Goal: Task Accomplishment & Management: Manage account settings

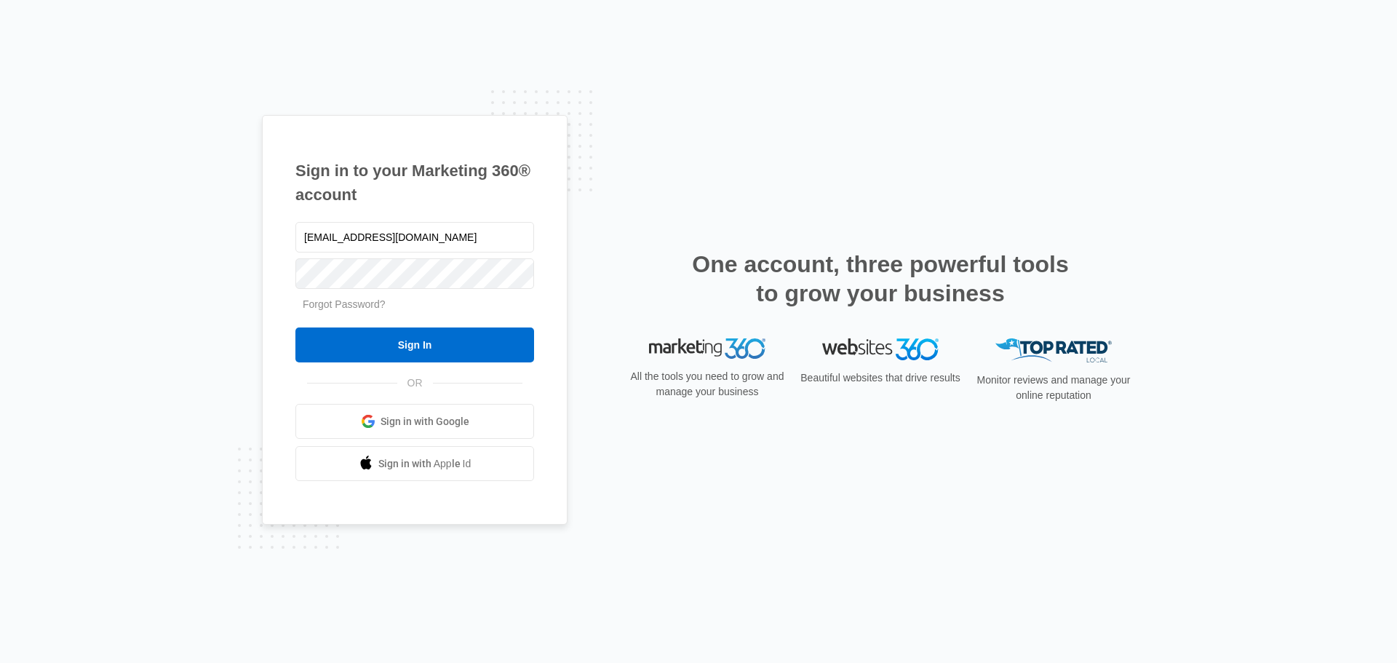
drag, startPoint x: 455, startPoint y: 234, endPoint x: 234, endPoint y: 230, distance: 220.5
click at [234, 230] on div "Sign in to your Marketing 360® account bbanks@fourleafprop.com Forgot Password?…" at bounding box center [698, 331] width 1397 height 663
click at [465, 247] on input "ssmith@fourleafprop.cm" at bounding box center [414, 237] width 239 height 31
type input "[EMAIL_ADDRESS][DOMAIN_NAME]"
click at [309, 349] on input "Sign In" at bounding box center [414, 344] width 239 height 35
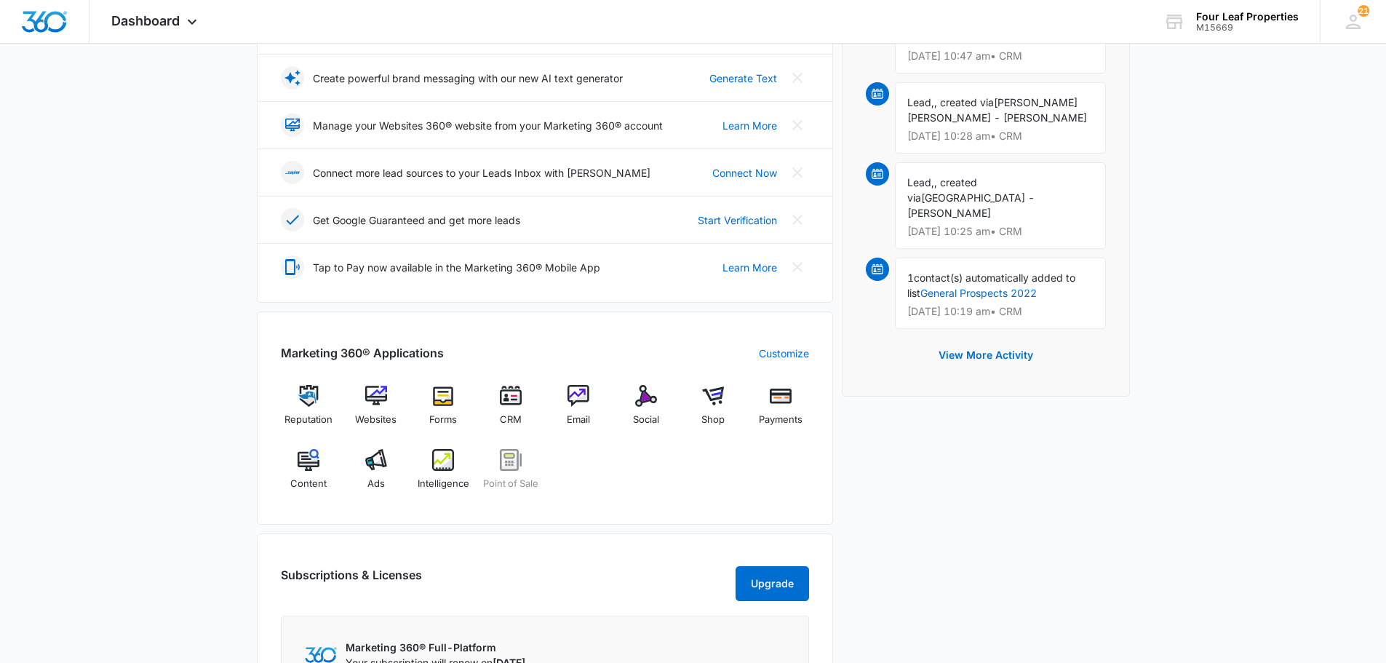
scroll to position [364, 0]
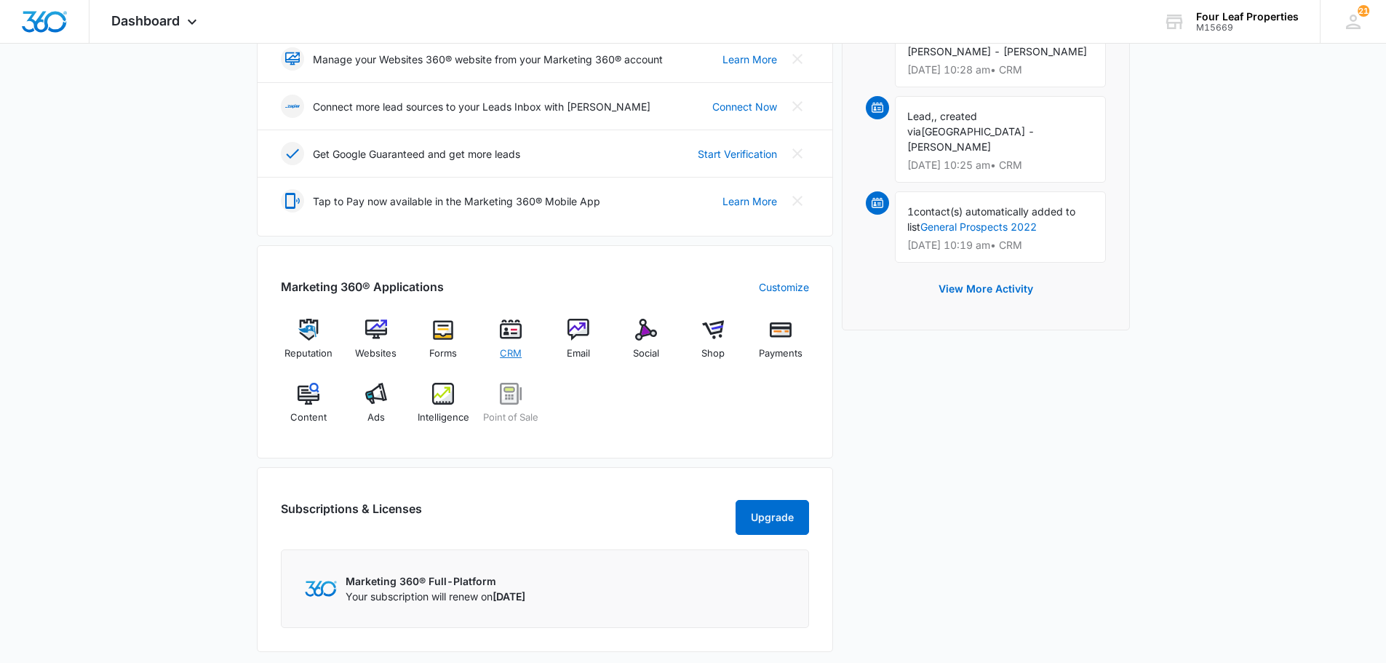
click at [512, 334] on img at bounding box center [511, 330] width 22 height 22
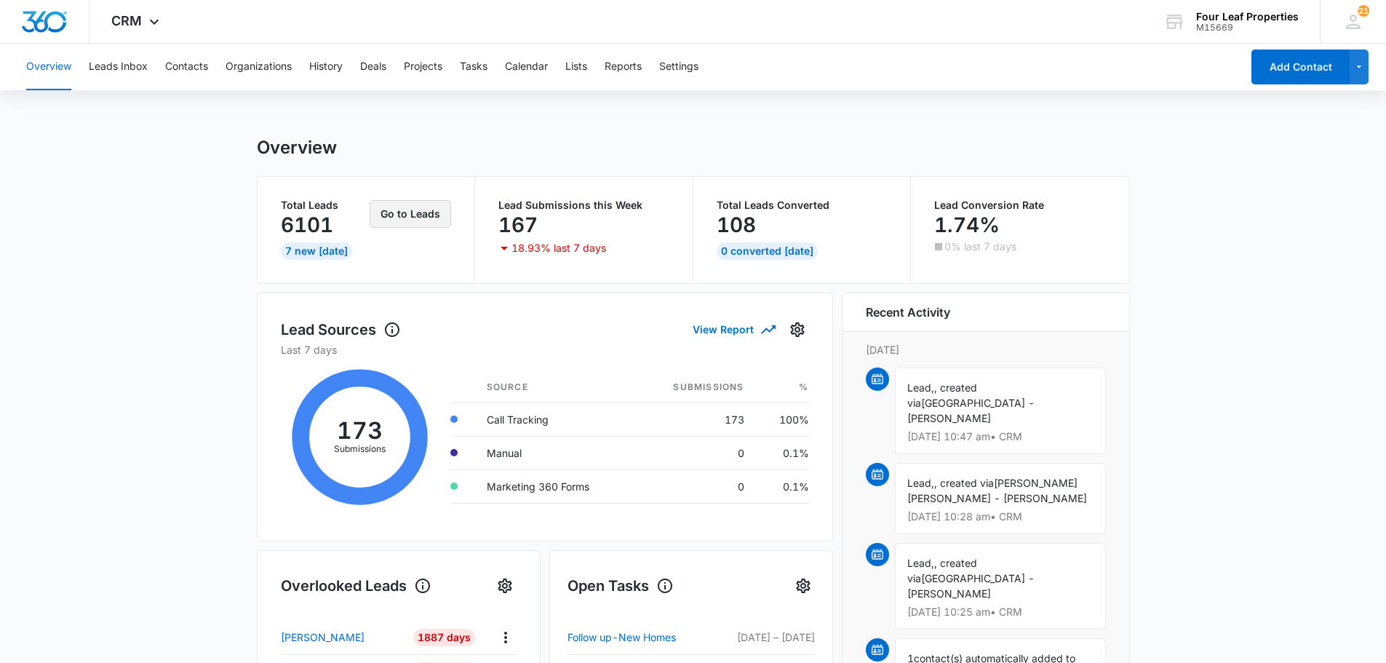
click at [403, 217] on button "Go to Leads" at bounding box center [410, 214] width 81 height 28
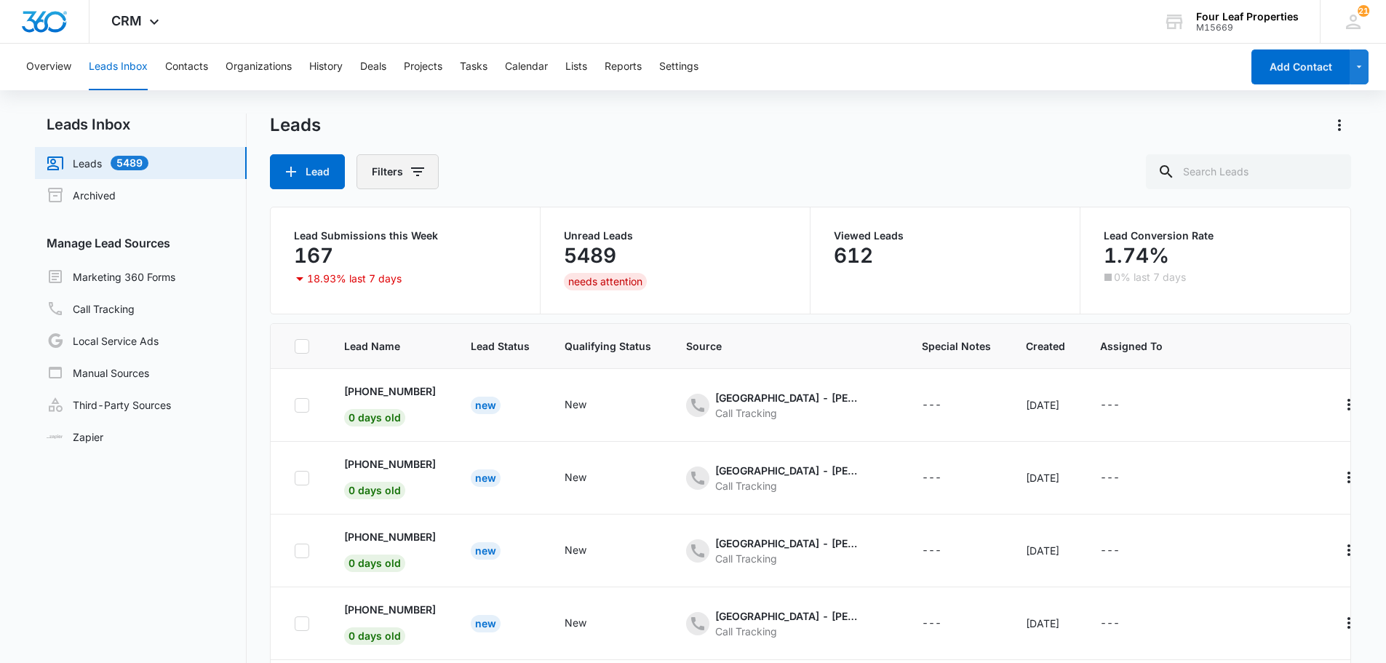
click at [421, 172] on icon "Filters" at bounding box center [417, 171] width 17 height 17
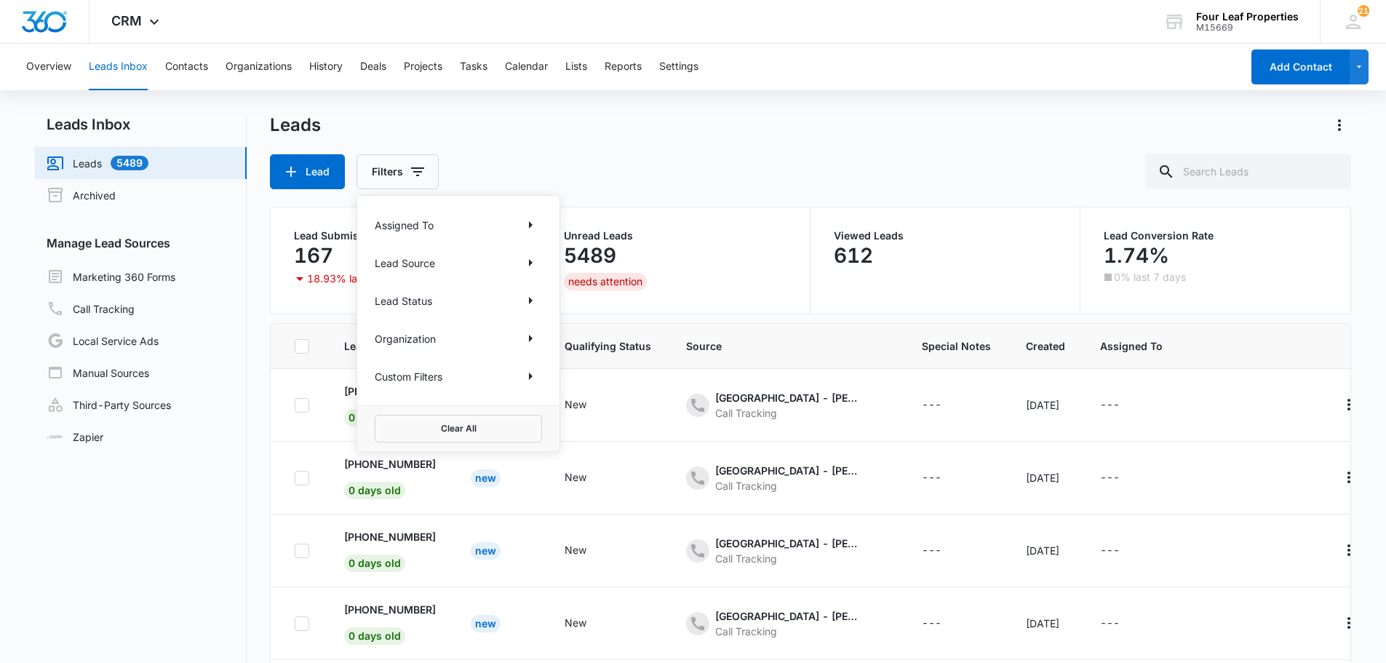
click at [461, 228] on div "Assigned To" at bounding box center [458, 224] width 167 height 23
click at [528, 228] on icon "Show Assigned To filters" at bounding box center [530, 224] width 17 height 17
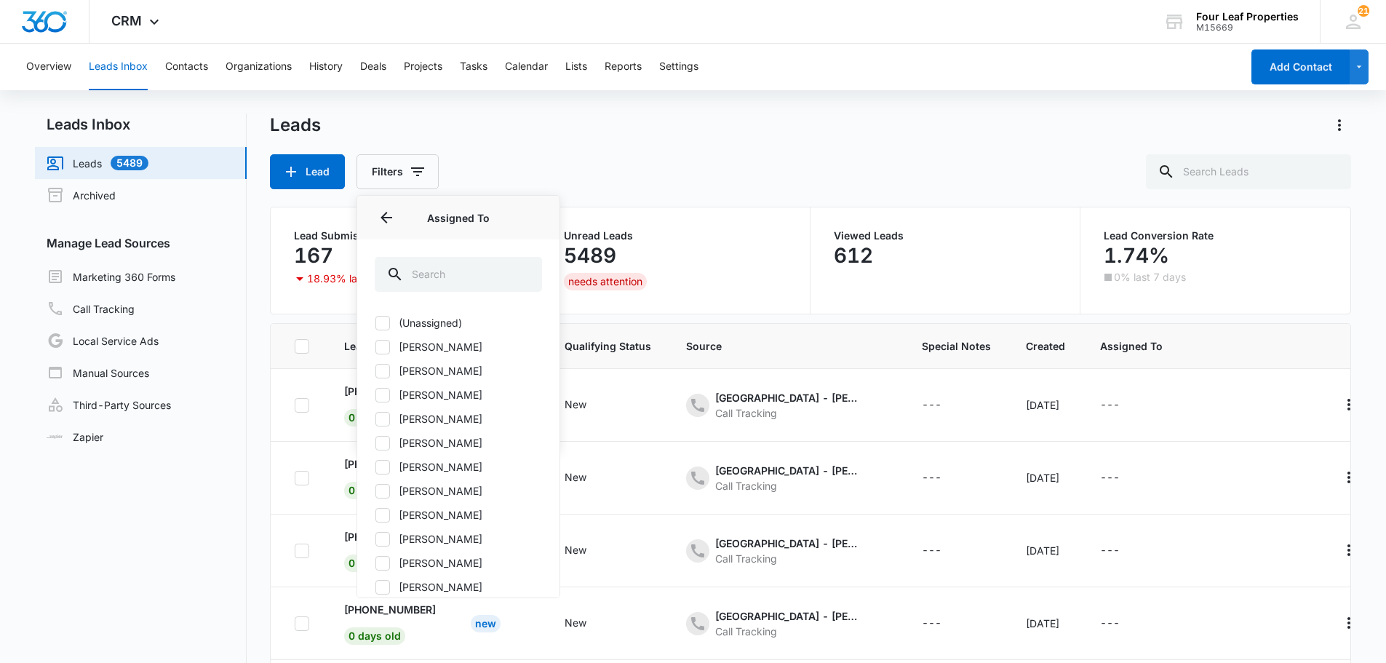
click at [377, 421] on icon at bounding box center [382, 419] width 13 height 13
click at [375, 419] on input "[PERSON_NAME]" at bounding box center [375, 418] width 1 height 1
checkbox input "true"
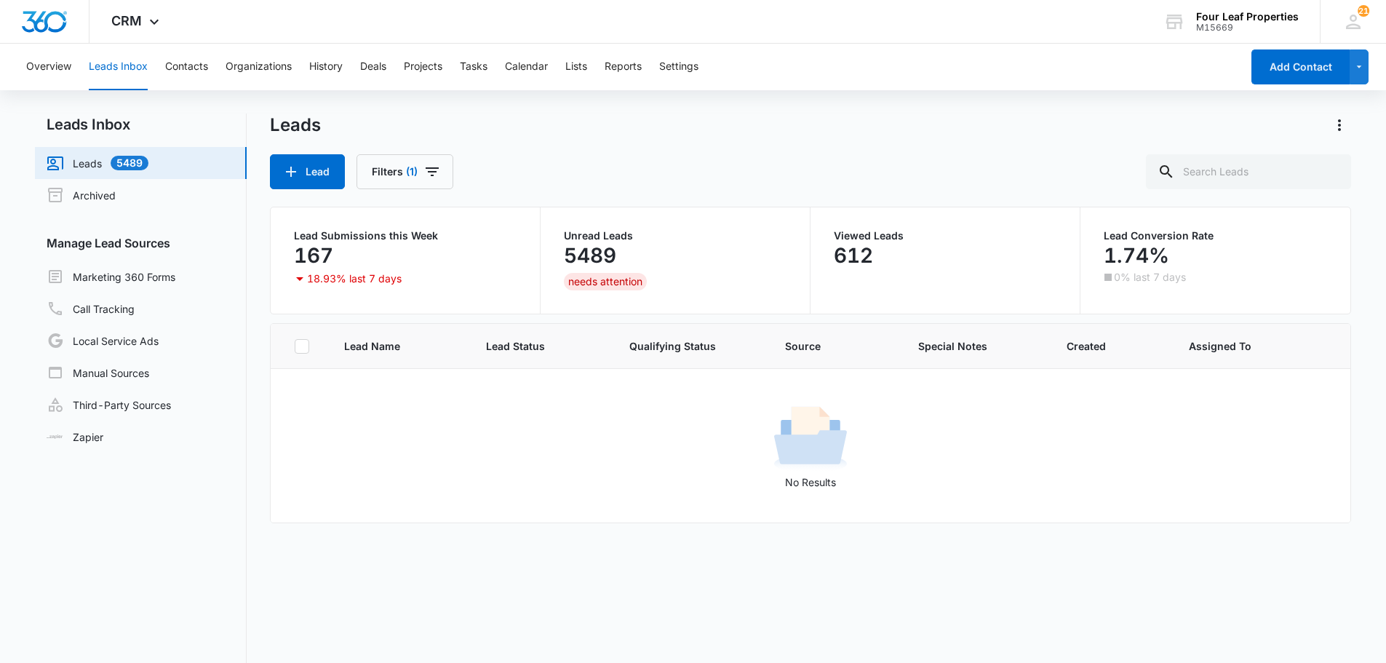
click at [686, 143] on div "Leads Lead Filters (1)" at bounding box center [811, 152] width 1082 height 76
click at [186, 69] on button "Contacts" at bounding box center [186, 67] width 43 height 47
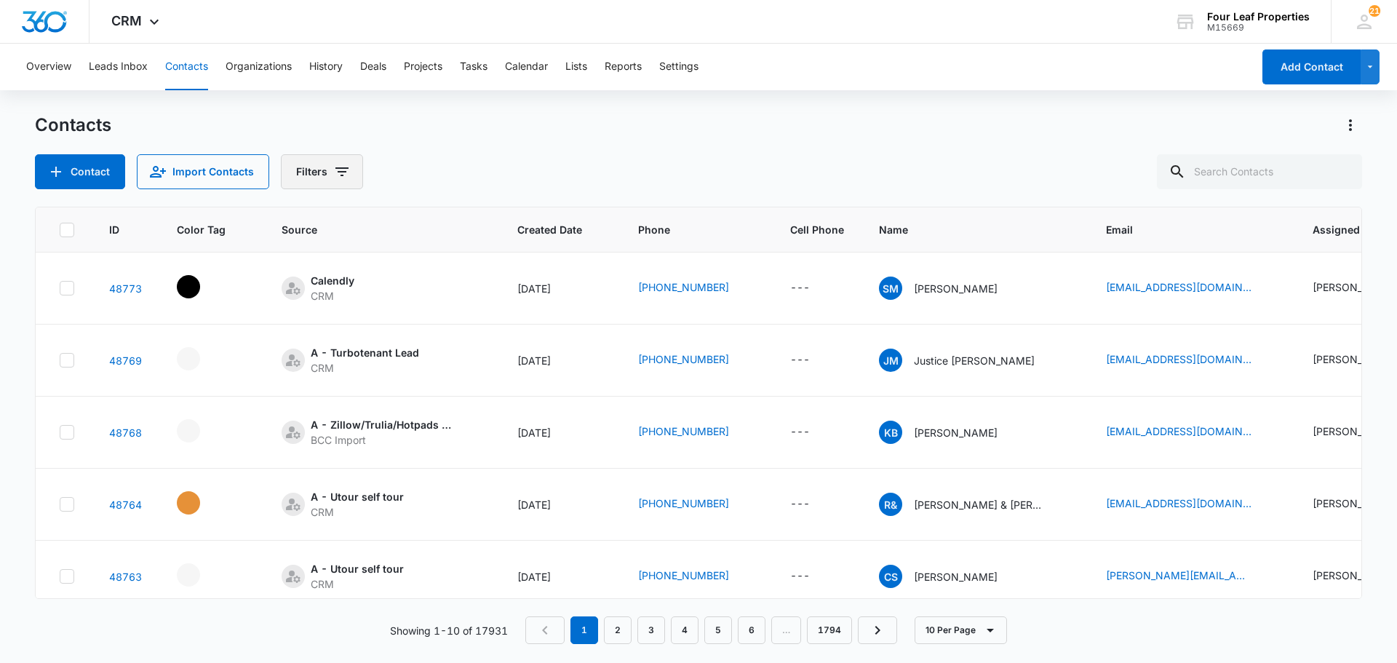
click at [303, 177] on button "Filters" at bounding box center [322, 171] width 82 height 35
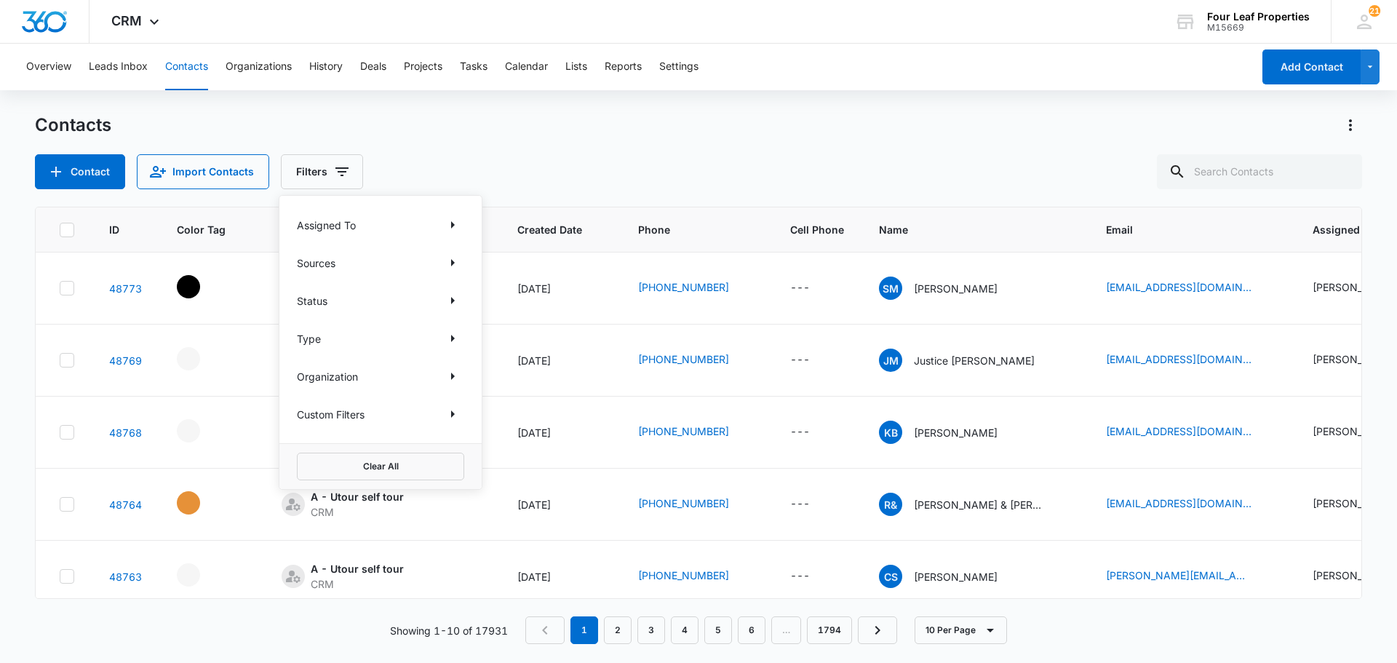
click at [343, 223] on p "Assigned To" at bounding box center [326, 225] width 59 height 15
click at [451, 230] on icon "Show Assigned To filters" at bounding box center [452, 224] width 17 height 17
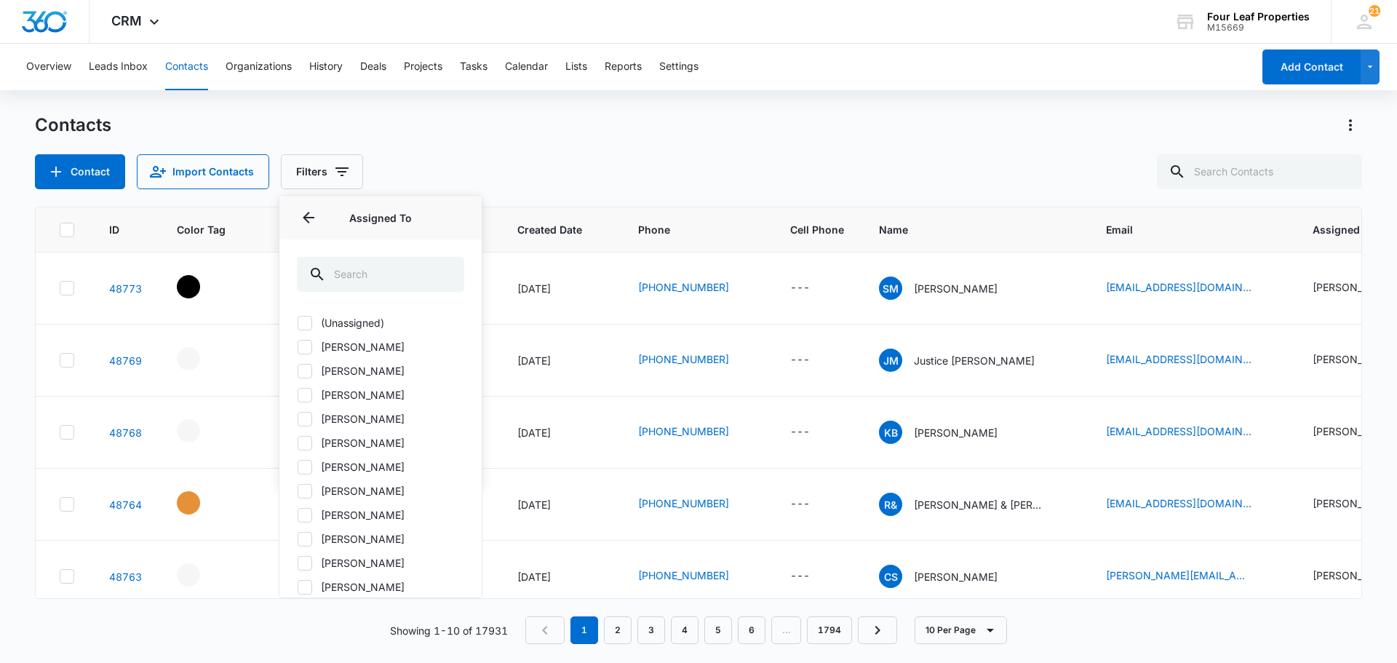
click at [303, 421] on icon at bounding box center [305, 418] width 9 height 7
click at [298, 419] on input "[PERSON_NAME]" at bounding box center [297, 418] width 1 height 1
checkbox input "true"
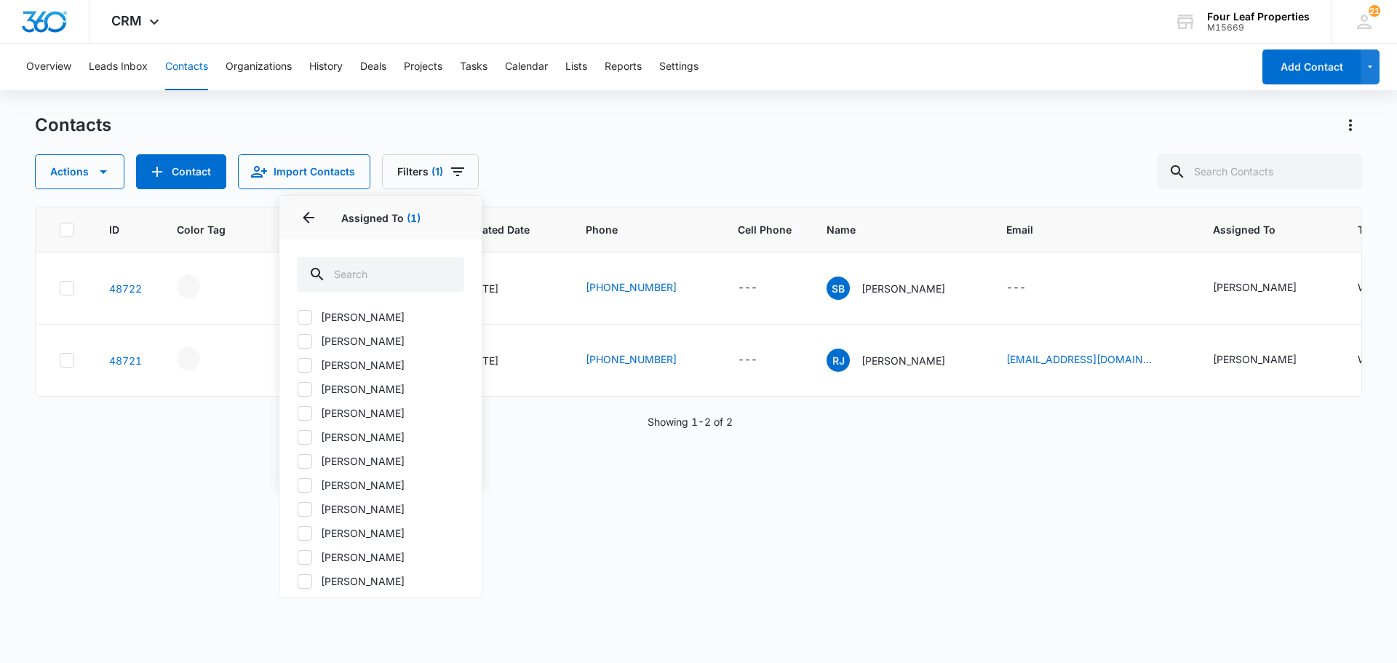
scroll to position [407, 0]
click at [303, 444] on icon at bounding box center [304, 443] width 13 height 13
click at [298, 444] on input "[PERSON_NAME]" at bounding box center [297, 443] width 1 height 1
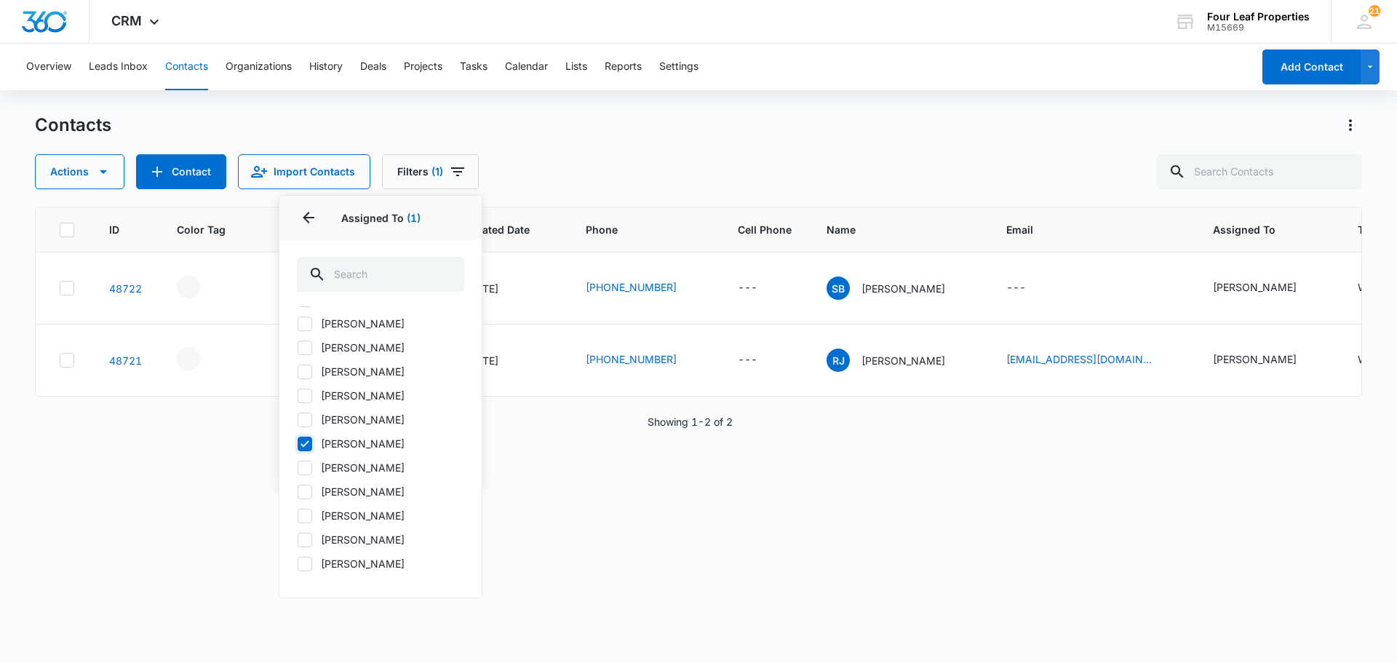
checkbox input "true"
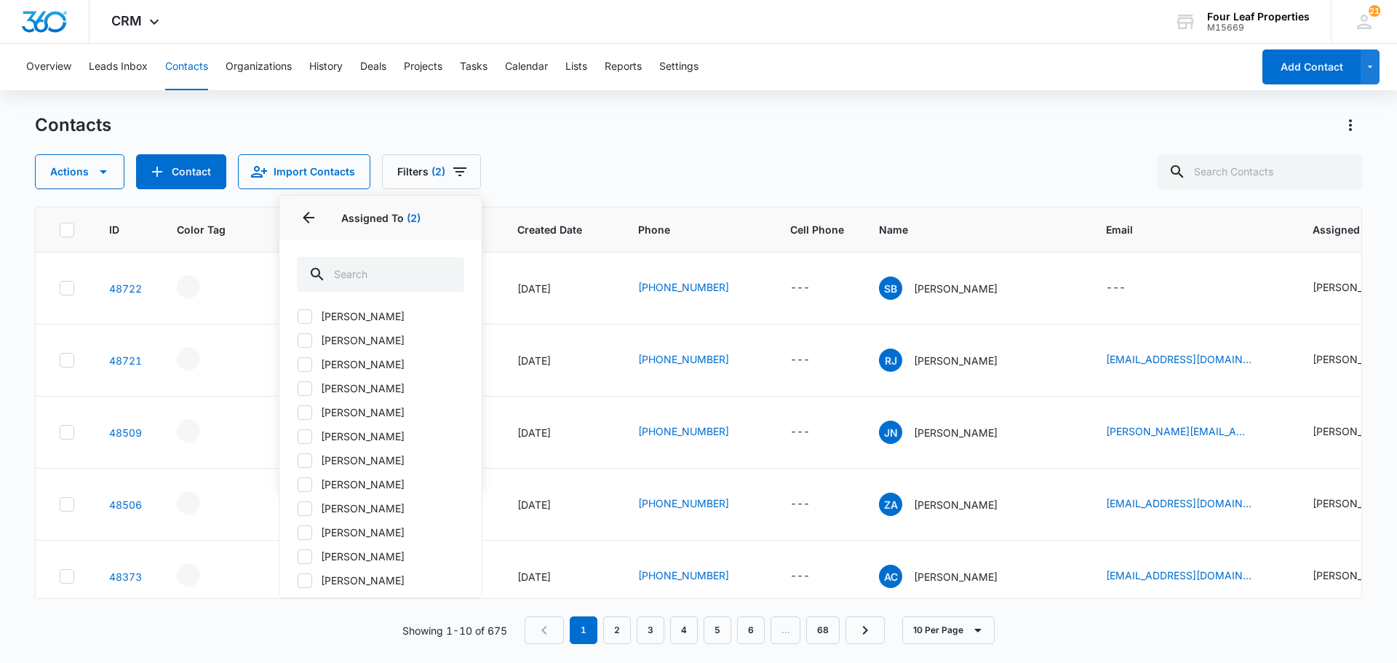
scroll to position [189, 0]
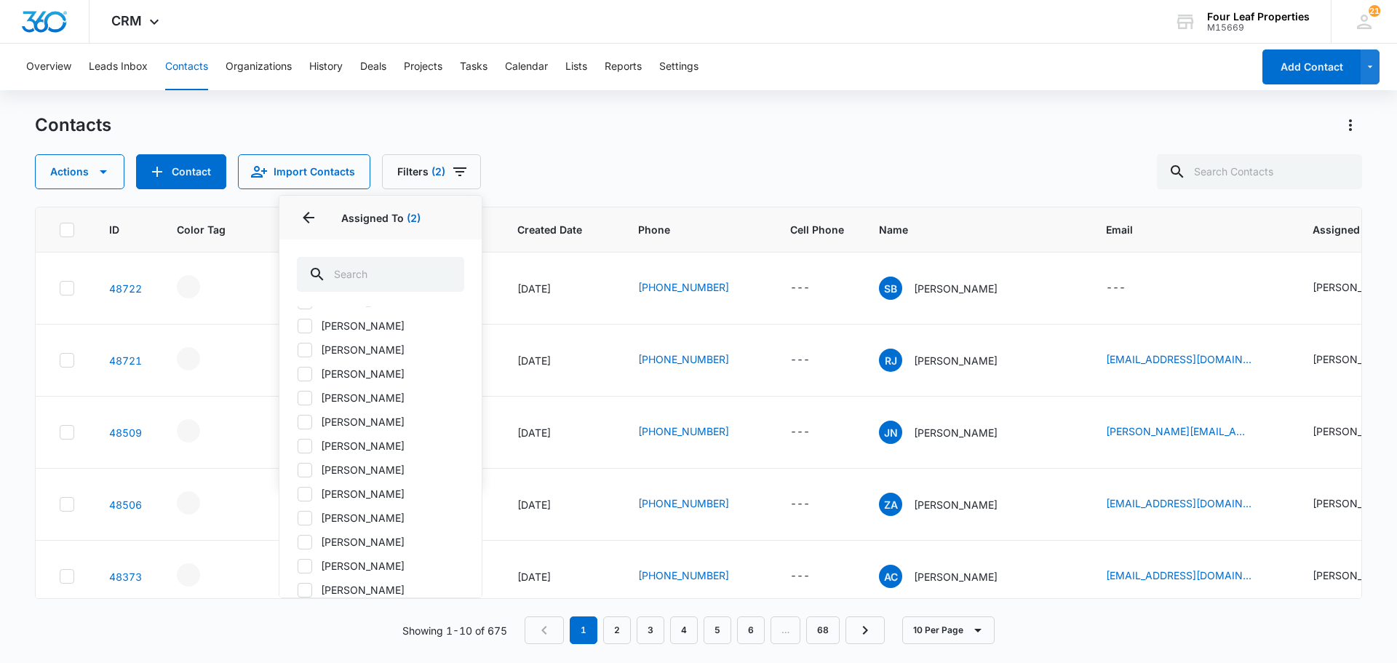
click at [576, 150] on div "Contacts Actions Contact Import Contacts Filters (2) Assigned To 2 Assigned To …" at bounding box center [698, 152] width 1327 height 76
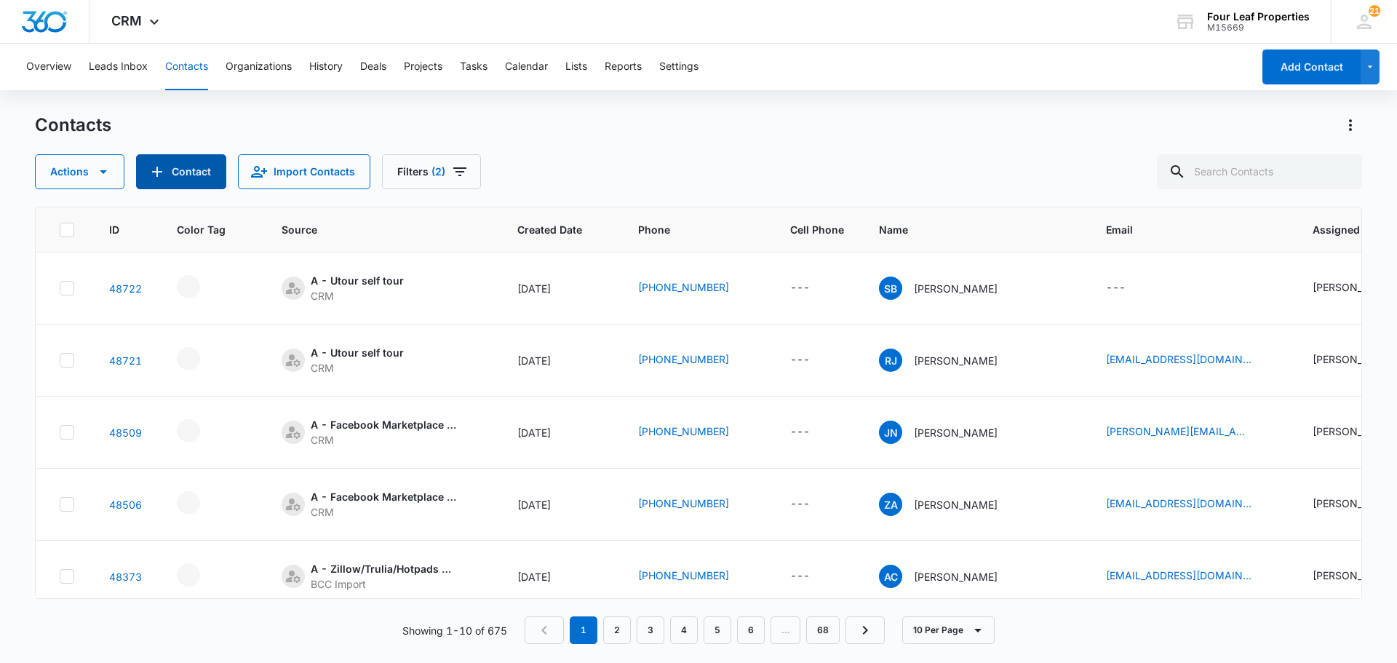
click at [168, 175] on button "Contact" at bounding box center [181, 171] width 90 height 35
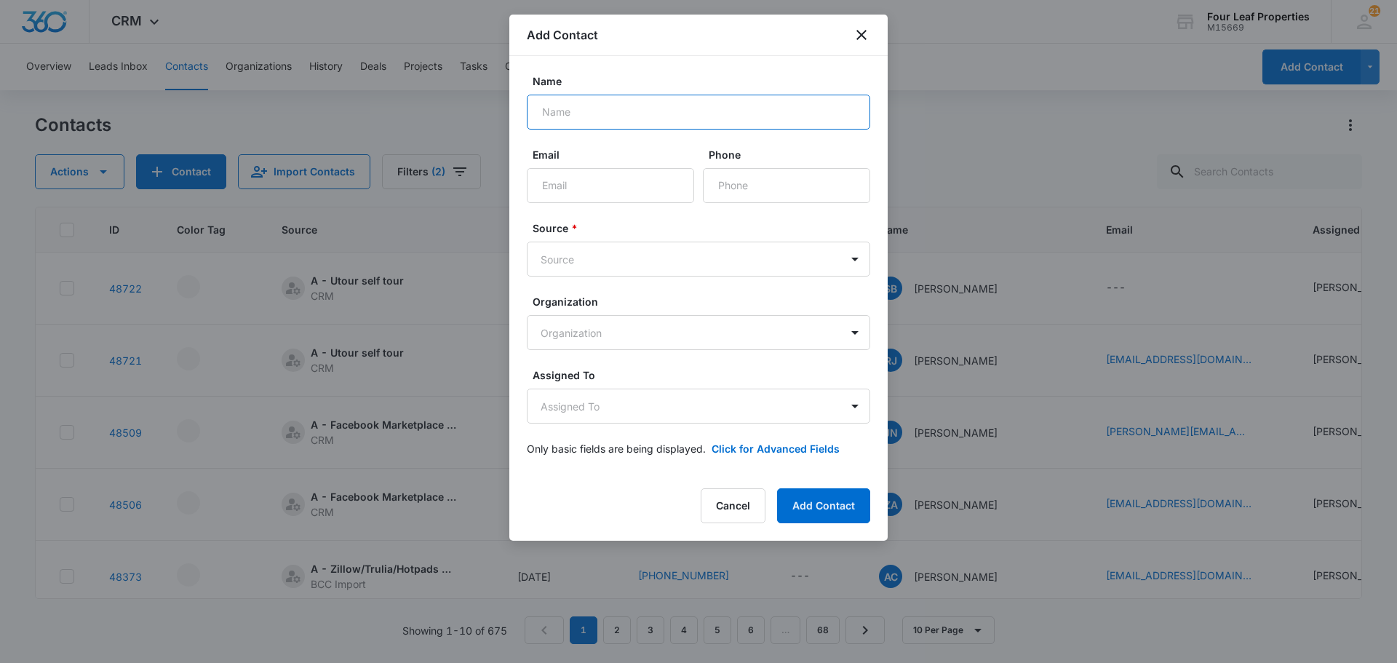
click at [566, 111] on input "Name" at bounding box center [698, 112] width 343 height 35
click at [864, 36] on icon "close" at bounding box center [861, 34] width 17 height 17
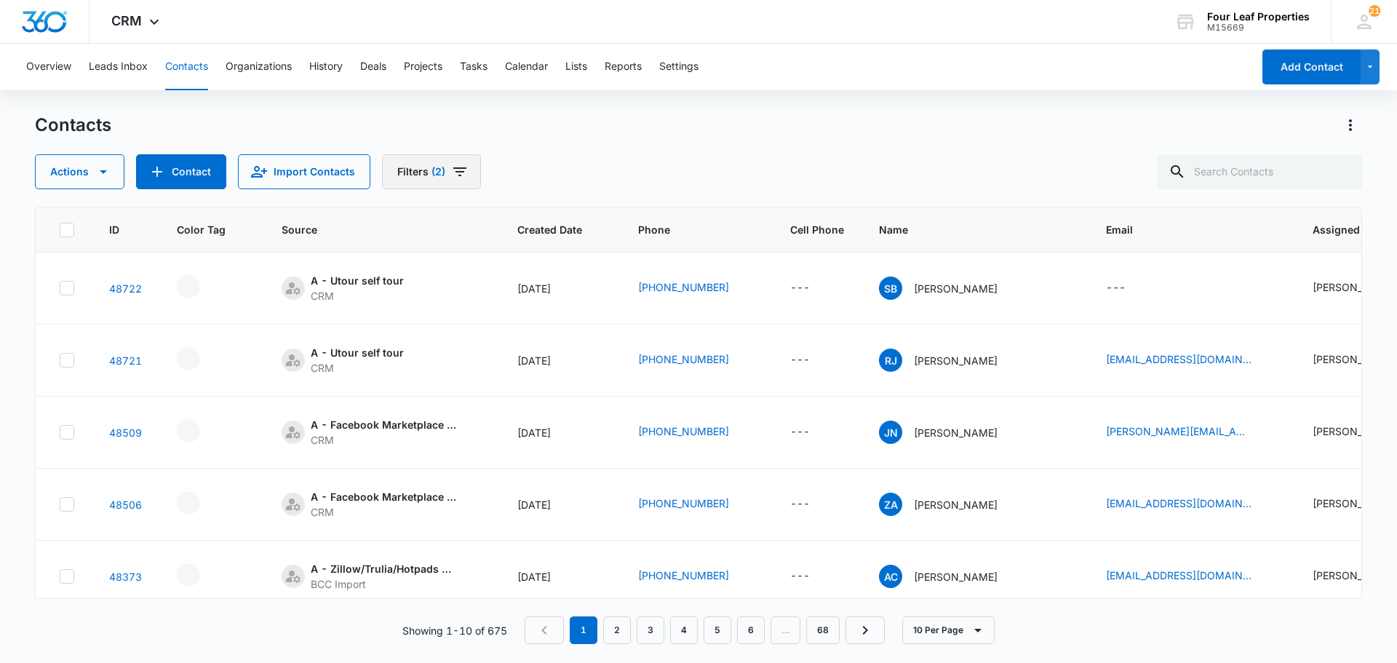
click at [418, 173] on button "Filters (2)" at bounding box center [431, 171] width 99 height 35
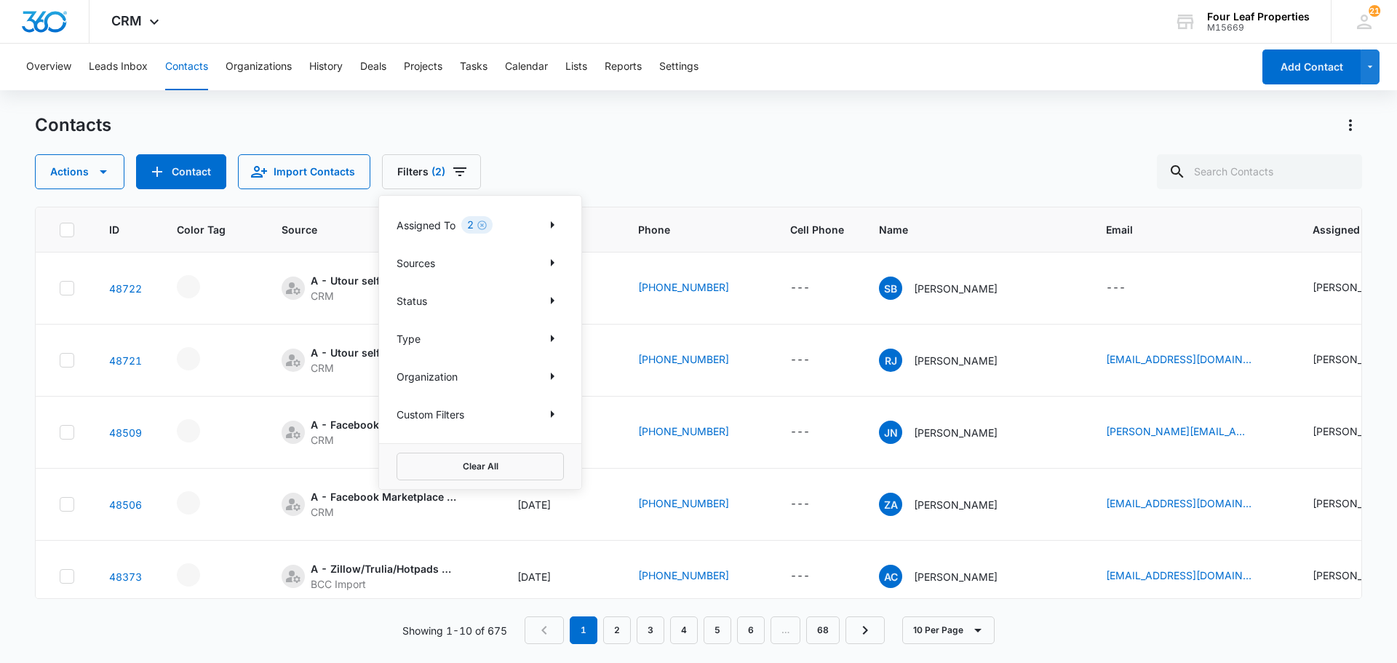
click at [477, 233] on div "2" at bounding box center [476, 224] width 31 height 17
click at [543, 224] on button "Show Assigned To filters" at bounding box center [552, 224] width 23 height 23
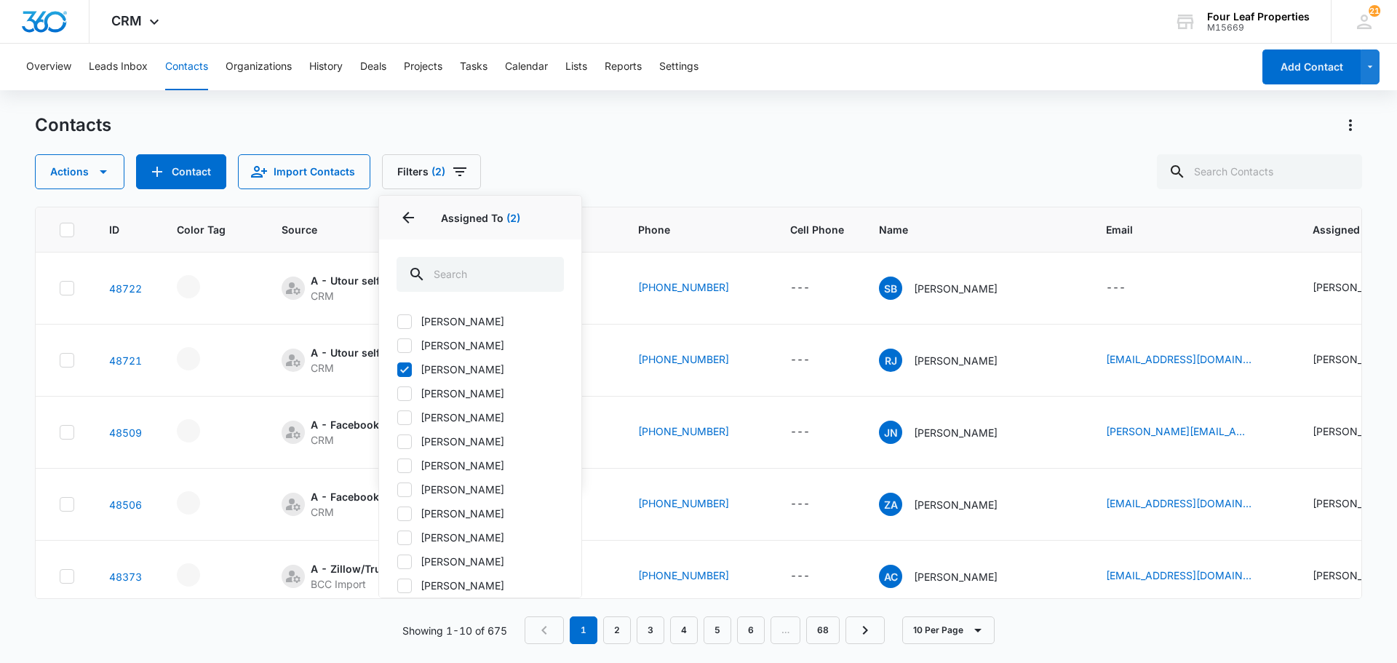
scroll to position [146, 0]
click at [407, 514] on icon at bounding box center [404, 513] width 13 height 13
click at [397, 514] on input "[PERSON_NAME]" at bounding box center [397, 513] width 1 height 1
checkbox input "true"
click at [552, 148] on div "Contacts Actions Contact Import Contacts Filters (3) Assigned To 3 Assigned To …" at bounding box center [698, 152] width 1327 height 76
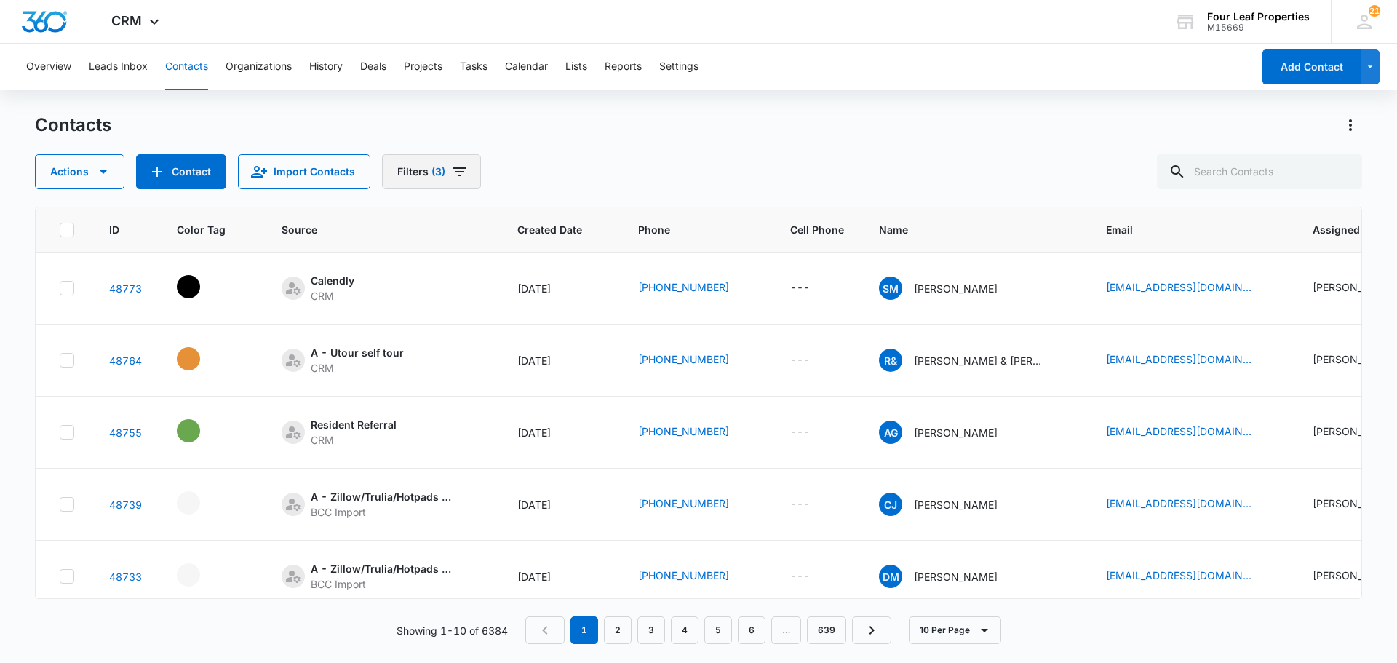
click at [446, 171] on button "Filters (3)" at bounding box center [431, 171] width 99 height 35
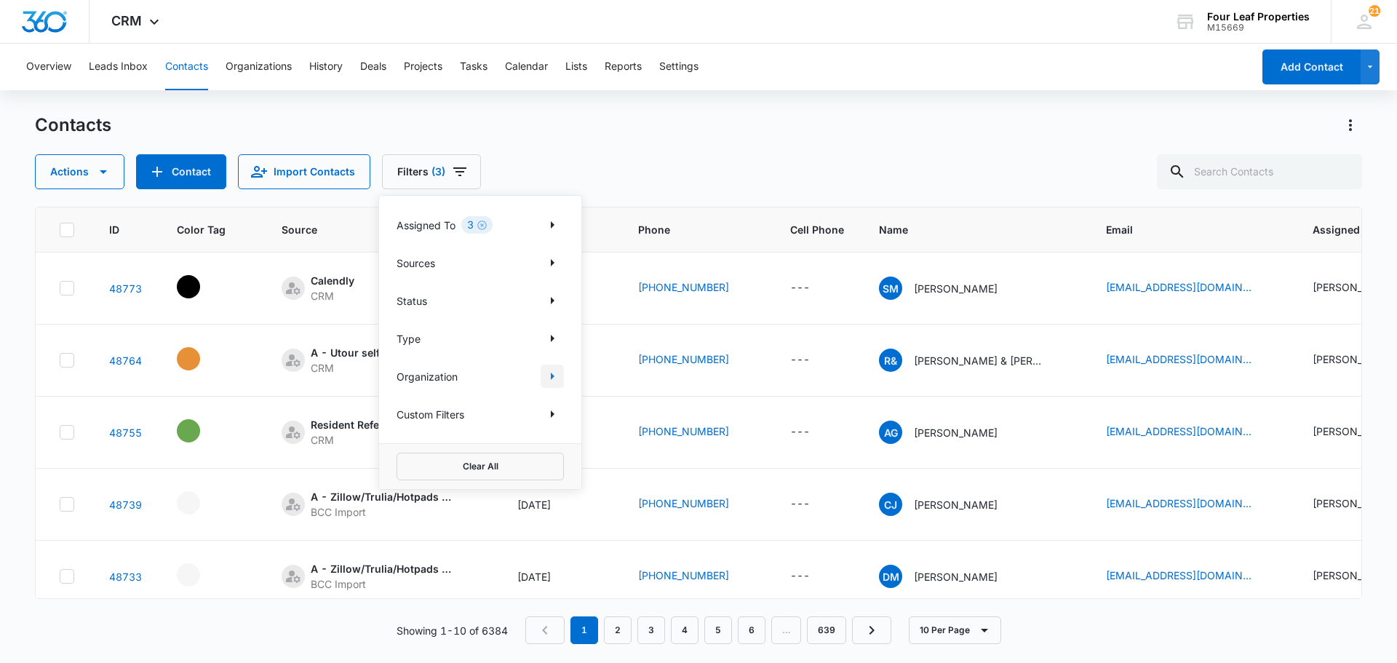
click at [554, 377] on icon "Show Organization filters" at bounding box center [553, 376] width 4 height 7
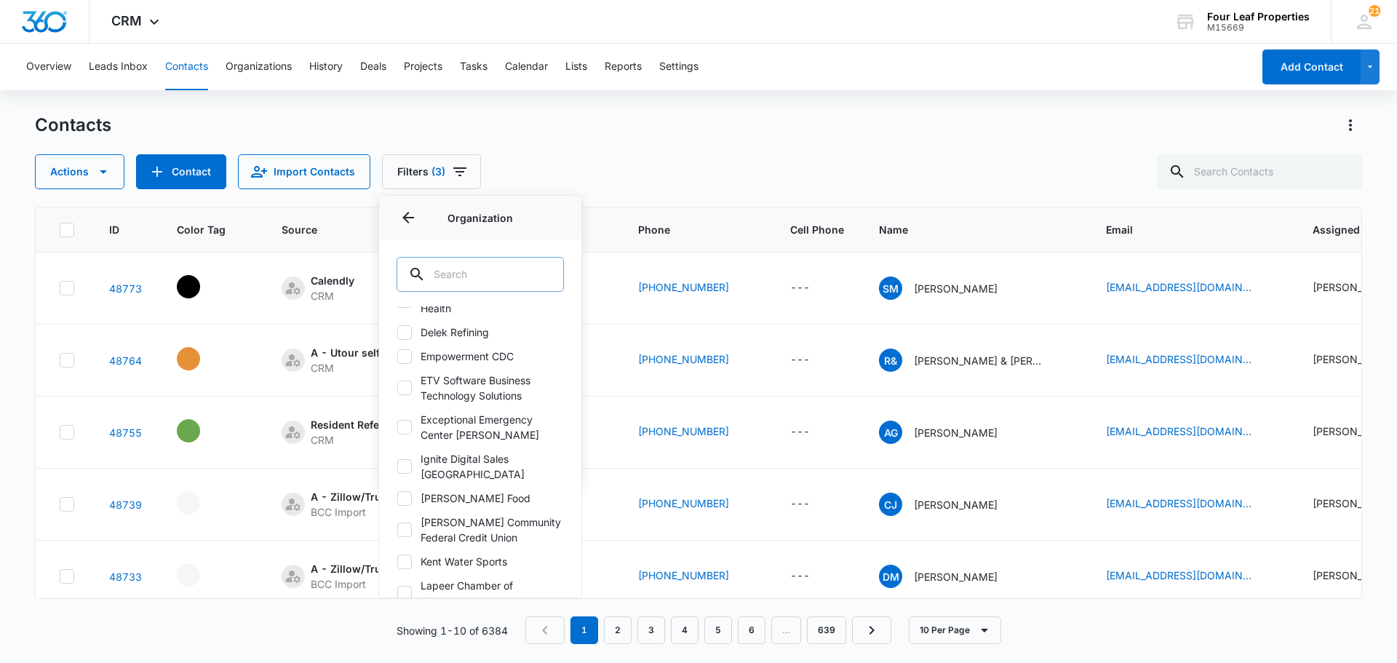
scroll to position [203, 0]
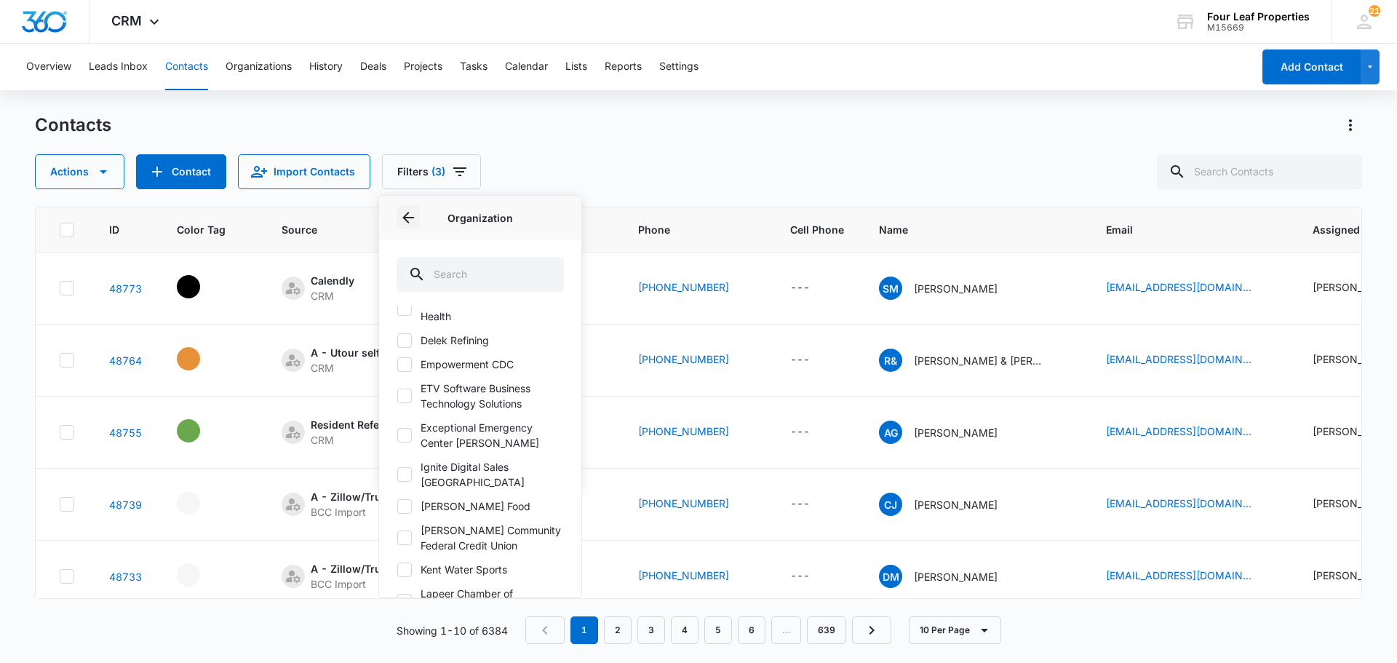
click at [407, 222] on icon "Back" at bounding box center [408, 218] width 12 height 12
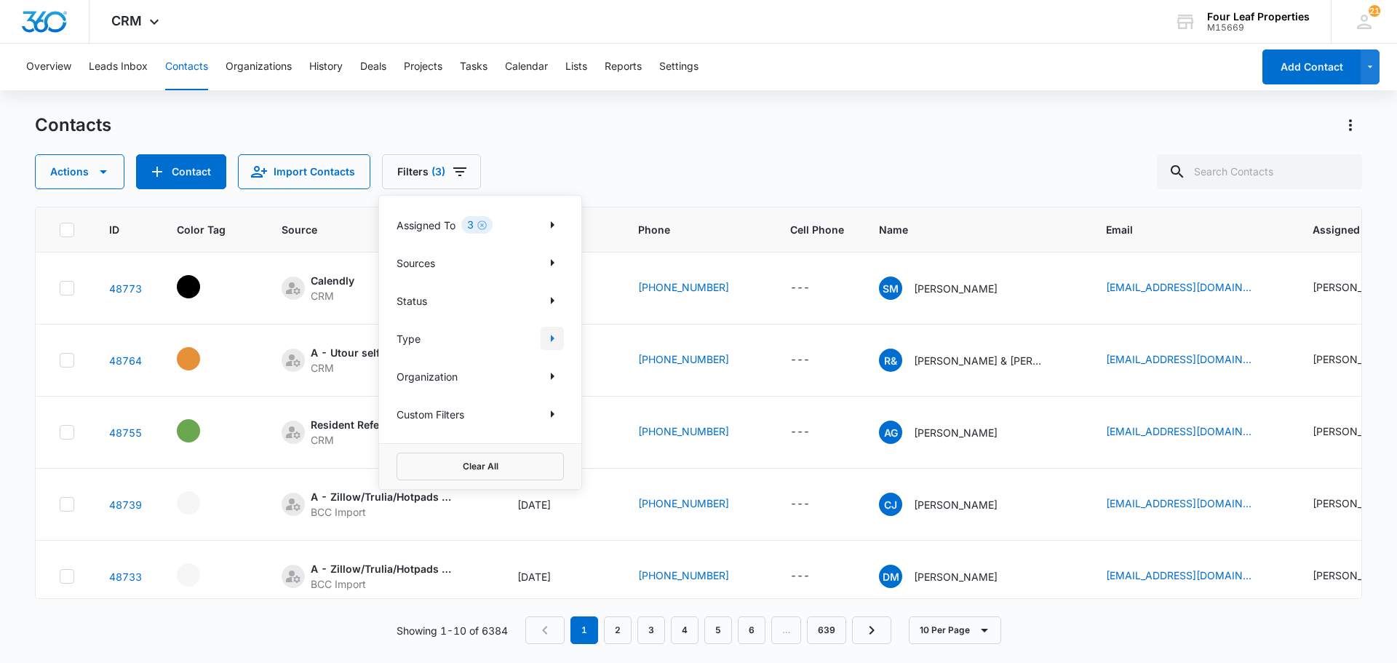
click at [551, 340] on icon "Show Type filters" at bounding box center [553, 338] width 4 height 7
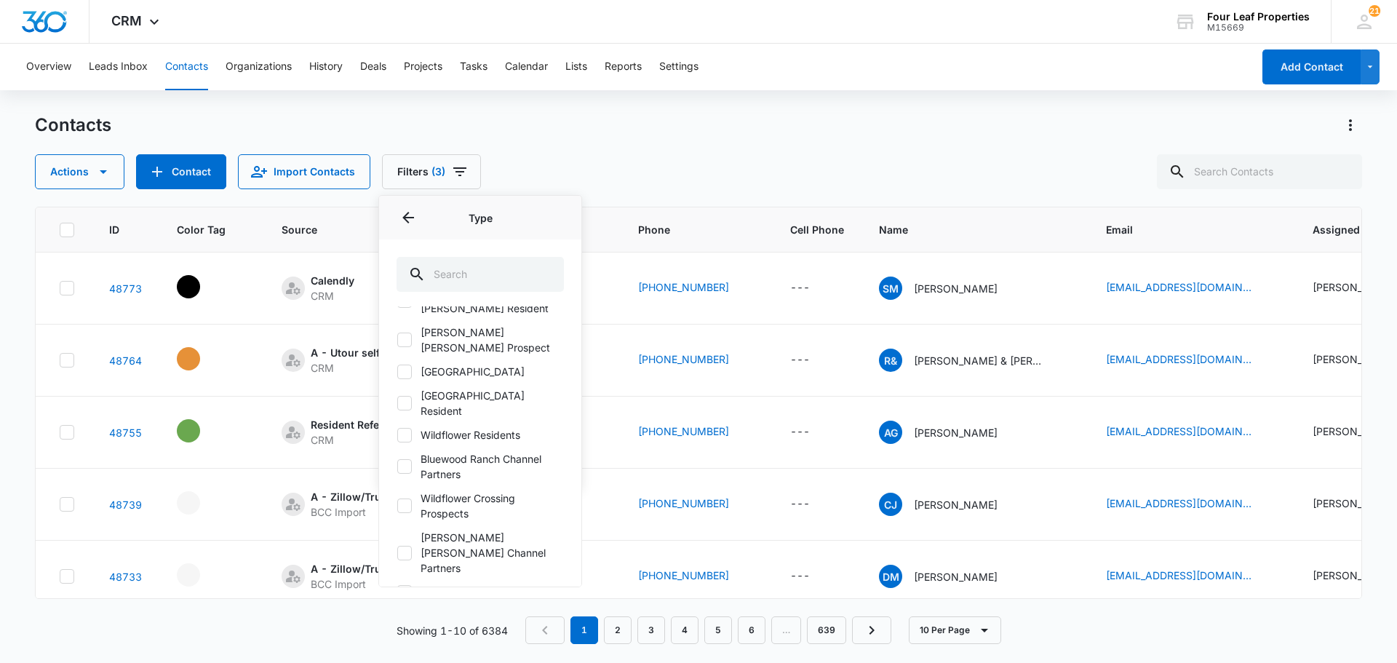
scroll to position [619, 0]
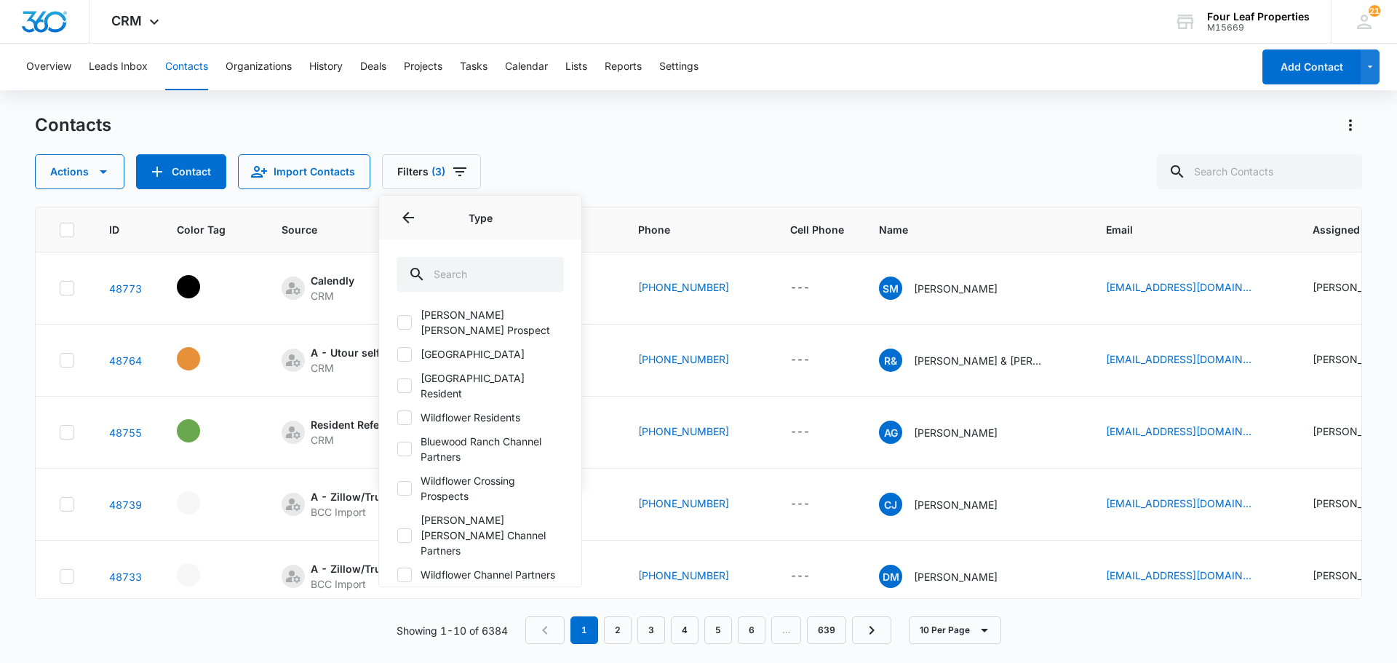
click at [407, 571] on icon at bounding box center [404, 574] width 9 height 7
click at [397, 574] on input "Wildflower Channel Partners" at bounding box center [397, 574] width 1 height 1
checkbox input "true"
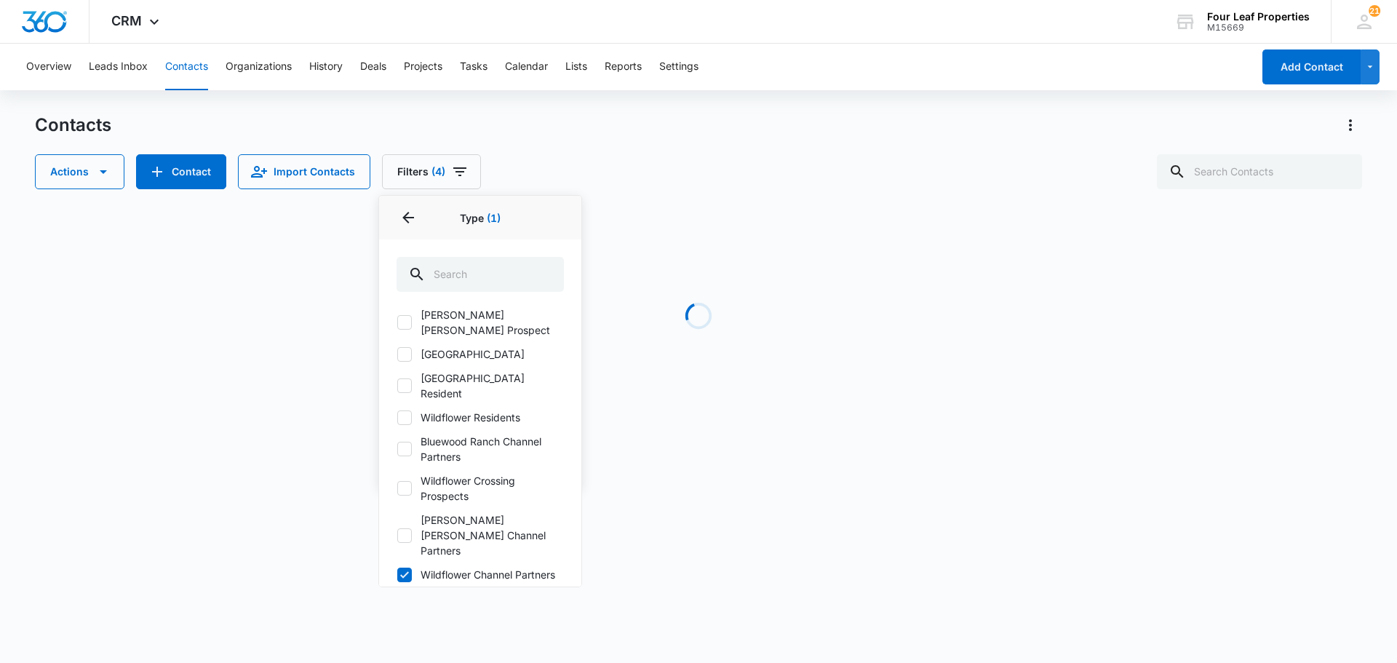
click at [407, 482] on icon at bounding box center [404, 488] width 13 height 13
click at [397, 488] on input "Wildflower Crossing Prospects" at bounding box center [397, 488] width 1 height 1
checkbox input "true"
click at [408, 411] on icon at bounding box center [404, 417] width 13 height 13
click at [397, 417] on input "Wildflower Residents" at bounding box center [397, 417] width 1 height 1
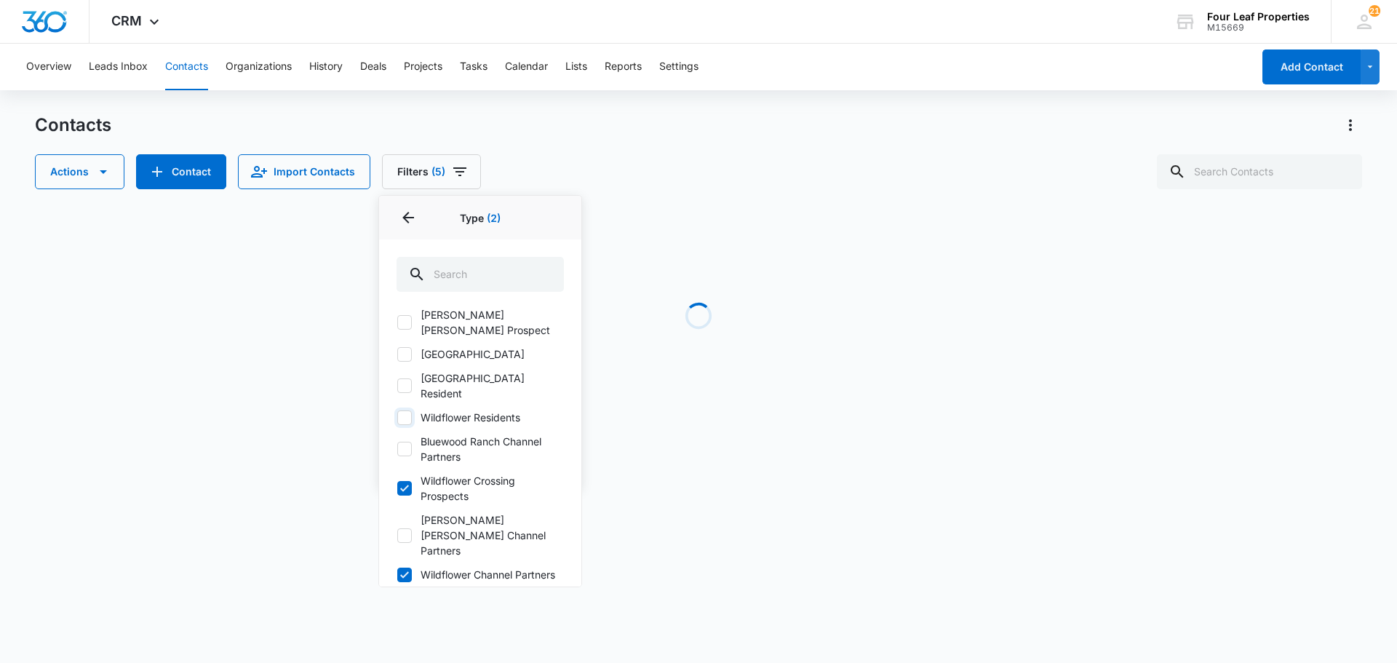
checkbox input "true"
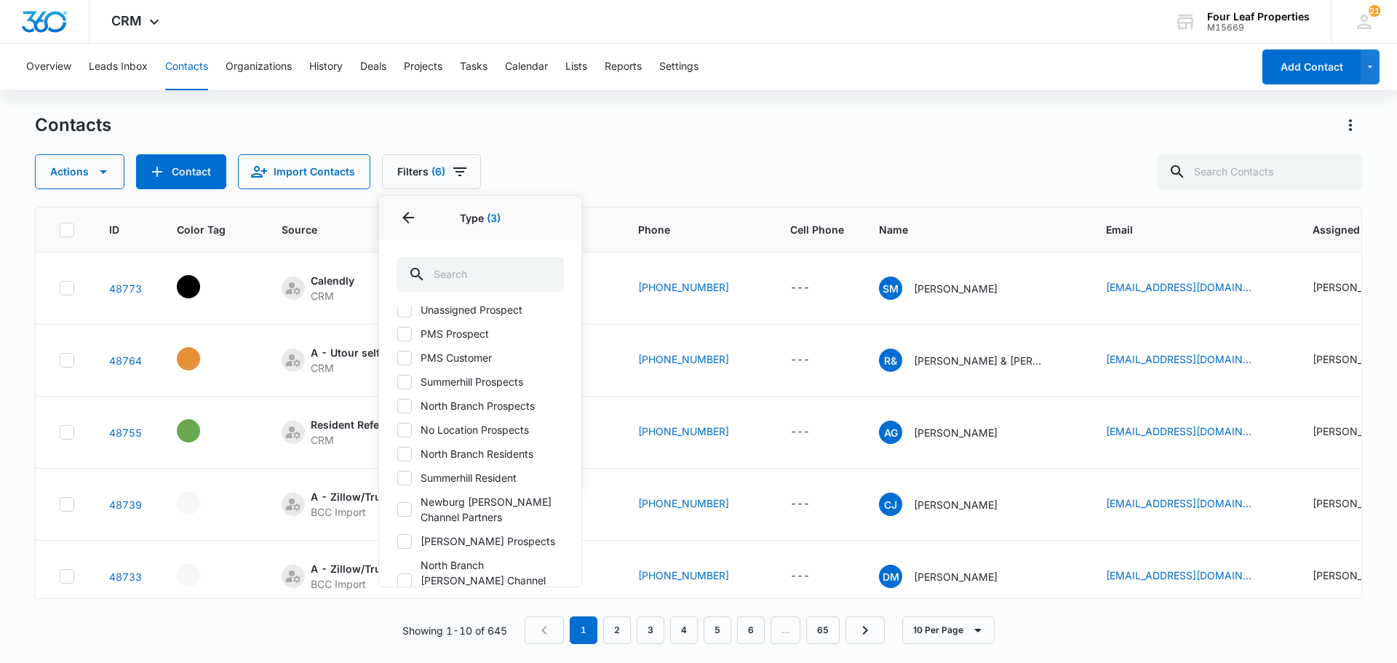
scroll to position [0, 0]
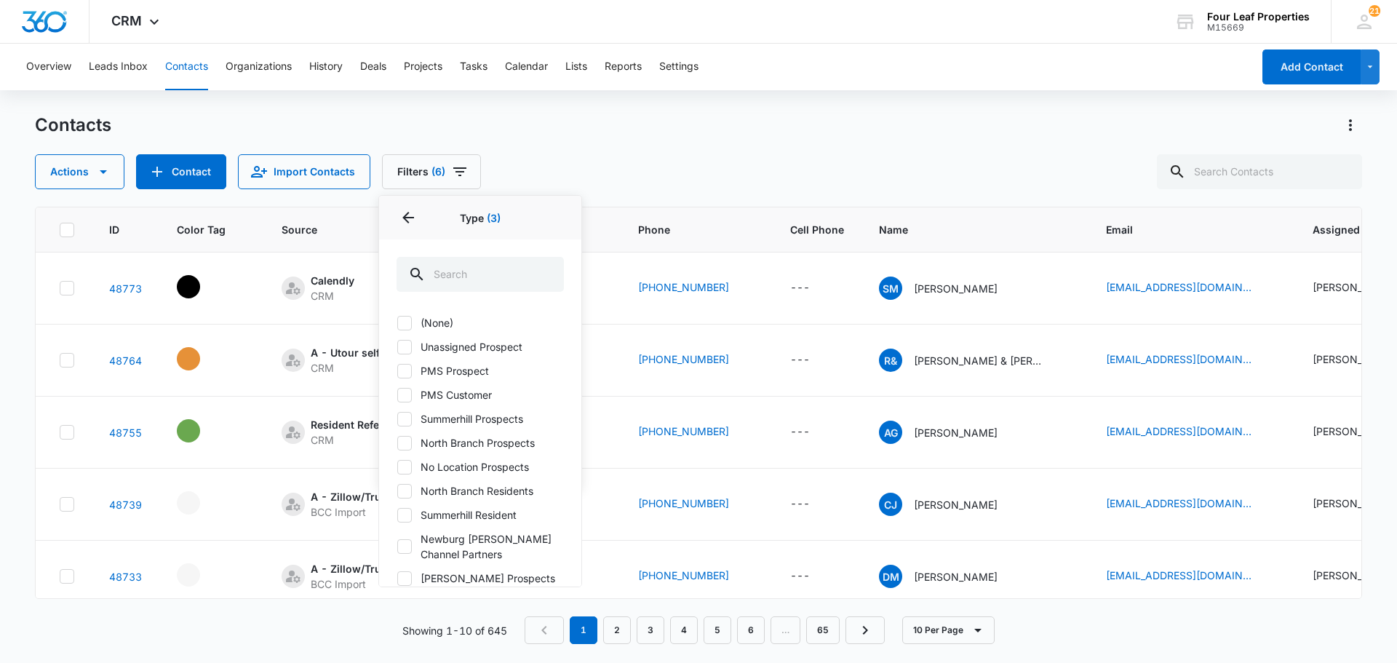
click at [733, 162] on div "Actions Contact Import Contacts Filters (6) Assigned To 3 Sources Status Type 3…" at bounding box center [698, 171] width 1327 height 35
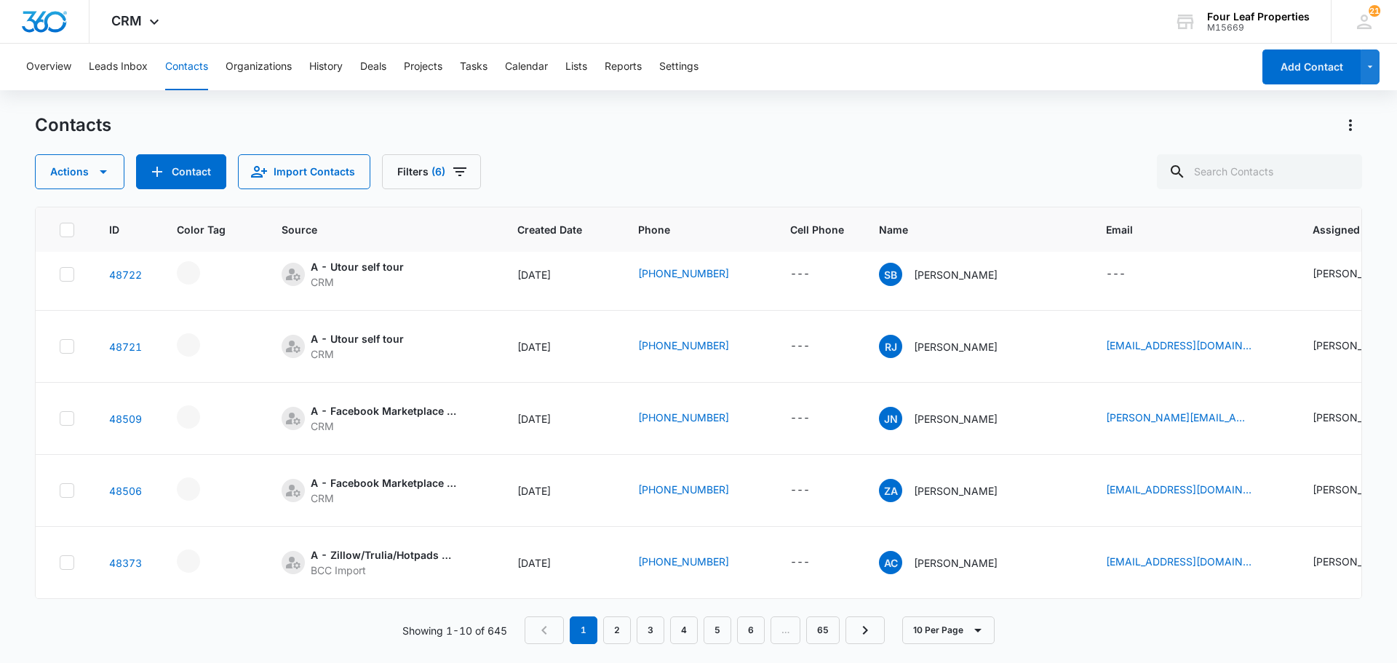
scroll to position [385, 0]
click at [191, 174] on button "Contact" at bounding box center [181, 171] width 90 height 35
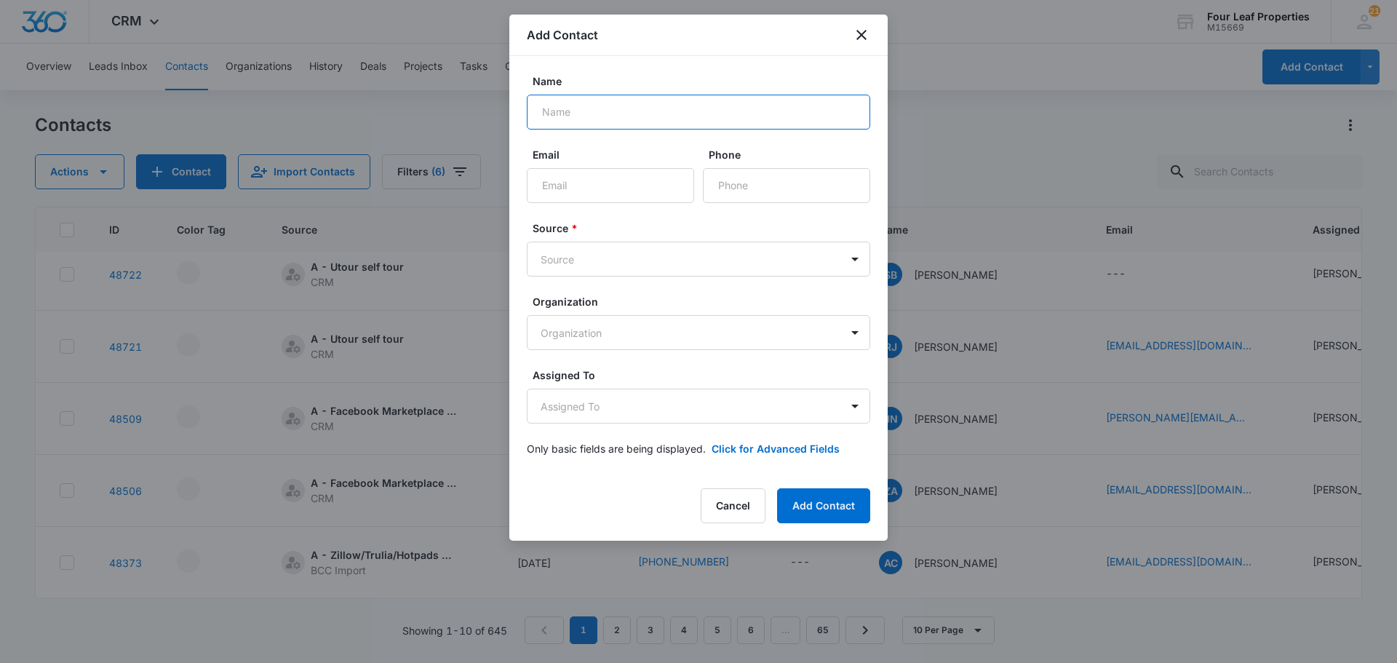
click at [583, 106] on input "Name" at bounding box center [698, 112] width 343 height 35
type input "[PERSON_NAME]"
type input "[EMAIL_ADDRESS][DOMAIN_NAME]"
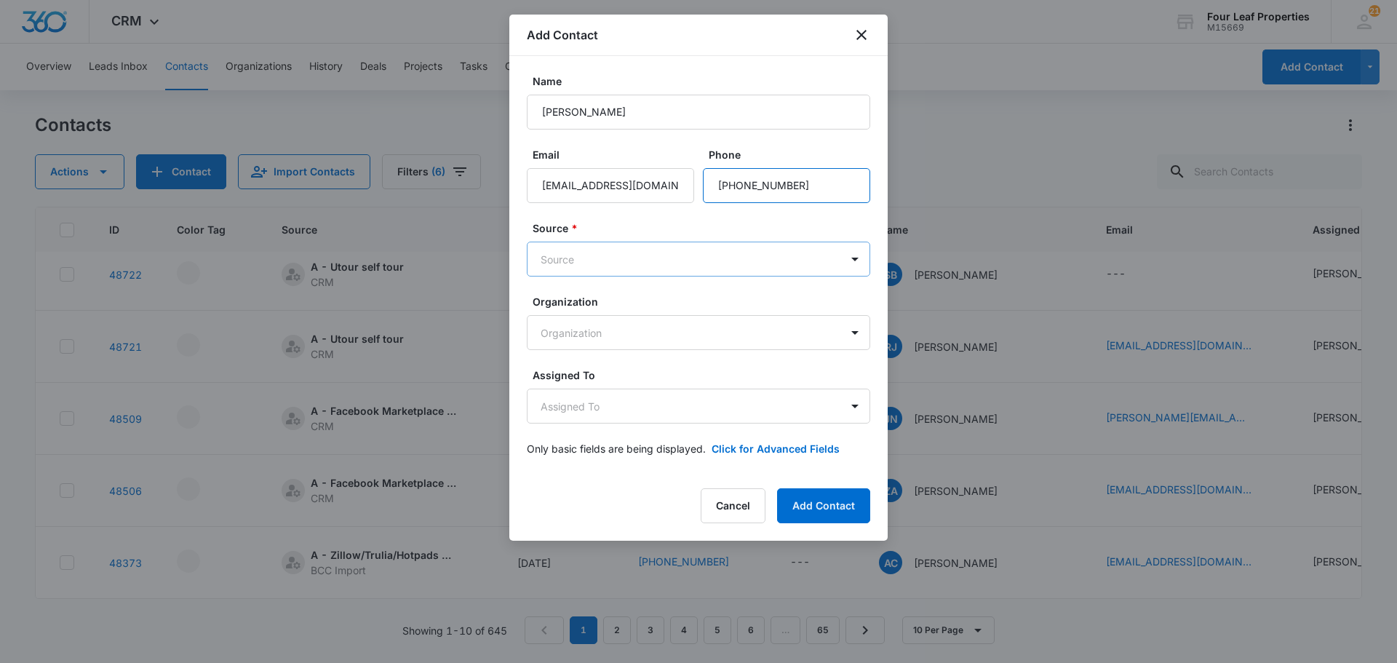
type input "[PHONE_NUMBER]"
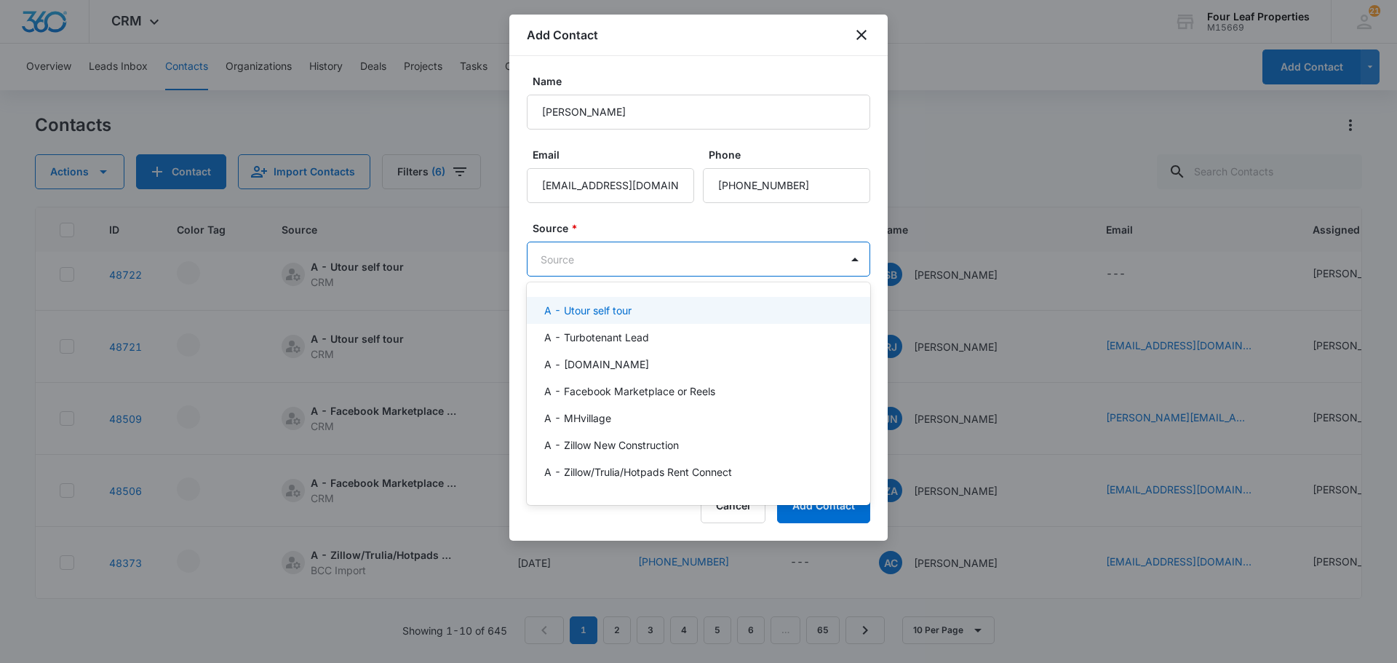
click at [736, 259] on body "CRM Apps Reputation Websites Forms CRM Email Social Shop Payments POS Content A…" at bounding box center [698, 331] width 1397 height 663
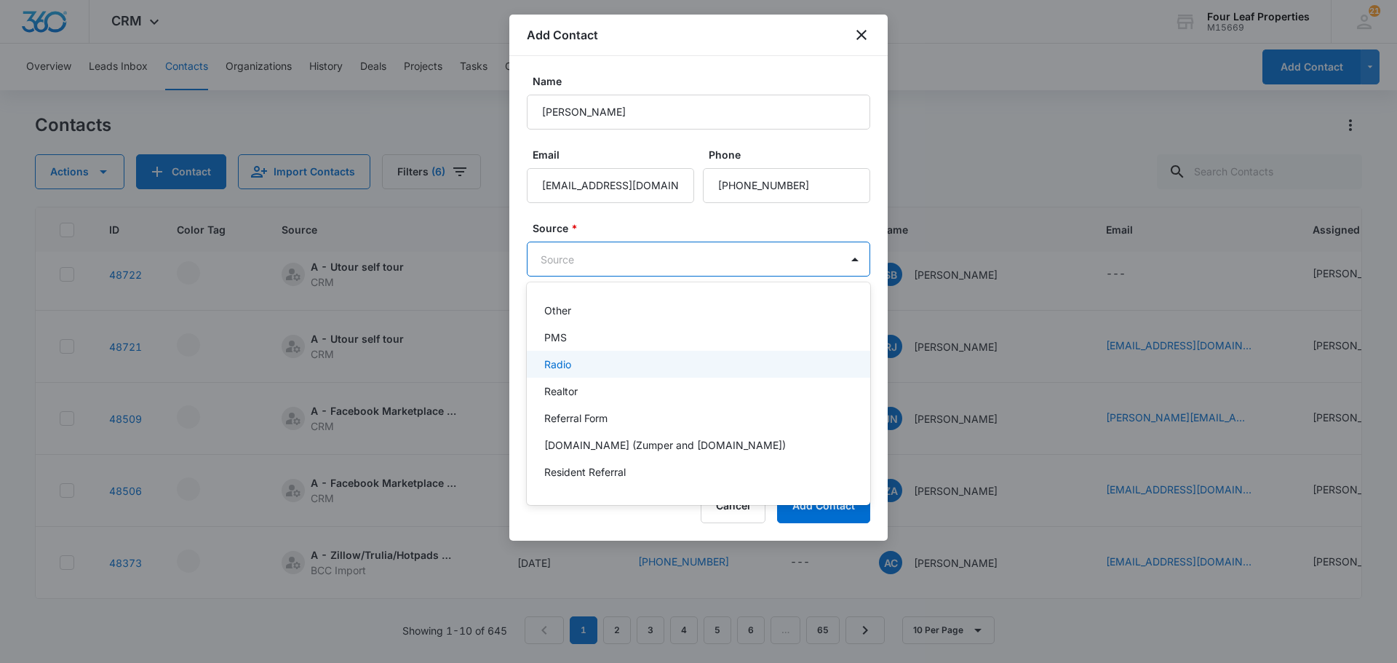
scroll to position [1181, 0]
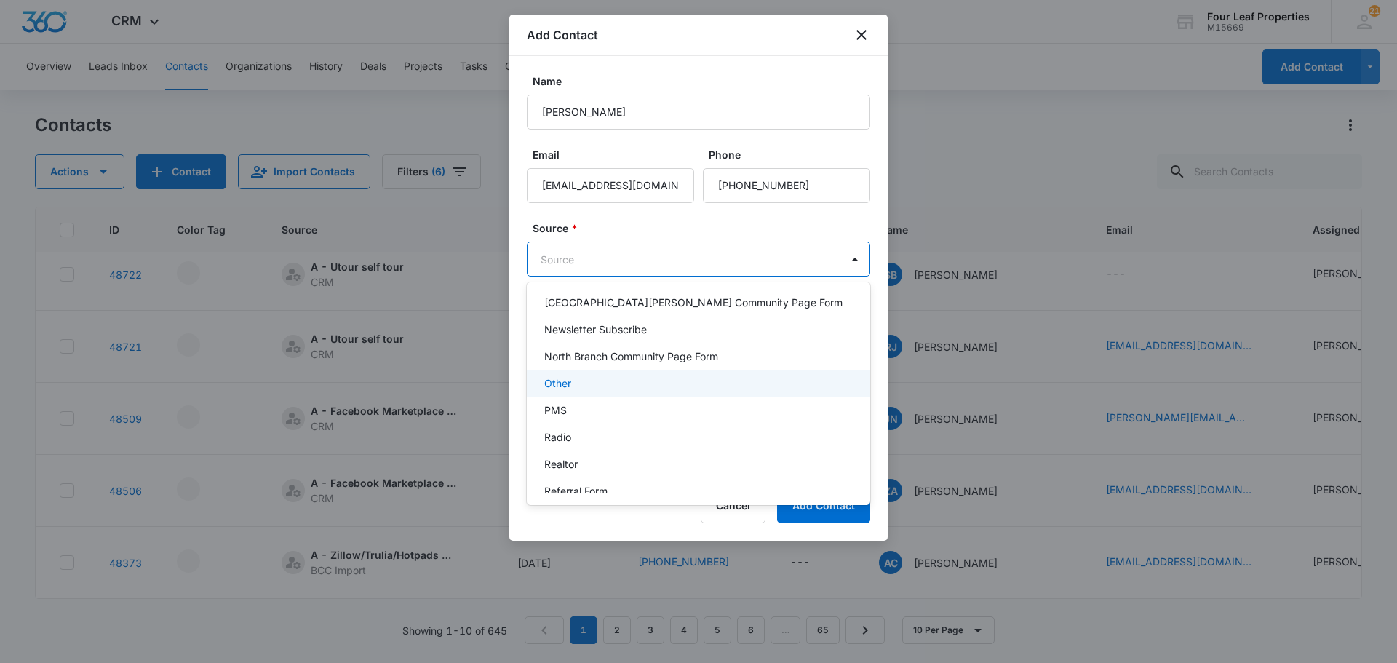
click at [684, 373] on div "Other" at bounding box center [698, 383] width 343 height 27
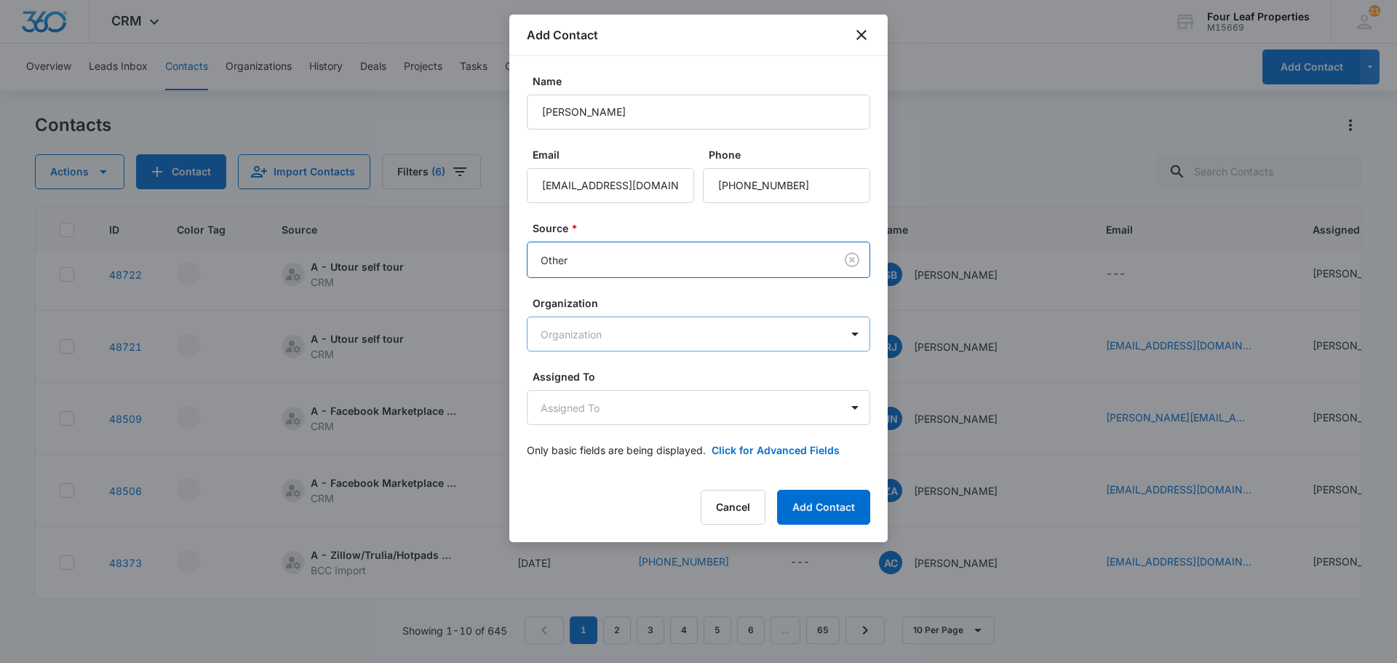
click at [607, 338] on body "CRM Apps Reputation Websites Forms CRM Email Social Shop Payments POS Content A…" at bounding box center [698, 331] width 1397 height 663
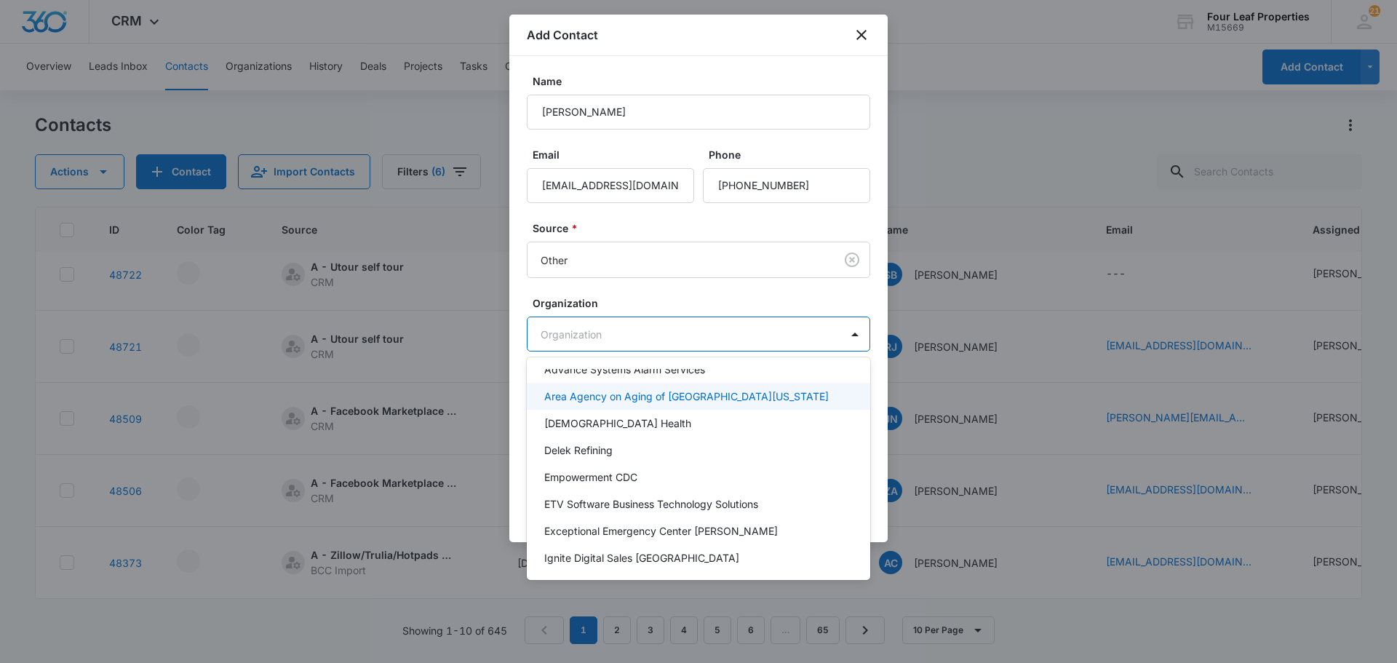
scroll to position [0, 0]
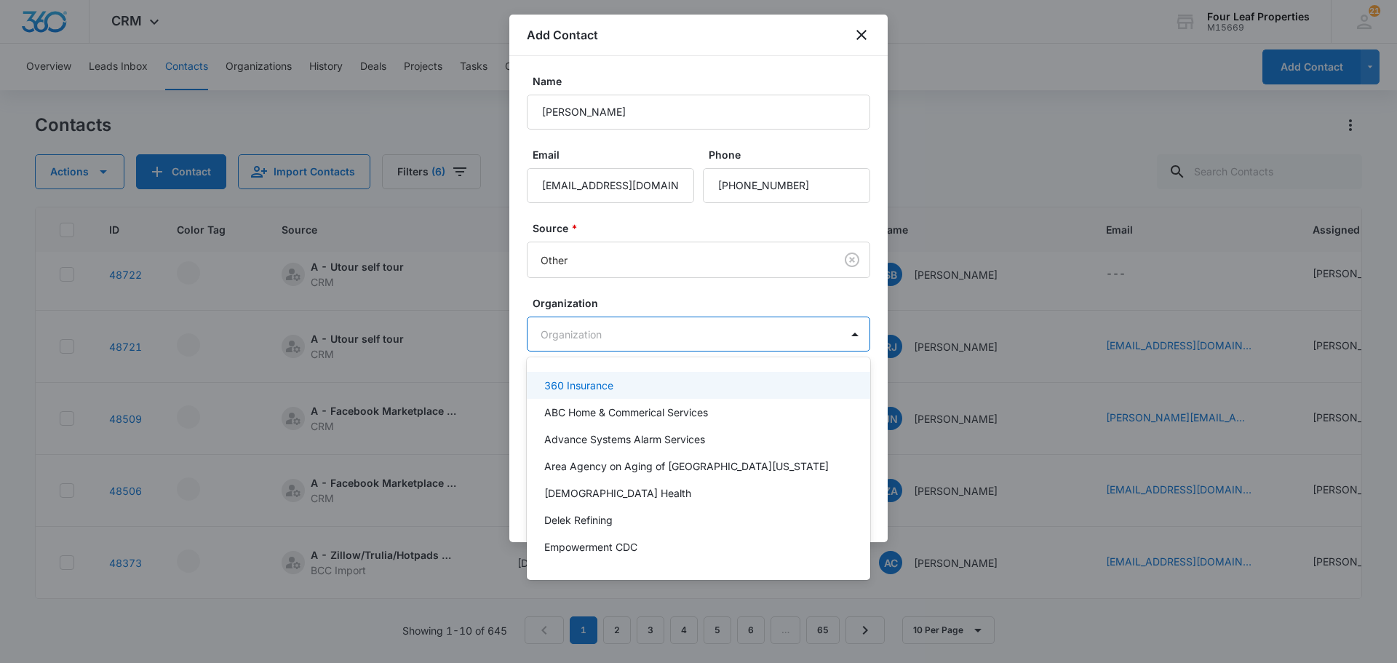
click at [697, 290] on div at bounding box center [698, 331] width 1397 height 663
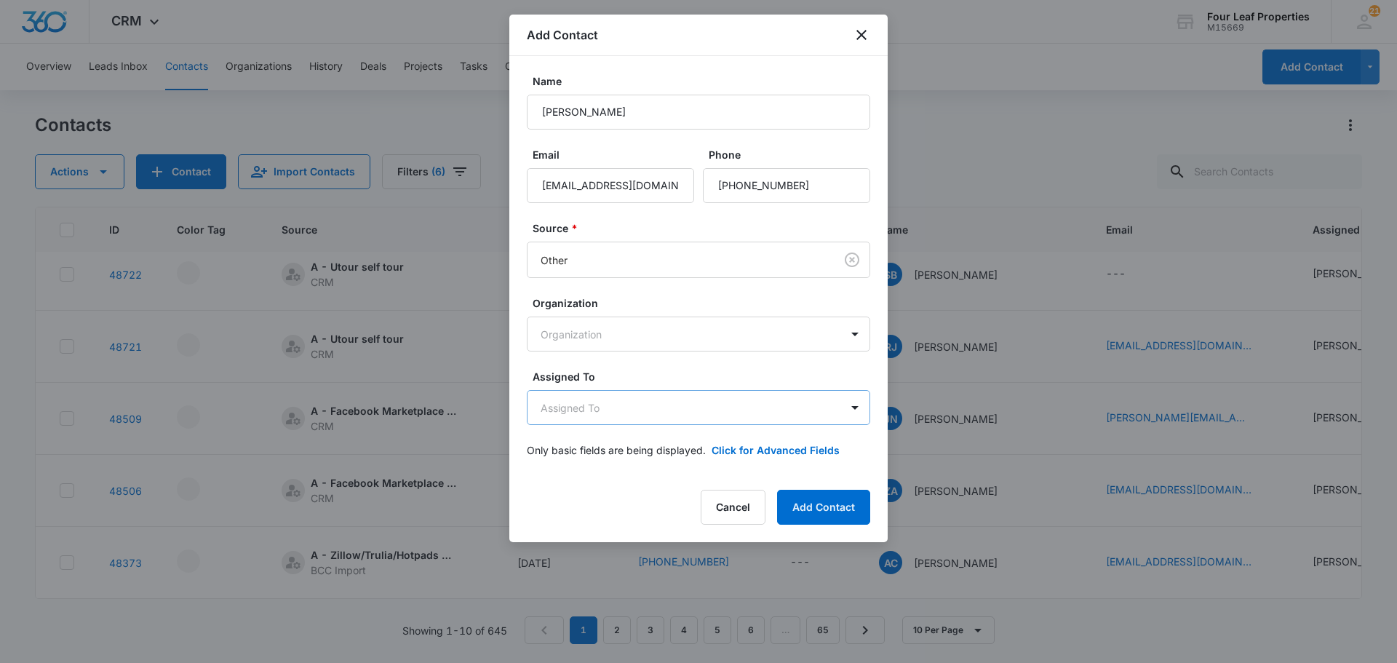
click at [649, 408] on body "CRM Apps Reputation Websites Forms CRM Email Social Shop Payments POS Content A…" at bounding box center [698, 331] width 1397 height 663
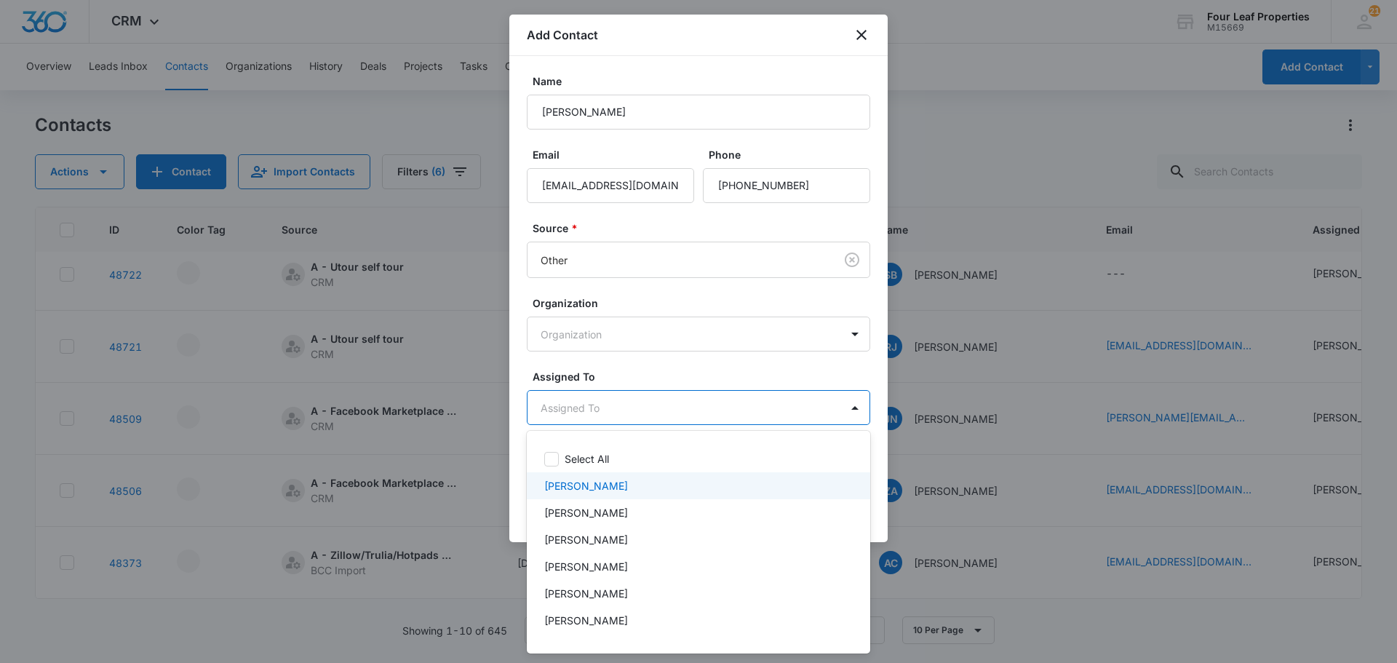
click at [579, 490] on p "[PERSON_NAME]" at bounding box center [586, 485] width 84 height 15
click at [692, 365] on div at bounding box center [698, 331] width 1397 height 663
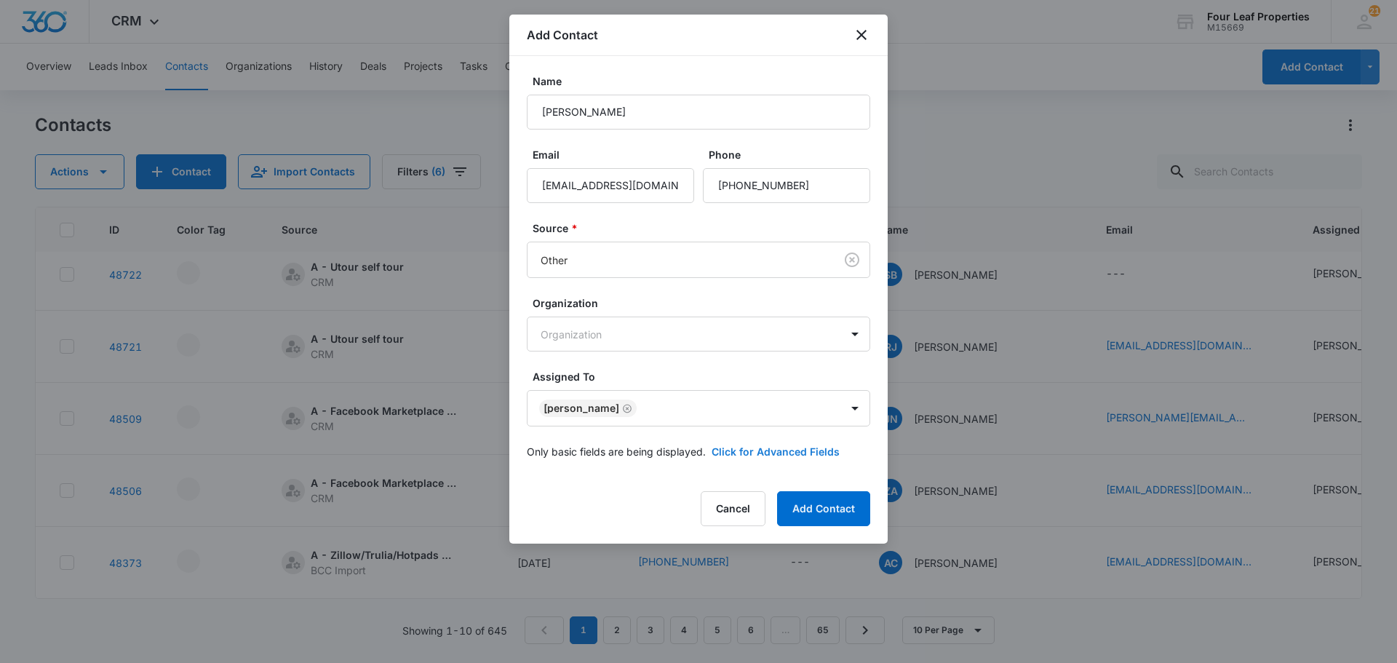
click at [790, 445] on button "Click for Advanced Fields" at bounding box center [776, 451] width 128 height 15
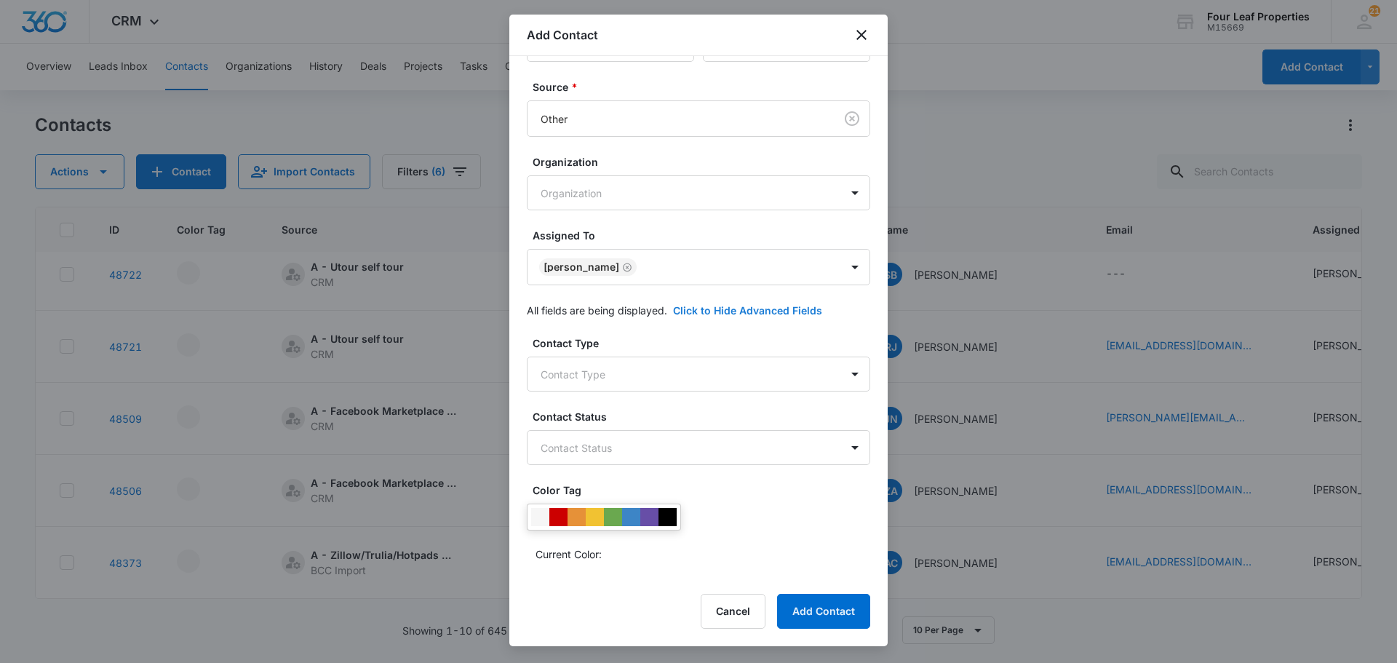
scroll to position [146, 0]
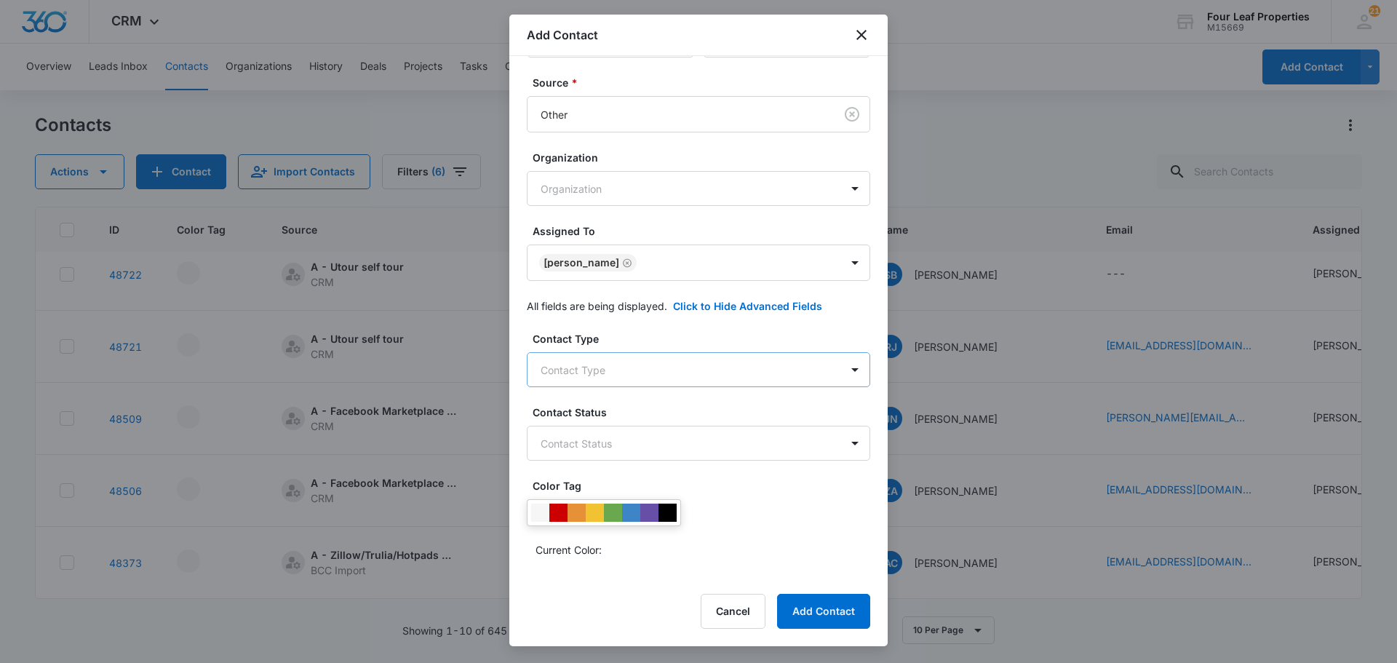
click at [751, 368] on body "CRM Apps Reputation Websites Forms CRM Email Social Shop Payments POS Content A…" at bounding box center [698, 331] width 1397 height 663
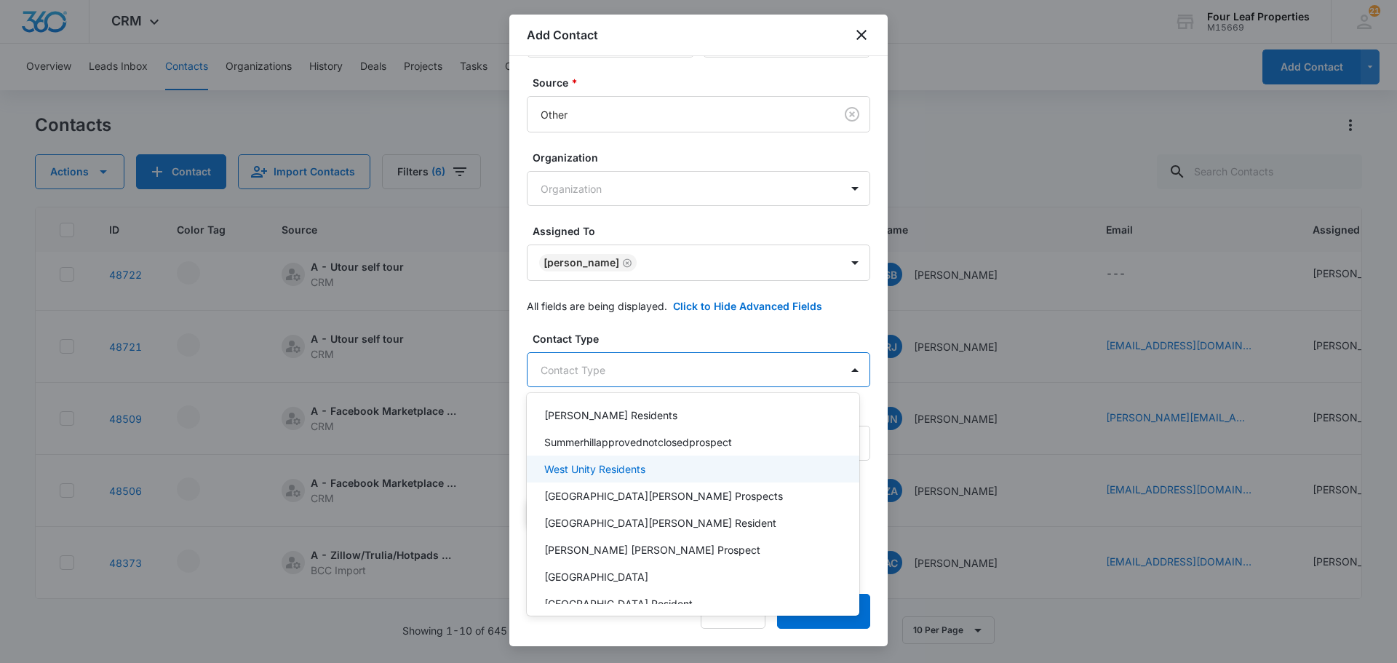
scroll to position [614, 0]
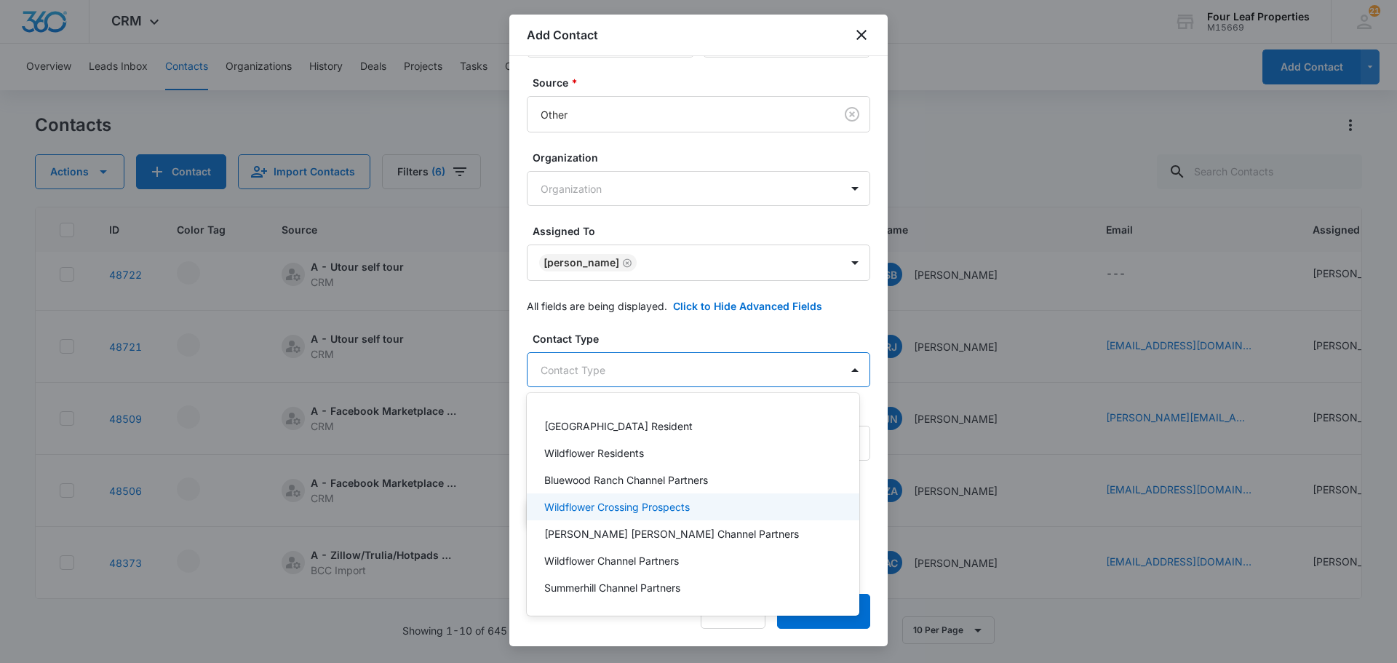
click at [710, 512] on div "Wildflower Crossing Prospects" at bounding box center [691, 506] width 295 height 15
click at [788, 330] on div at bounding box center [698, 331] width 1397 height 663
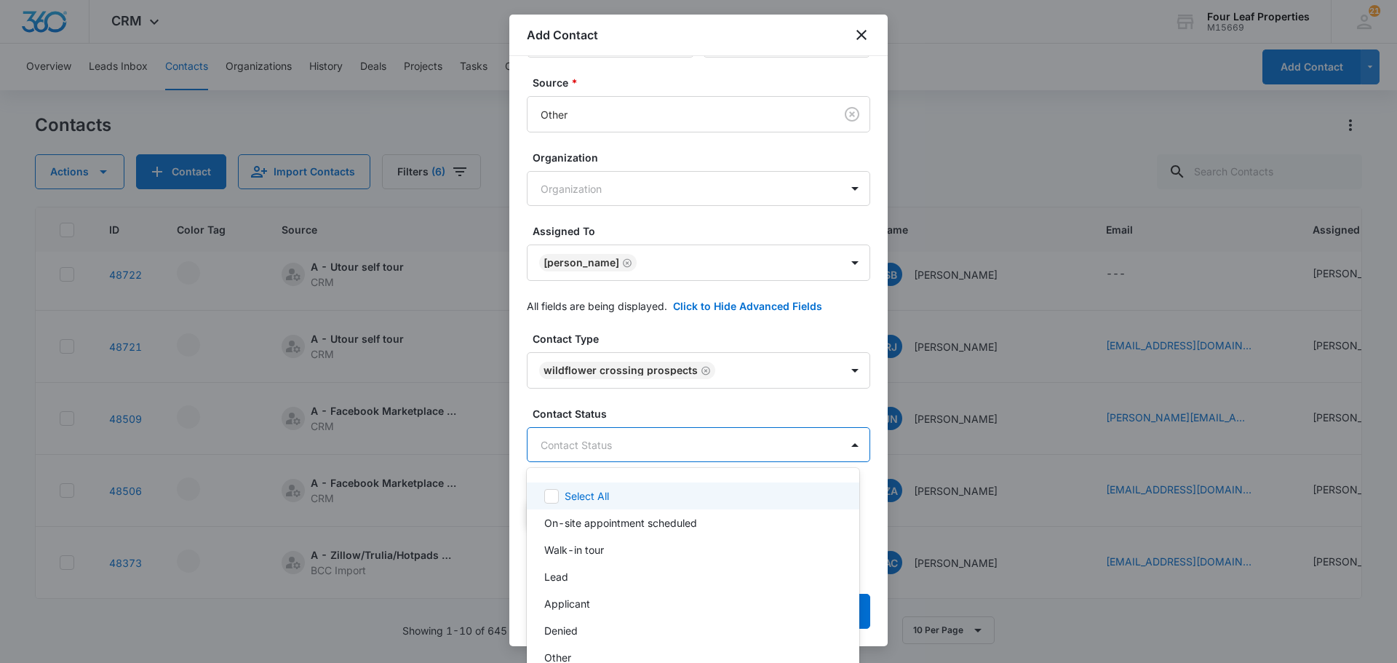
click at [763, 445] on body "CRM Apps Reputation Websites Forms CRM Email Social Shop Payments POS Content A…" at bounding box center [698, 331] width 1397 height 663
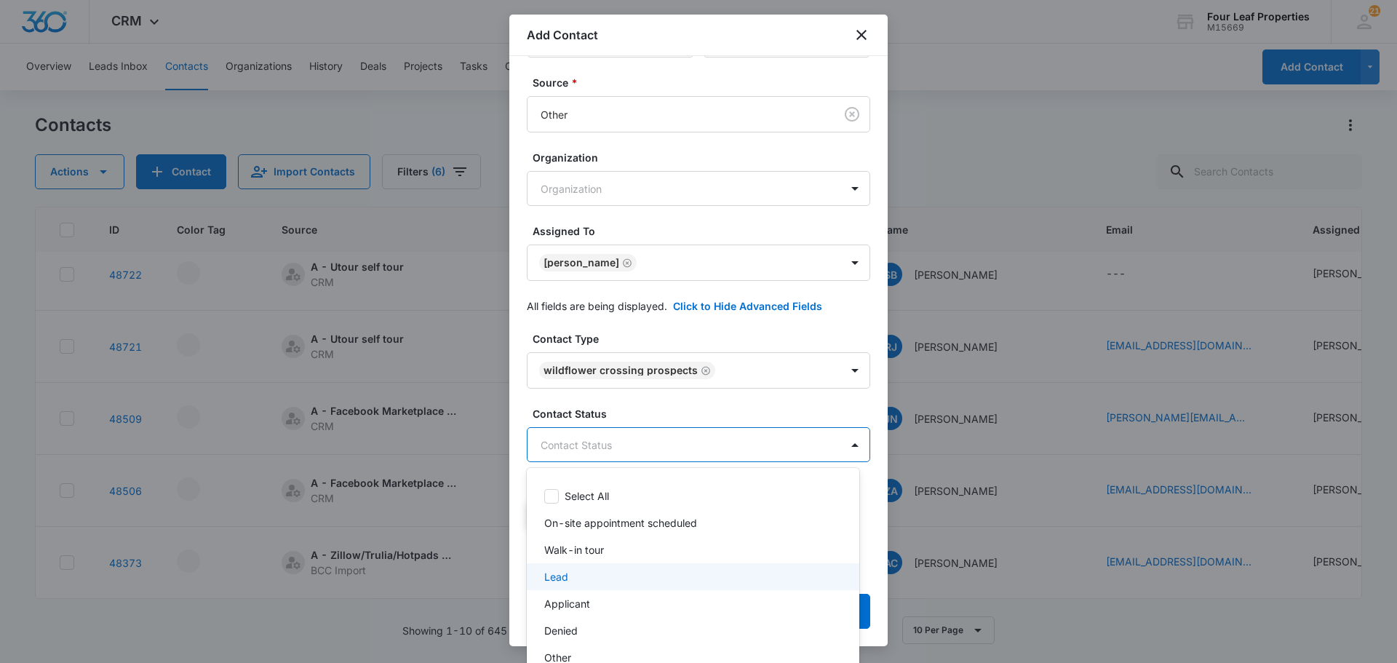
scroll to position [32, 0]
click at [668, 570] on div "Applicant" at bounding box center [691, 571] width 295 height 15
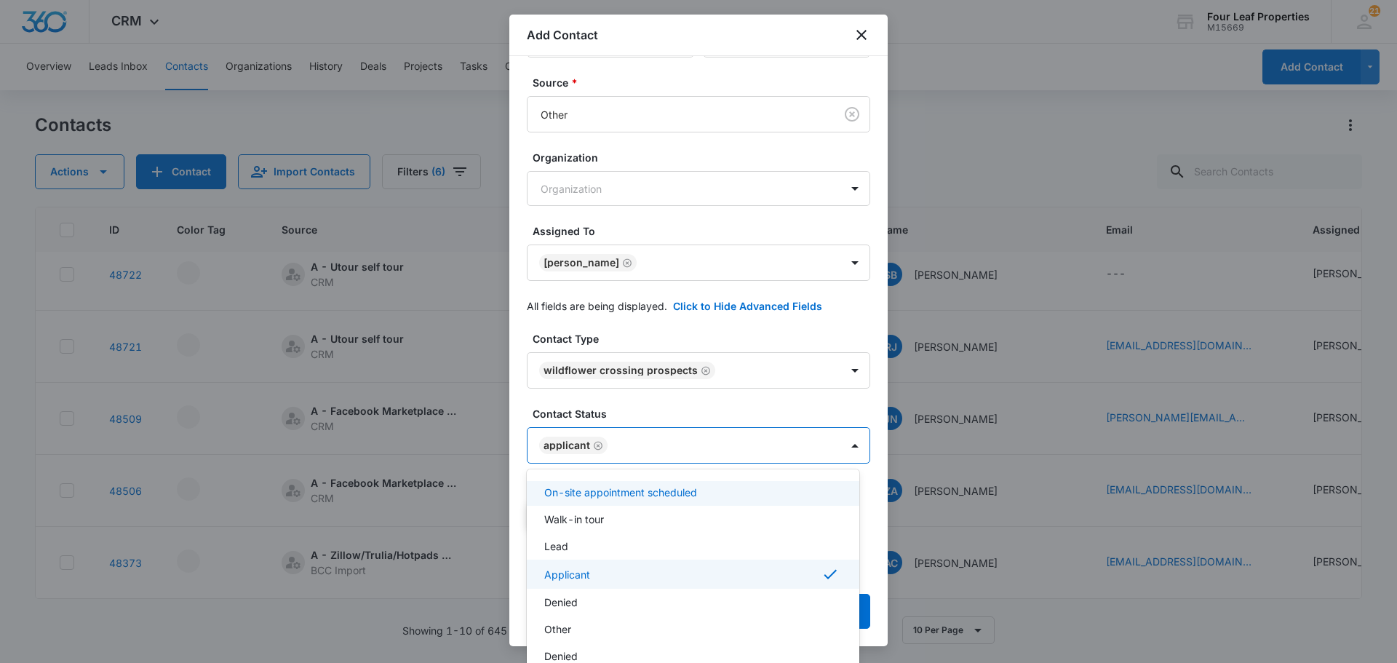
click at [769, 414] on div at bounding box center [698, 331] width 1397 height 663
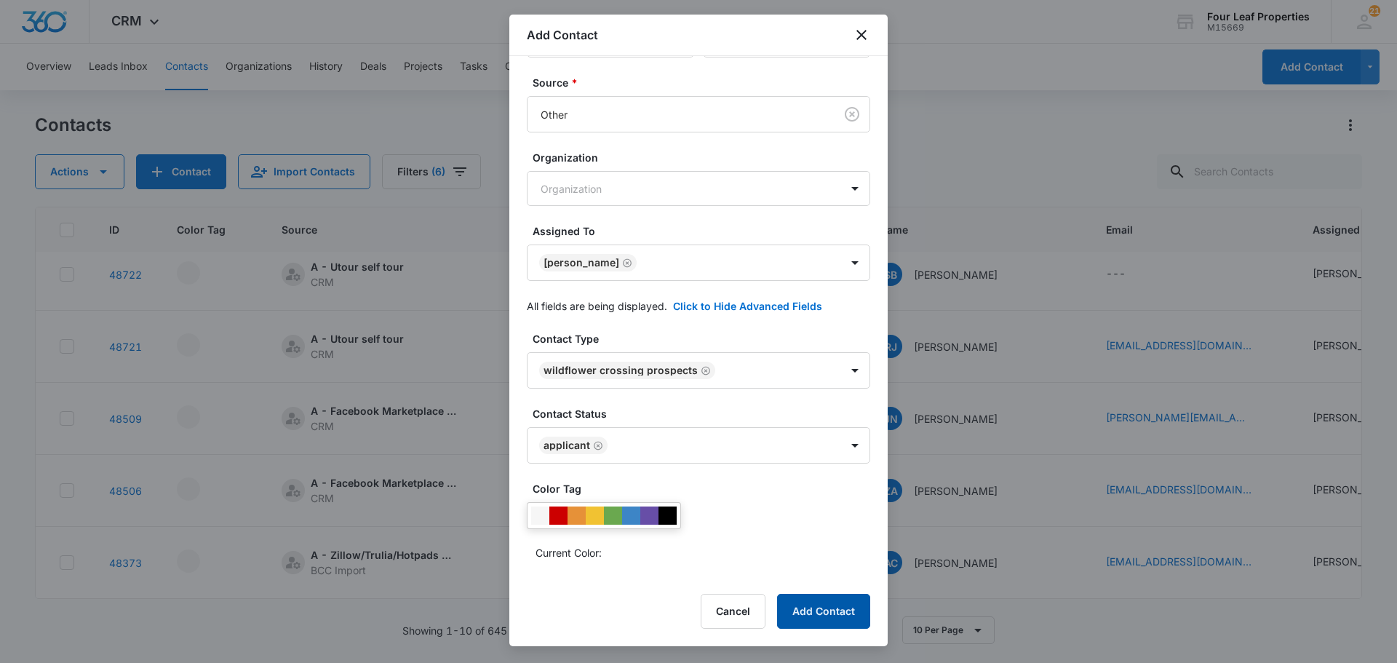
click at [829, 611] on button "Add Contact" at bounding box center [823, 611] width 93 height 35
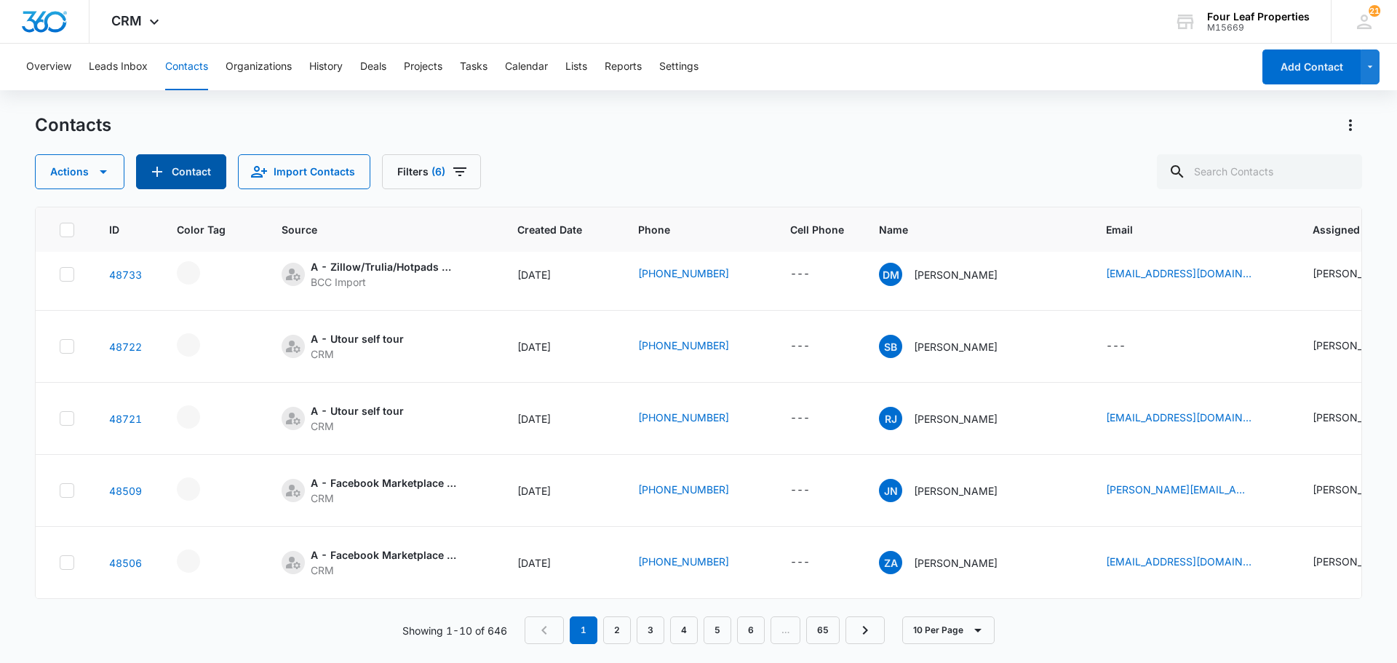
click at [178, 177] on button "Contact" at bounding box center [181, 171] width 90 height 35
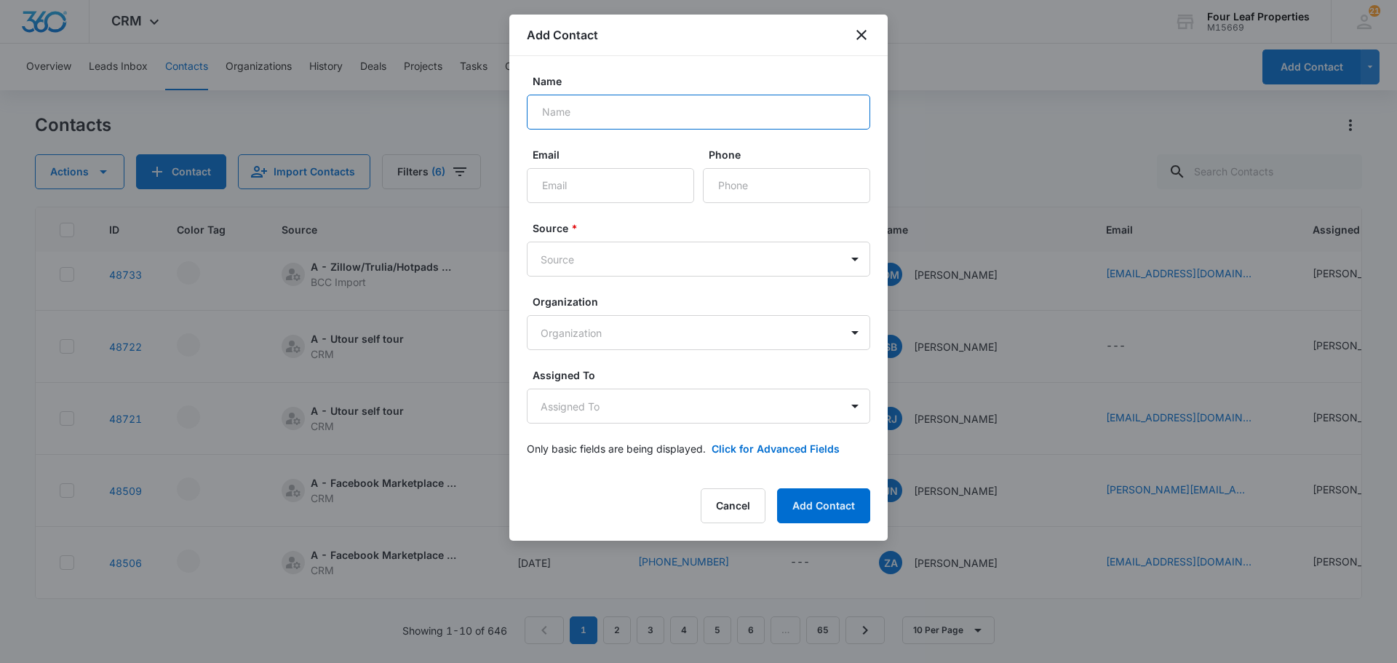
click at [606, 115] on input "Name" at bounding box center [698, 112] width 343 height 35
click at [862, 36] on icon "close" at bounding box center [861, 35] width 10 height 10
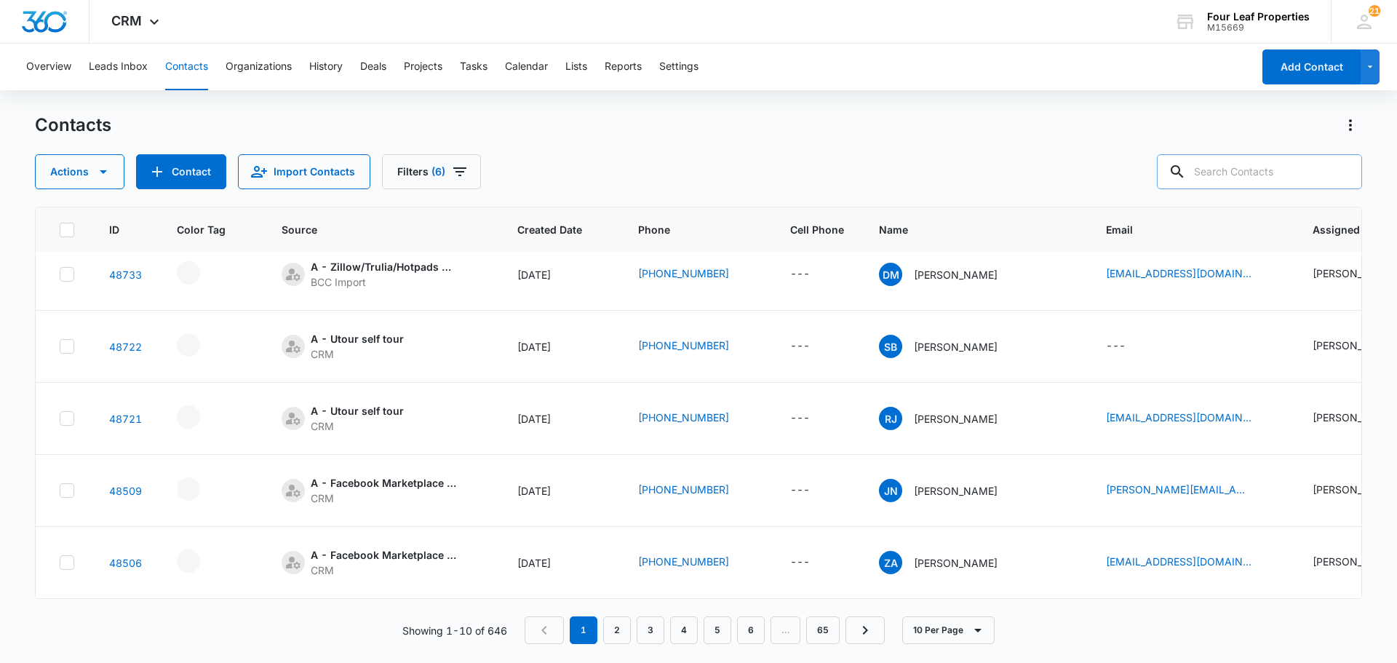
click at [1281, 173] on input "text" at bounding box center [1259, 171] width 205 height 35
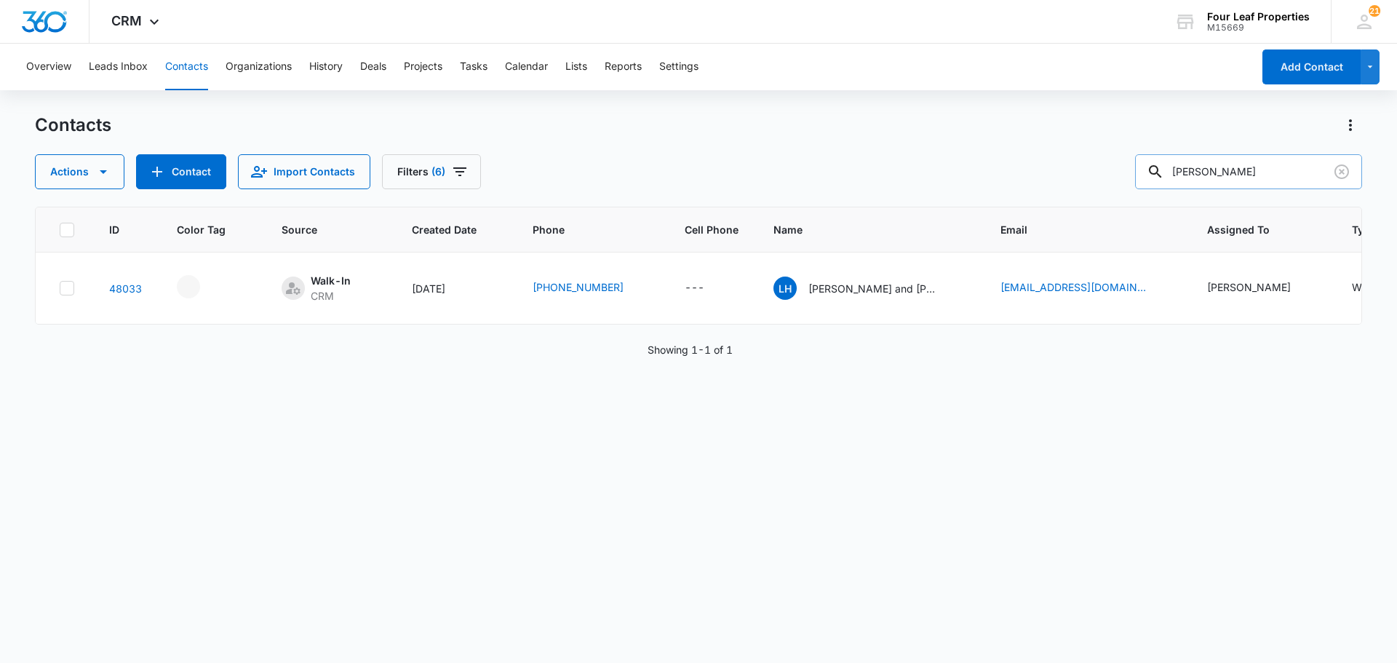
scroll to position [0, 0]
click at [1302, 288] on icon "Assigned To - Sarah Smith - Select to Edit Field" at bounding box center [1308, 288] width 13 height 13
click at [1257, 195] on icon "Remove Sarah Smith" at bounding box center [1262, 194] width 10 height 11
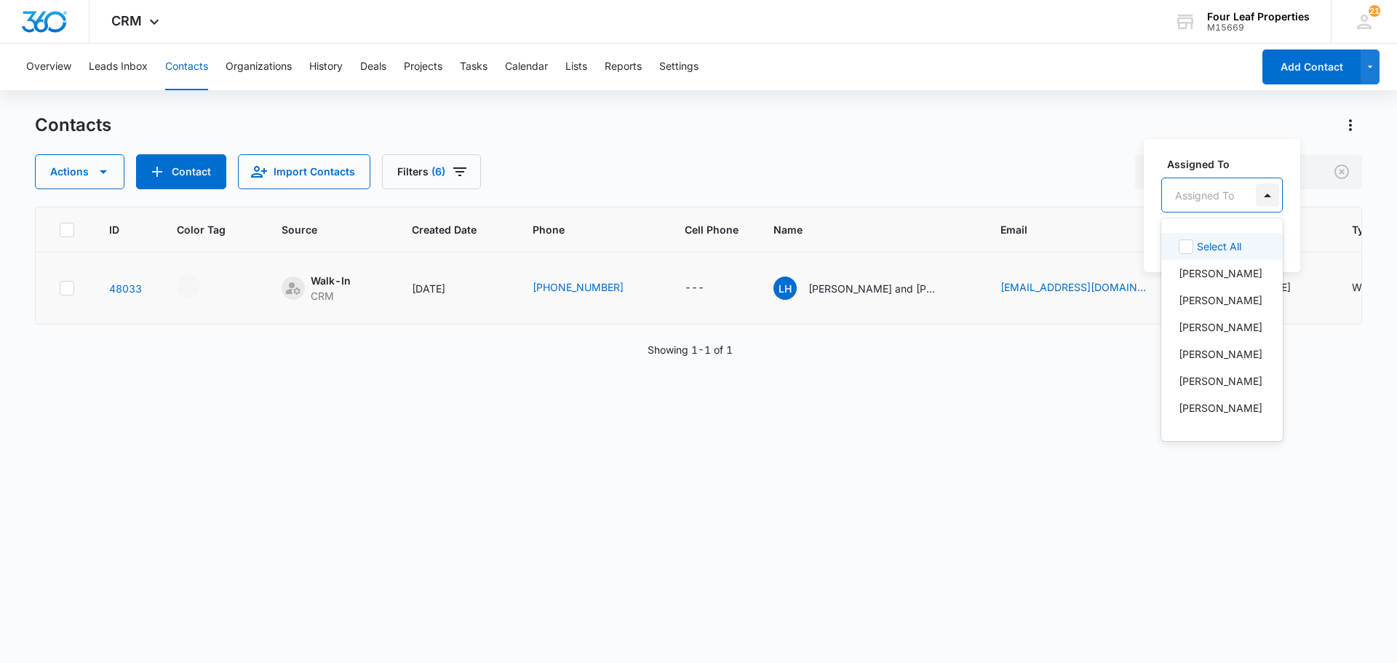
click at [1269, 191] on div at bounding box center [1267, 194] width 23 height 23
click at [1217, 276] on p "[PERSON_NAME]" at bounding box center [1221, 273] width 84 height 15
click at [1105, 169] on div "Actions Contact Import Contacts Filters (6) [PERSON_NAME]" at bounding box center [698, 171] width 1327 height 35
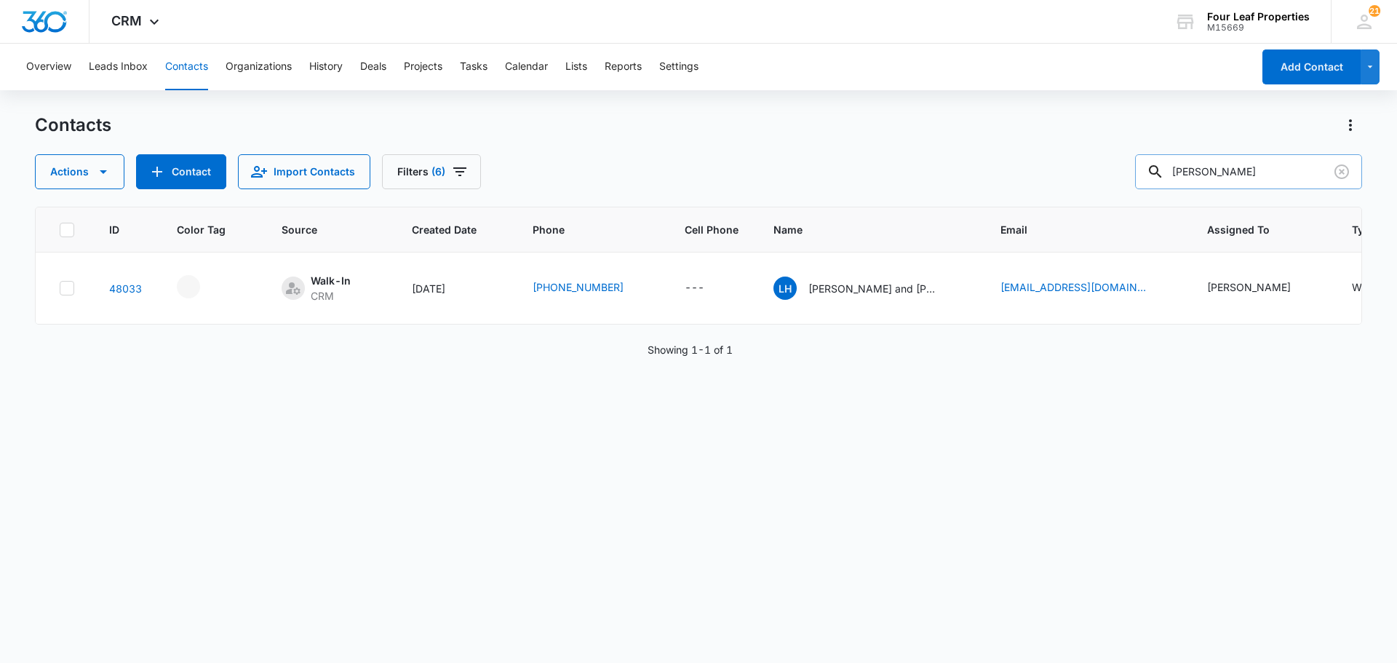
drag, startPoint x: 1244, startPoint y: 175, endPoint x: 1159, endPoint y: 175, distance: 85.1
click at [1159, 175] on div "[PERSON_NAME]" at bounding box center [1248, 171] width 227 height 35
type input "[PERSON_NAME]"
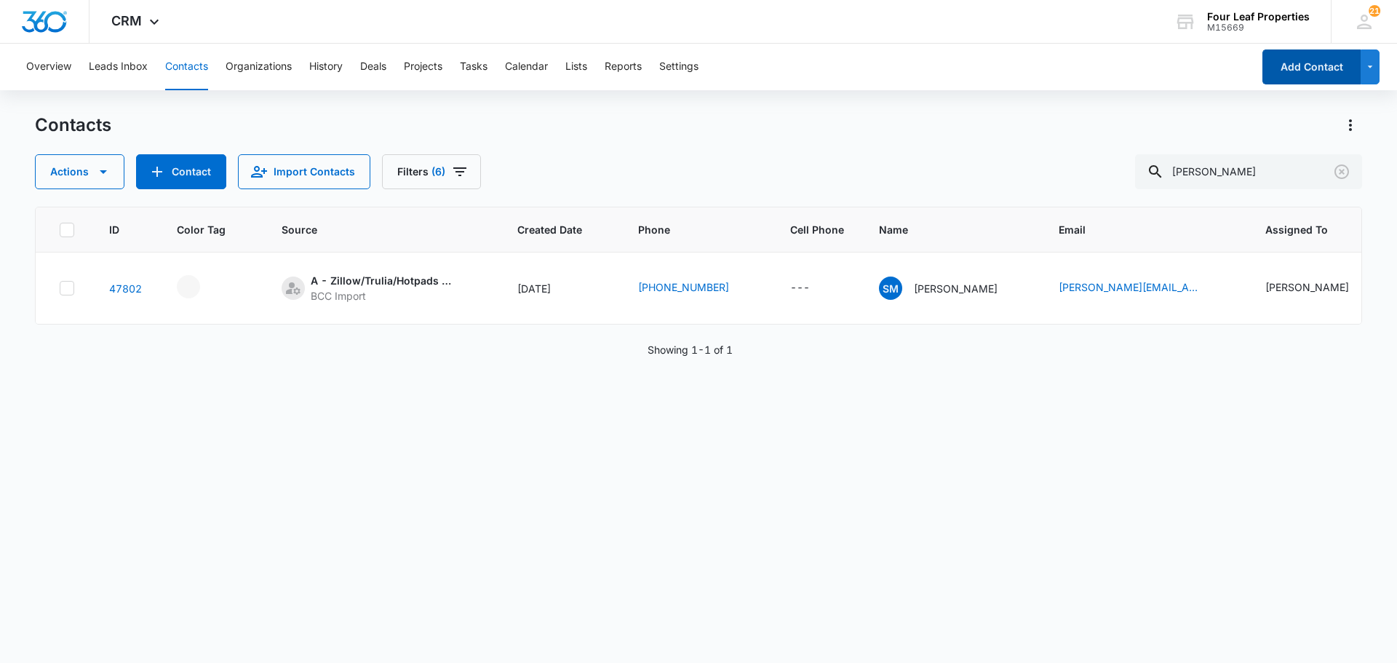
click at [1300, 65] on button "Add Contact" at bounding box center [1311, 66] width 98 height 35
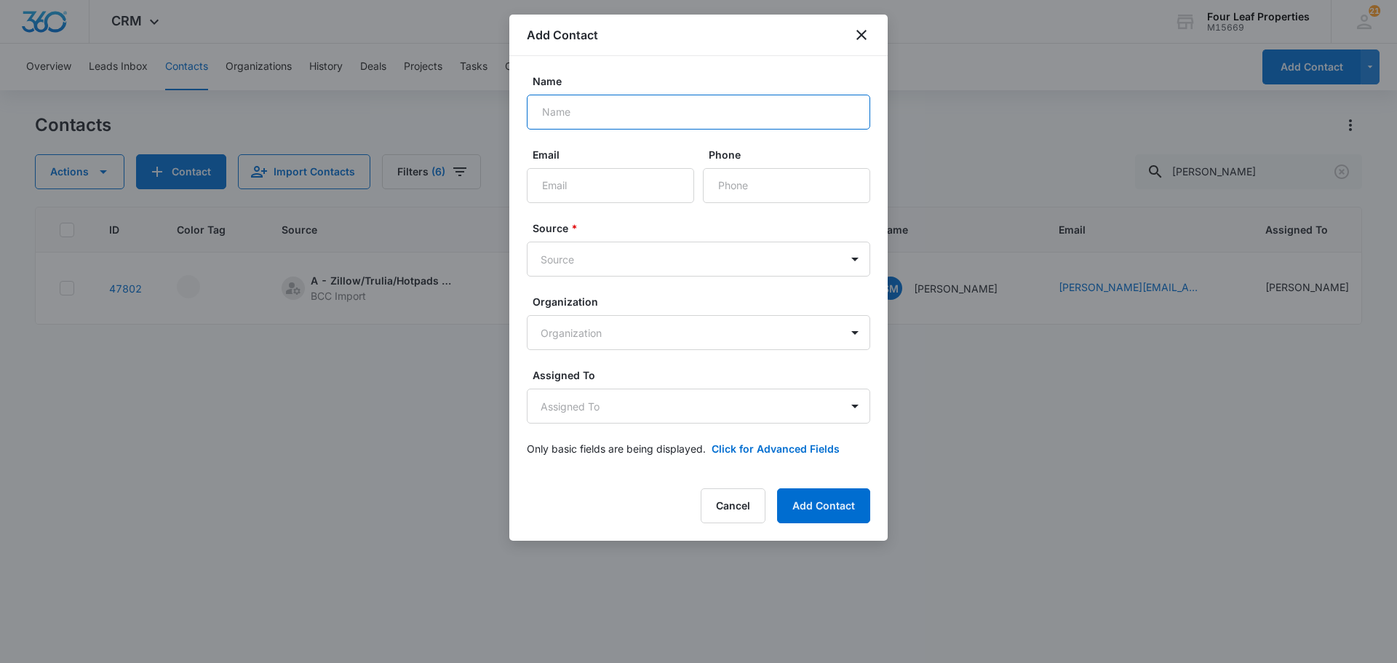
click at [552, 110] on input "Name" at bounding box center [698, 112] width 343 height 35
type input "[PERSON_NAME]"
type input "[EMAIL_ADDRESS][DOMAIN_NAME]"
type input "[PHONE_NUMBER]"
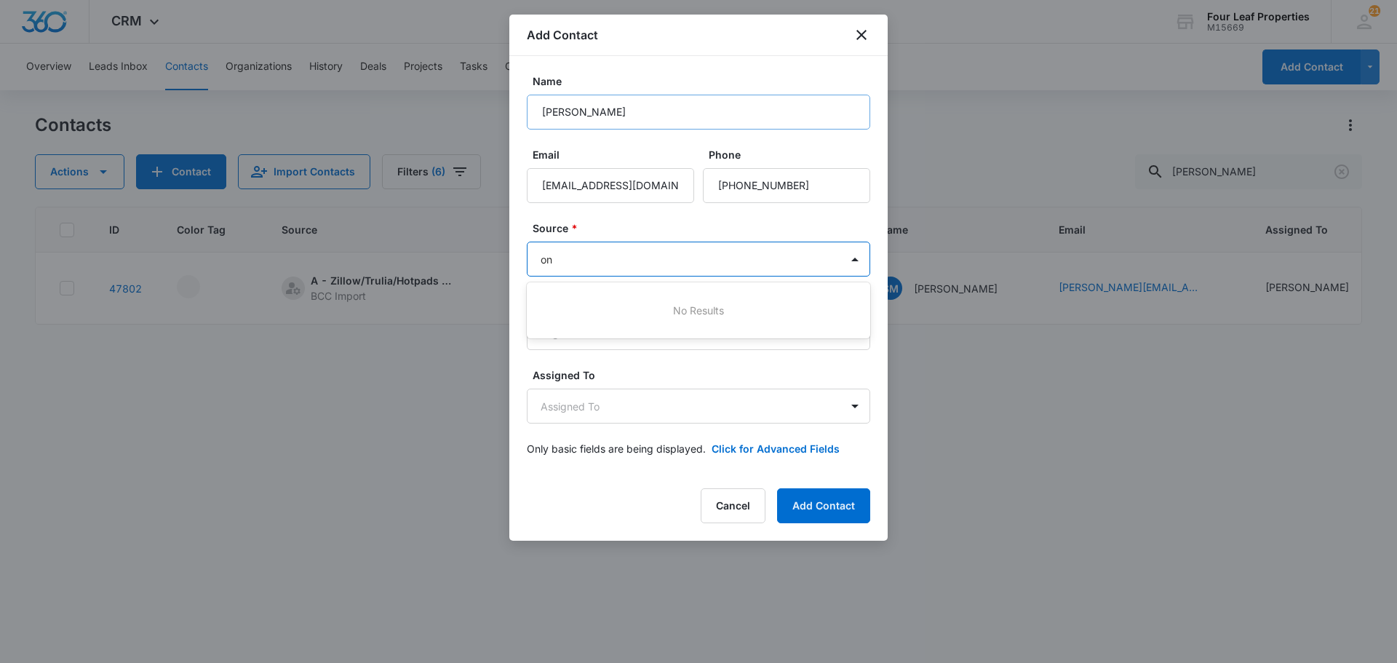
type input "o"
type input "w"
type input "i"
type input "w"
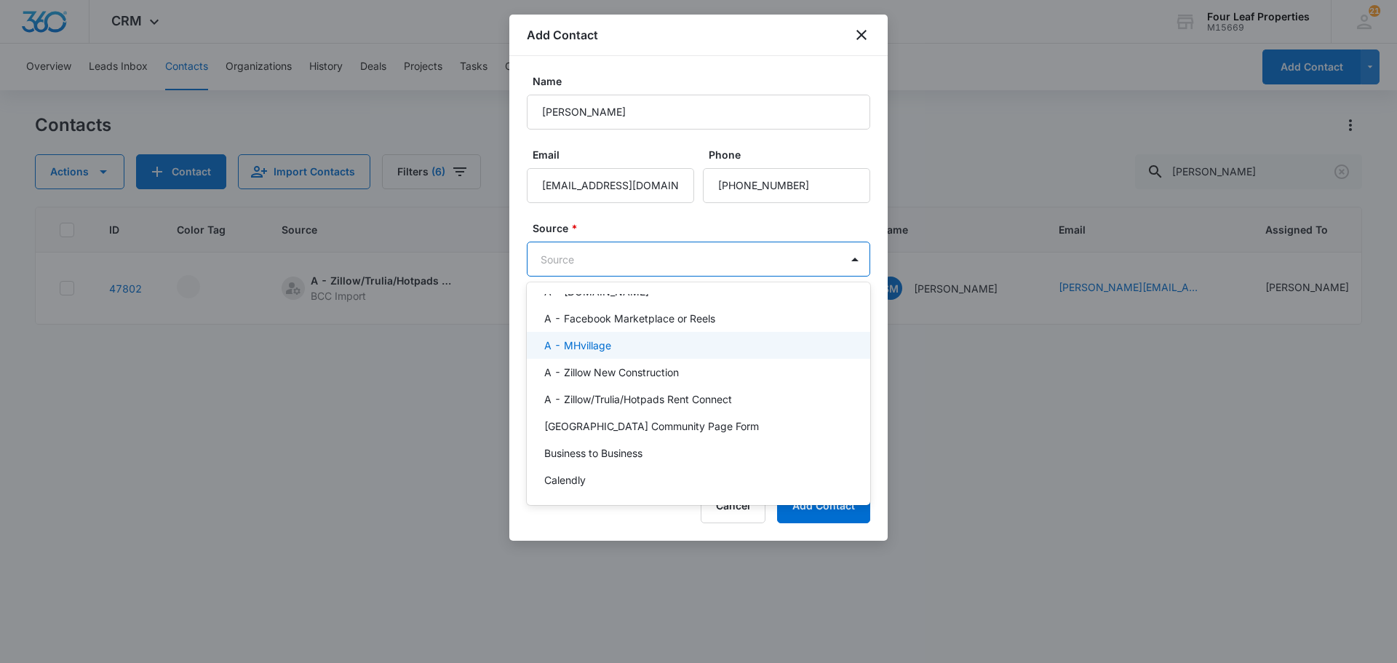
scroll to position [146, 0]
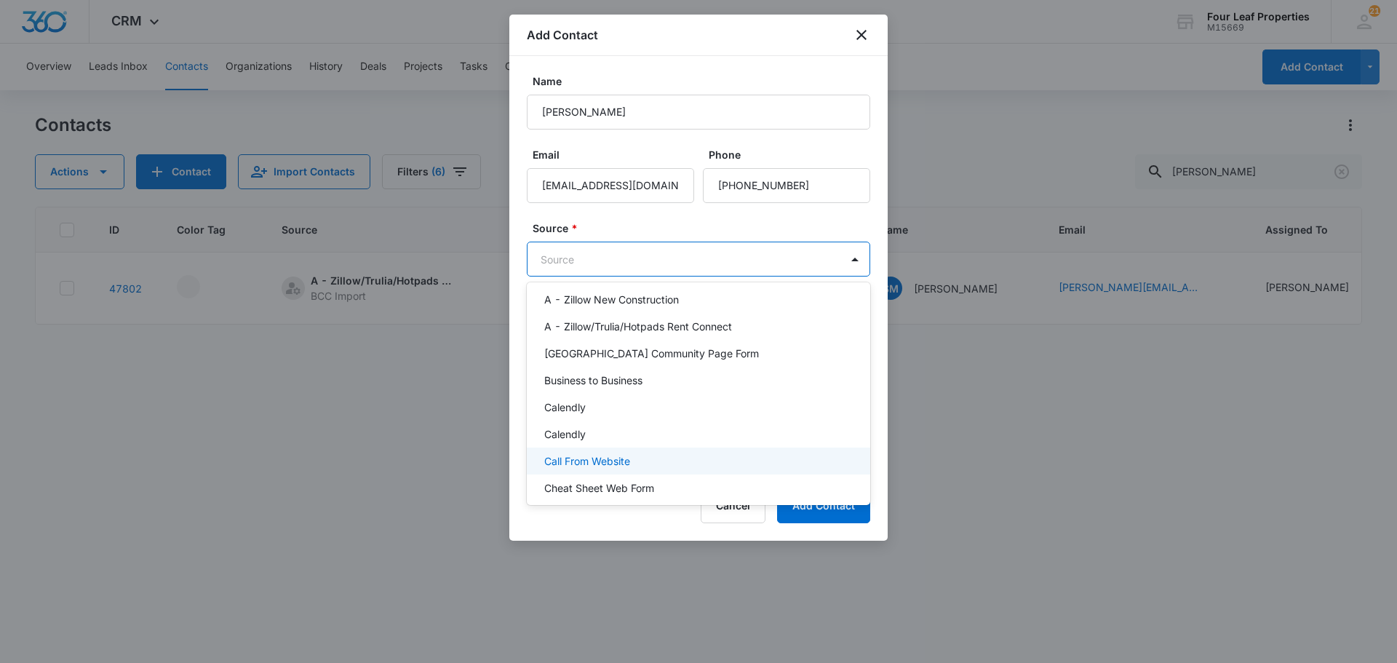
click at [626, 458] on p "Call From Website" at bounding box center [587, 460] width 86 height 15
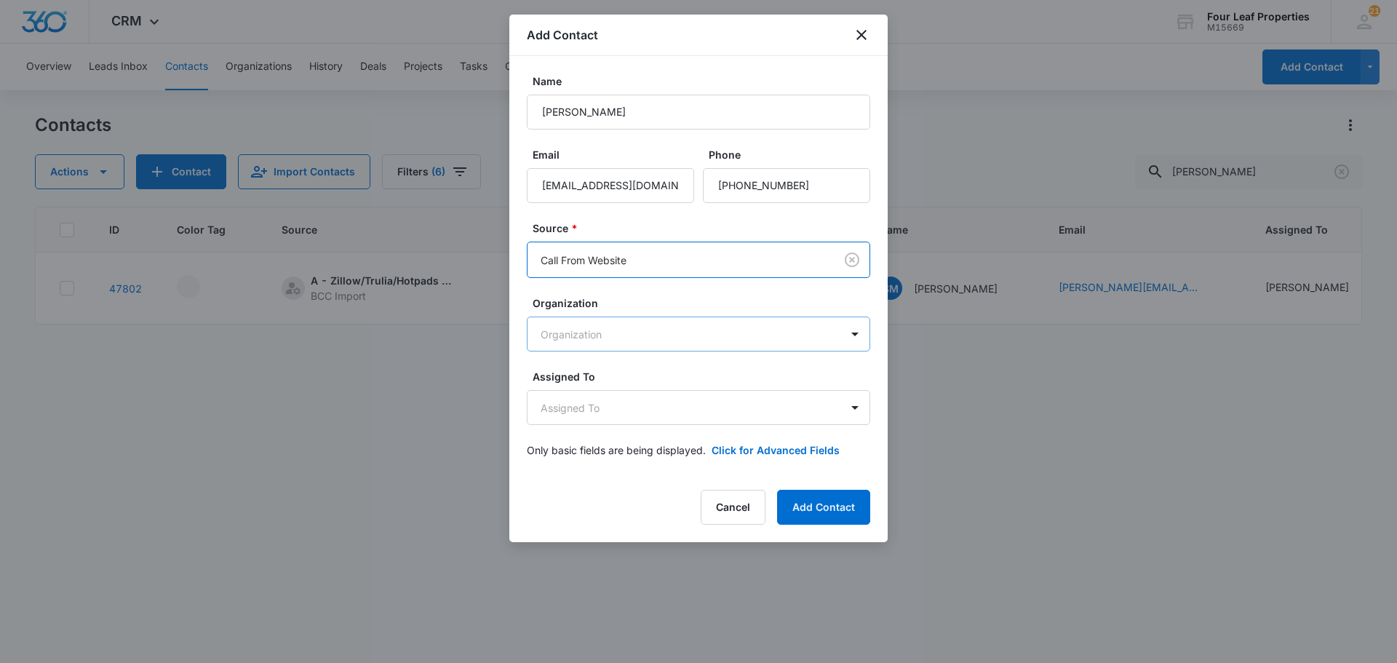
click at [667, 341] on body "CRM Apps Reputation Websites Forms CRM Email Social Shop Payments POS Content A…" at bounding box center [698, 331] width 1397 height 663
type input "w"
click at [588, 410] on body "CRM Apps Reputation Websites Forms CRM Email Social Shop Payments POS Content A…" at bounding box center [698, 331] width 1397 height 663
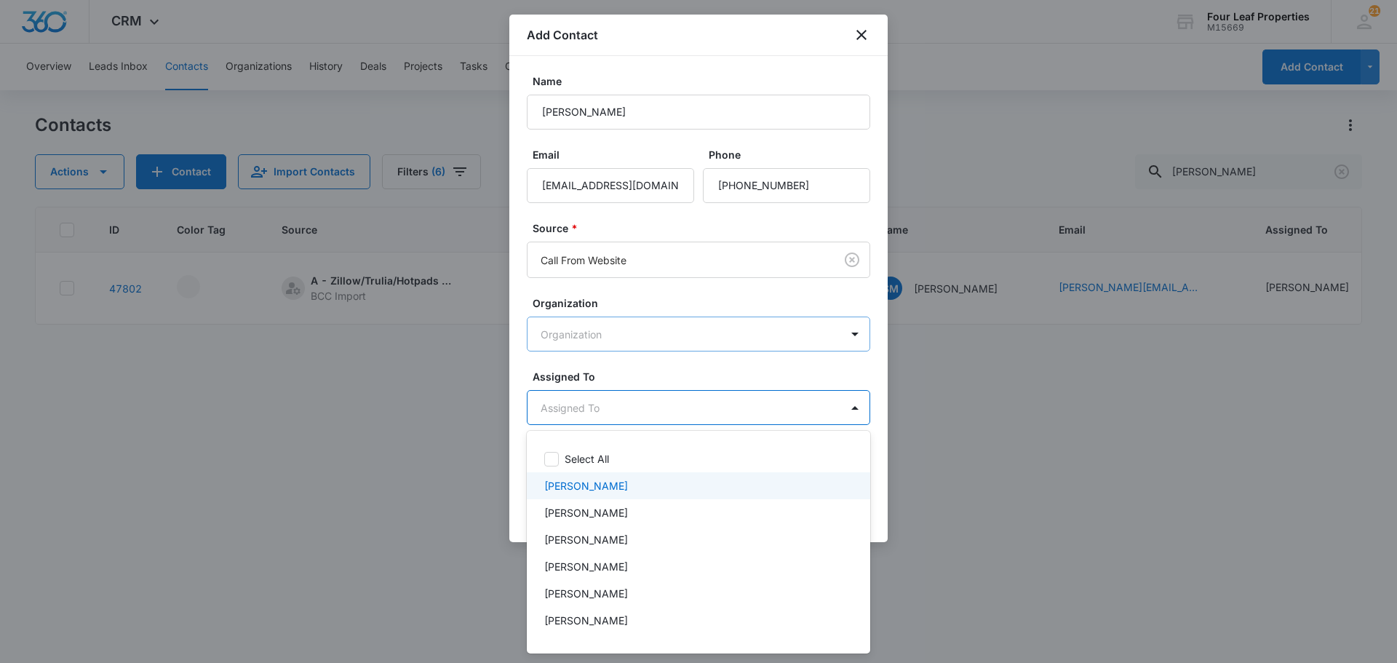
click at [591, 495] on div "[PERSON_NAME]" at bounding box center [698, 485] width 343 height 27
click at [872, 361] on div at bounding box center [698, 331] width 1397 height 663
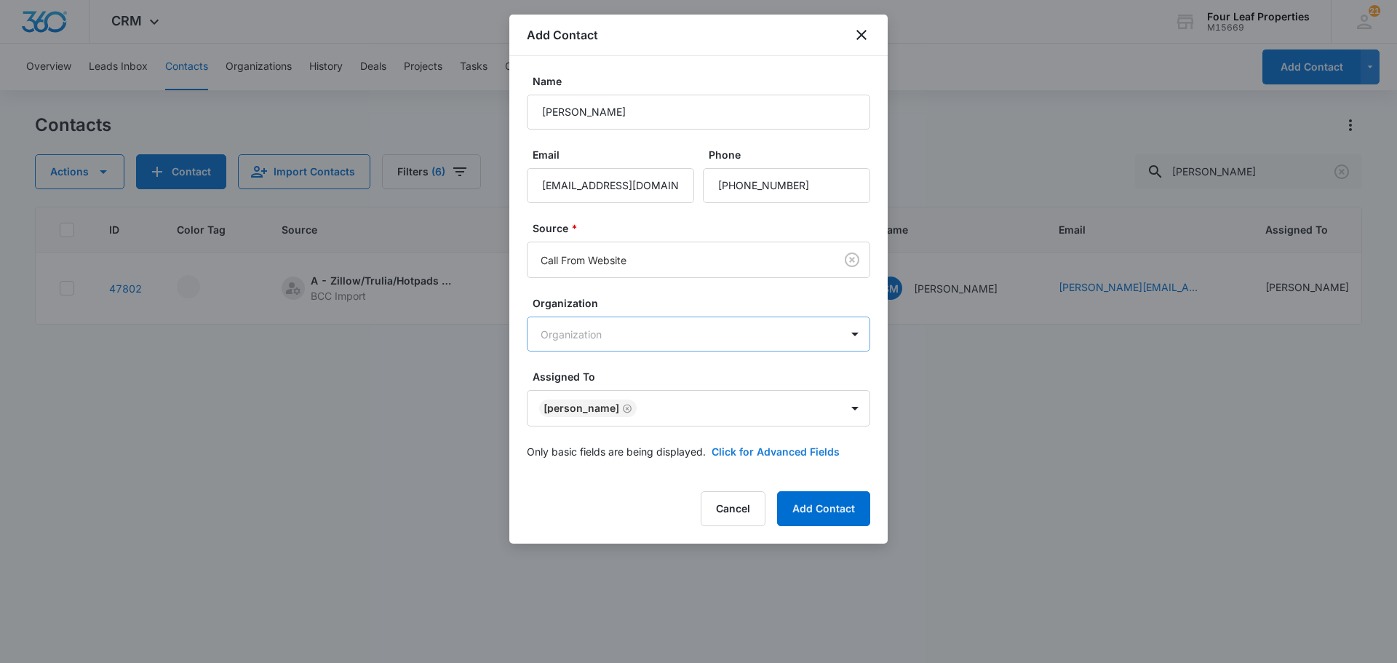
click at [807, 451] on button "Click for Advanced Fields" at bounding box center [776, 451] width 128 height 15
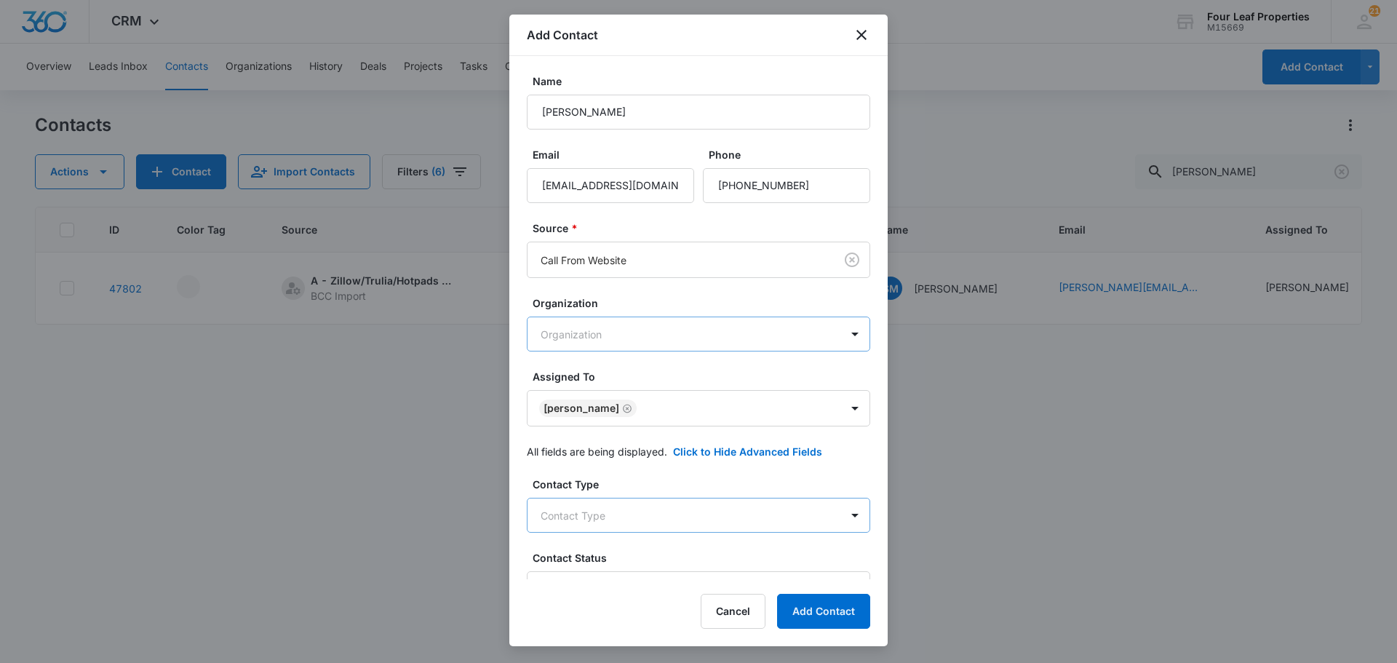
click at [648, 512] on body "CRM Apps Reputation Websites Forms CRM Email Social Shop Payments POS Content A…" at bounding box center [698, 331] width 1397 height 663
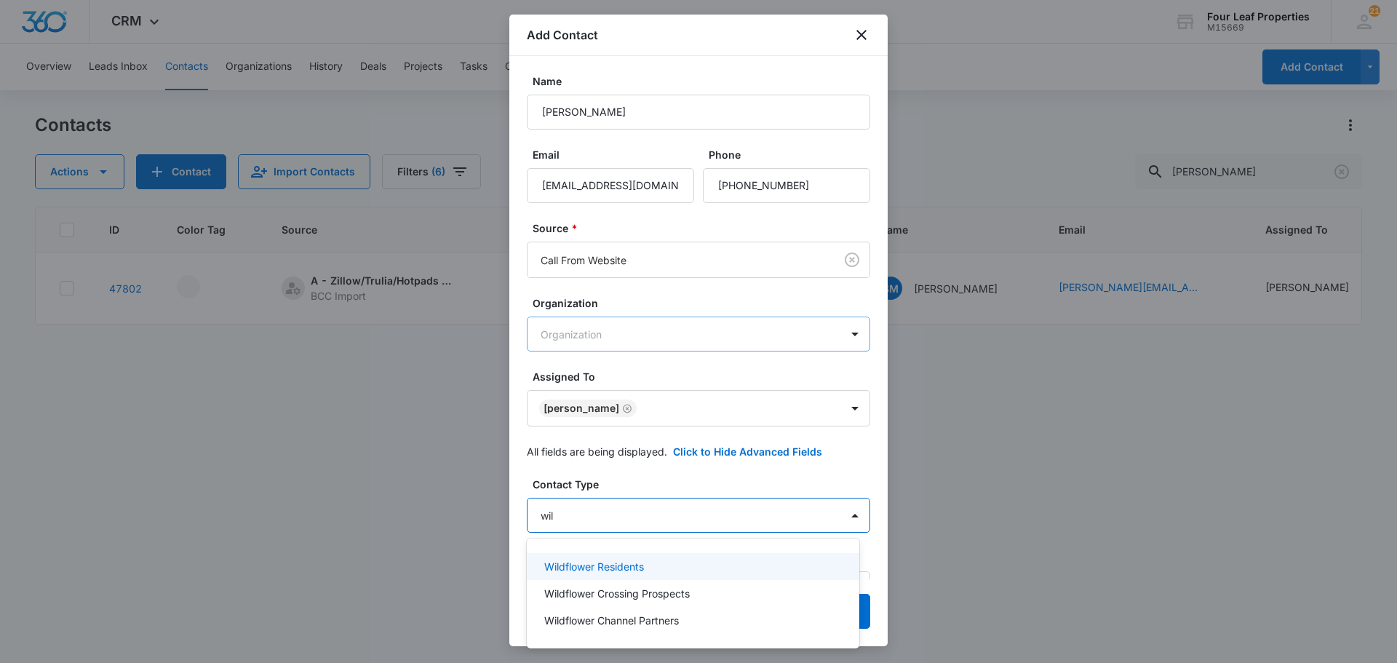
type input "wild"
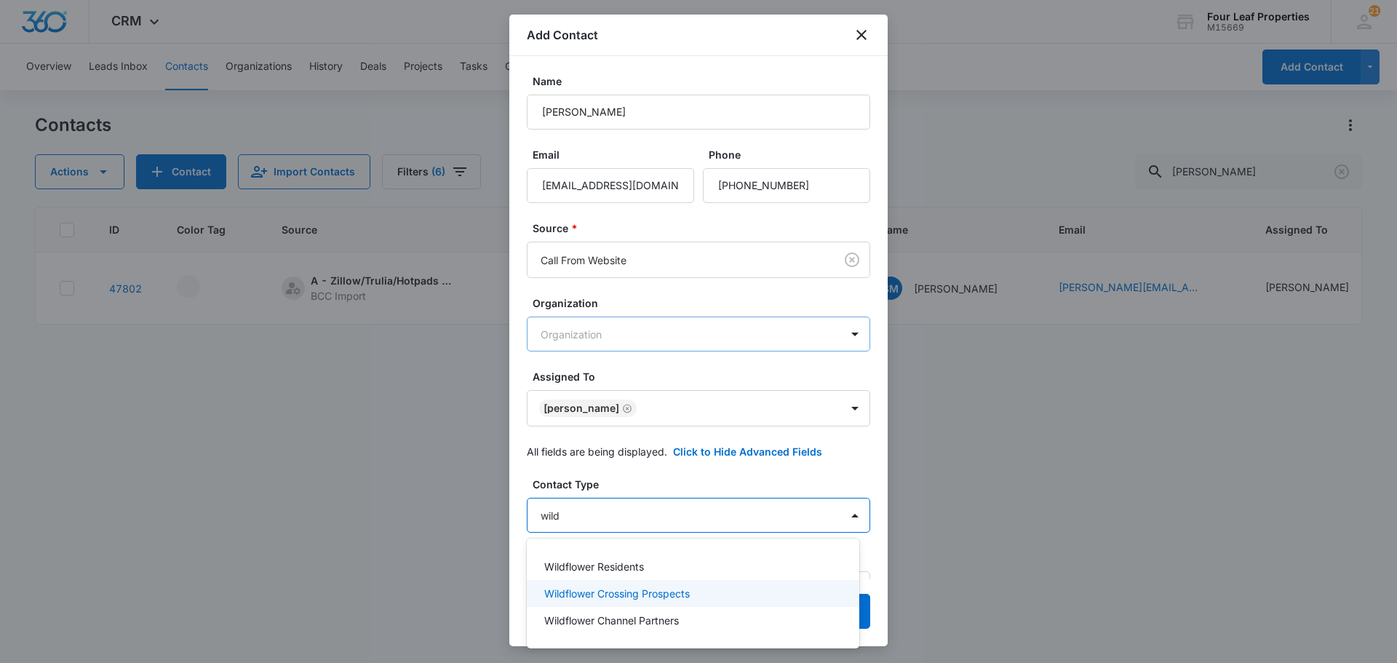
click at [667, 596] on p "Wildflower Crossing Prospects" at bounding box center [617, 593] width 146 height 15
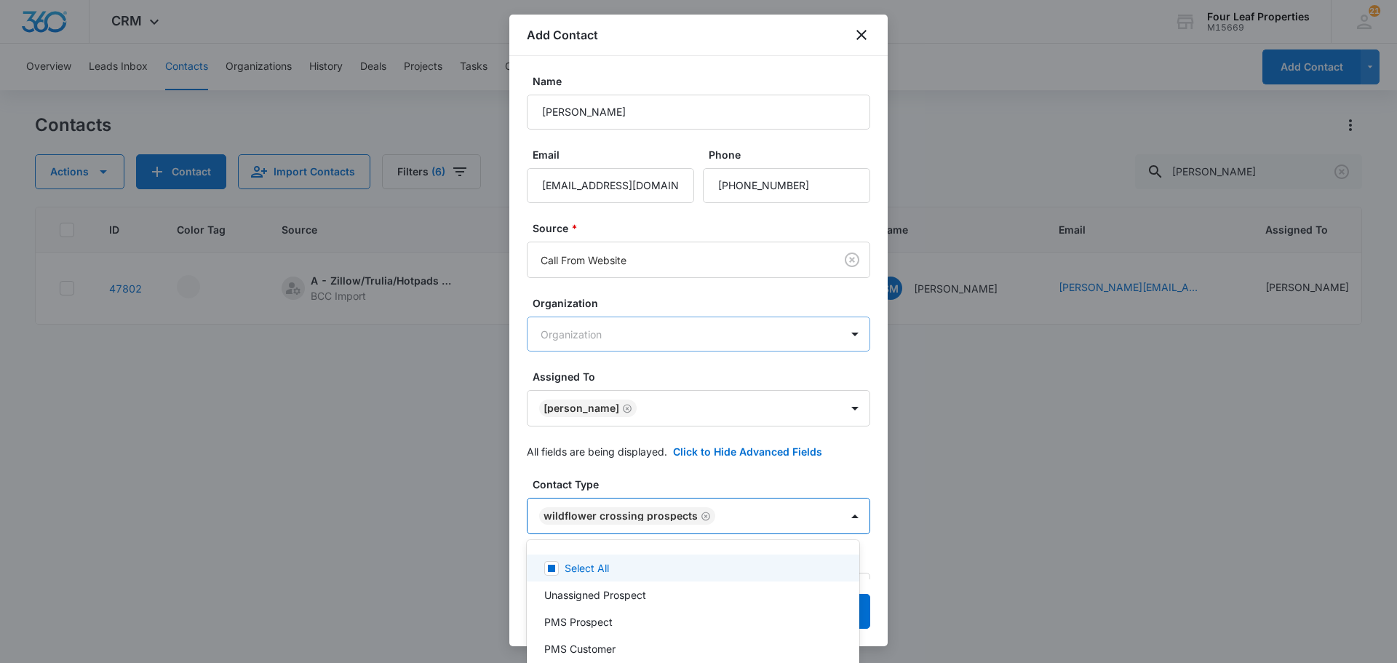
click at [859, 459] on div at bounding box center [698, 331] width 1397 height 663
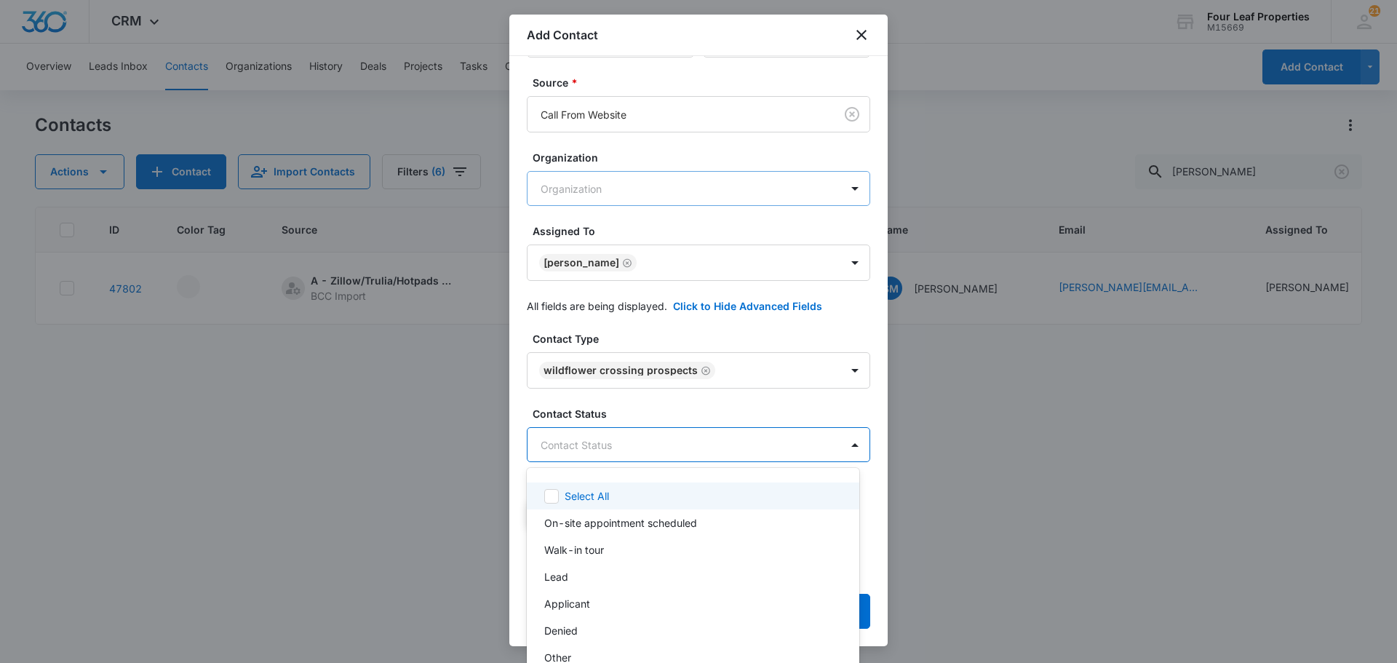
click at [699, 450] on body "CRM Apps Reputation Websites Forms CRM Email Social Shop Payments POS Content A…" at bounding box center [698, 331] width 1397 height 663
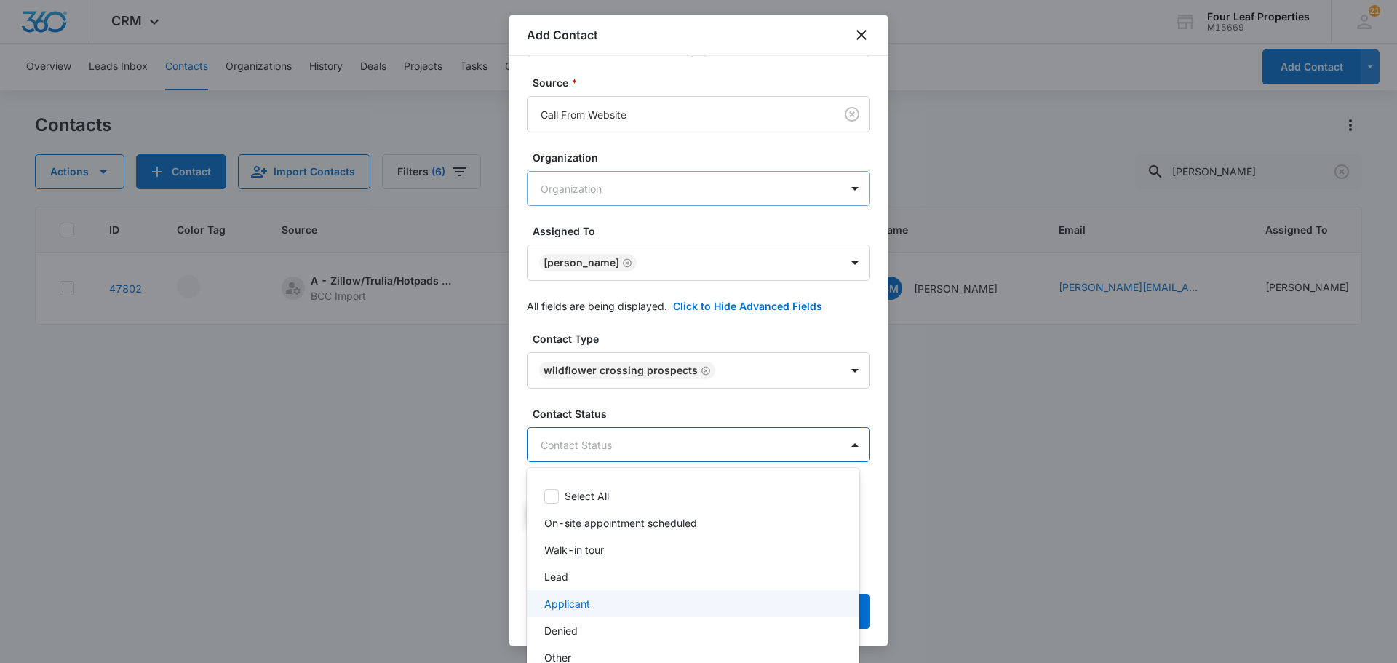
click at [602, 610] on div "Applicant" at bounding box center [691, 603] width 295 height 15
click at [736, 401] on div at bounding box center [698, 331] width 1397 height 663
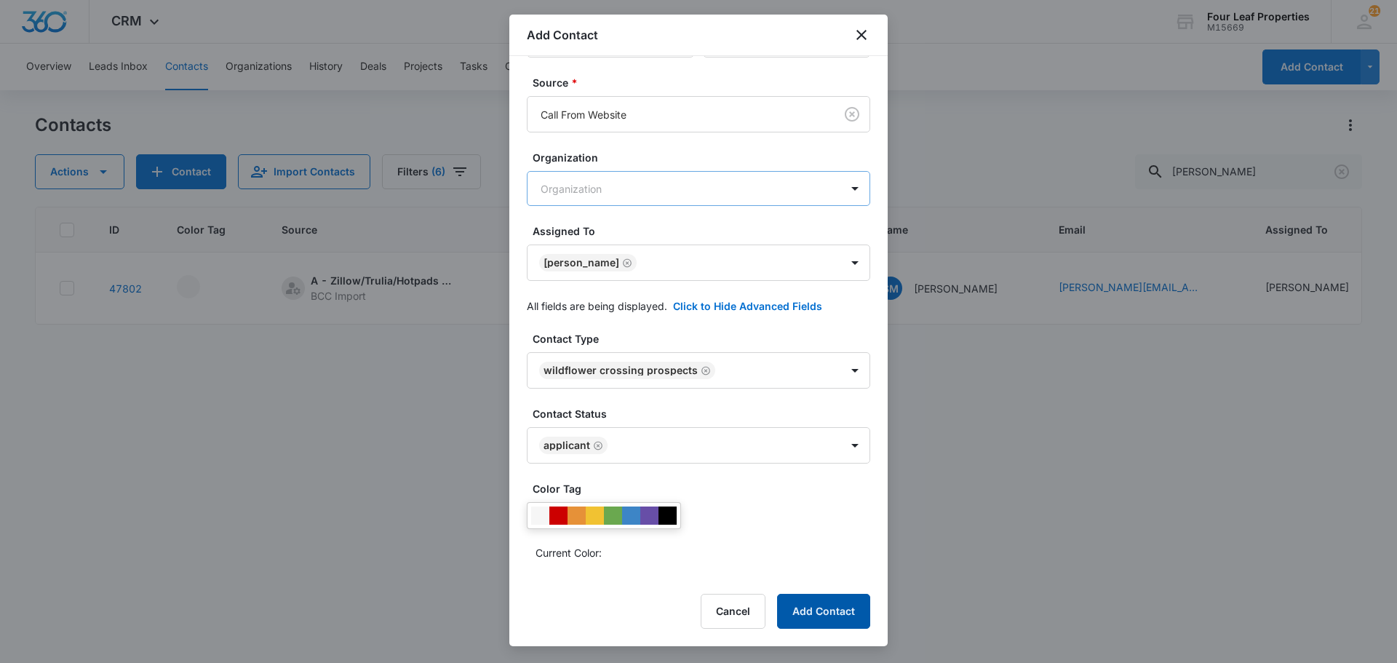
click at [815, 610] on button "Add Contact" at bounding box center [823, 611] width 93 height 35
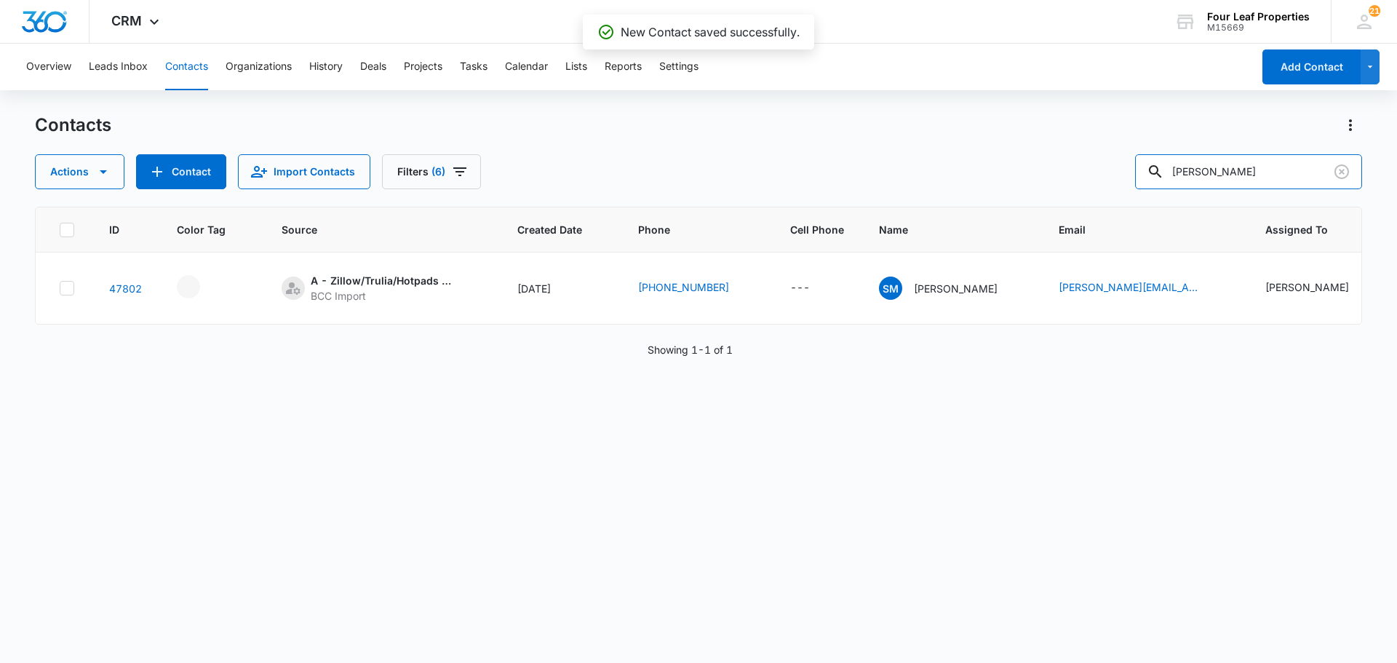
drag, startPoint x: 1239, startPoint y: 170, endPoint x: 1147, endPoint y: 170, distance: 92.4
click at [1147, 170] on div "Actions Contact Import Contacts Filters (6) [PERSON_NAME]" at bounding box center [698, 171] width 1327 height 35
type input "l"
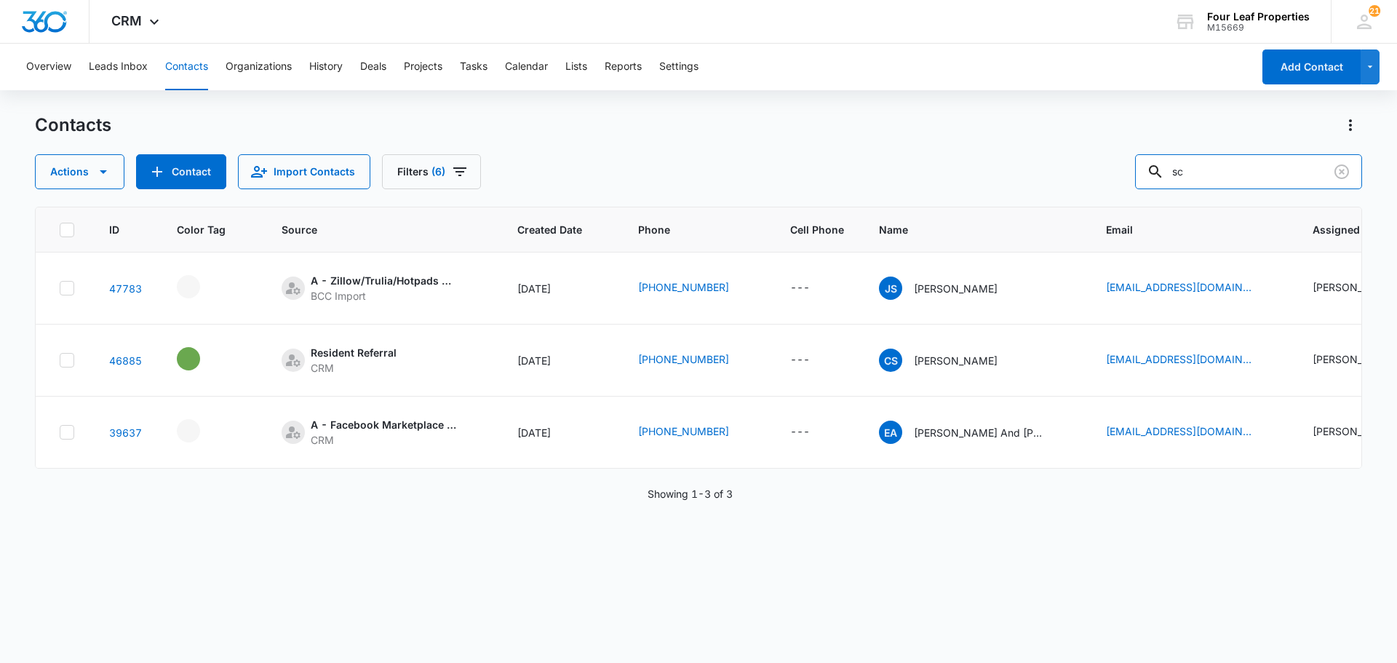
type input "s"
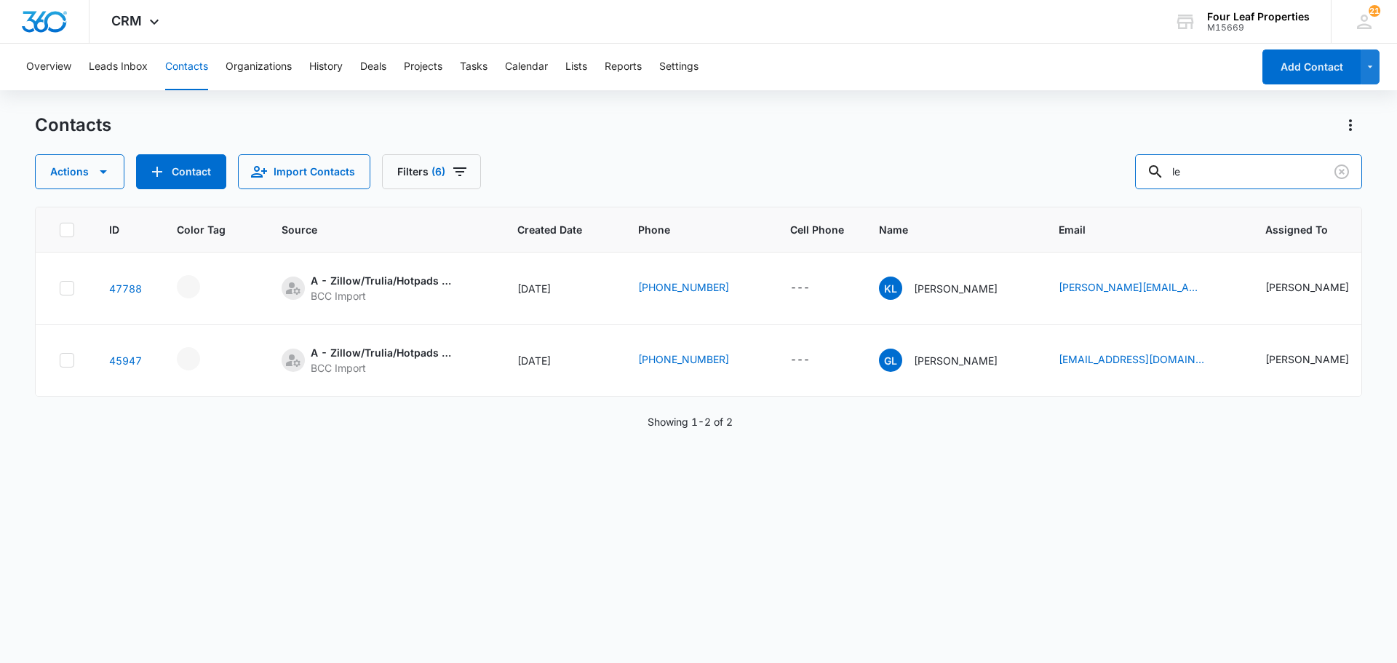
type input "l"
